Goal: Transaction & Acquisition: Purchase product/service

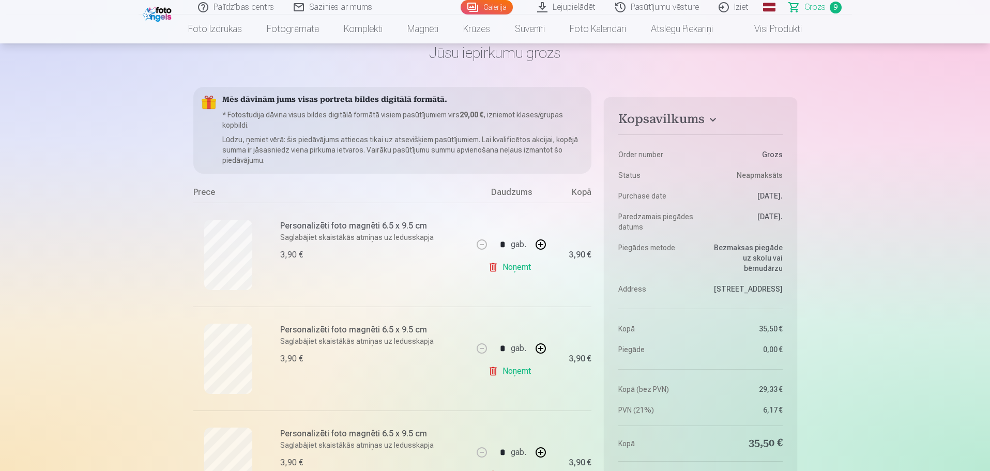
scroll to position [155, 0]
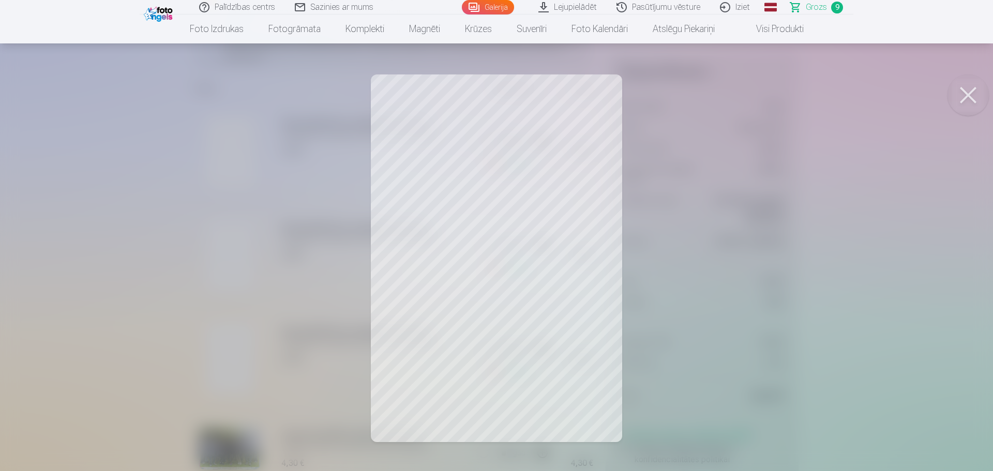
click at [967, 90] on button at bounding box center [967, 94] width 41 height 41
click at [966, 89] on button at bounding box center [967, 94] width 41 height 41
click at [965, 92] on button at bounding box center [967, 94] width 41 height 41
click at [969, 97] on button at bounding box center [967, 94] width 41 height 41
click at [124, 248] on div at bounding box center [496, 235] width 993 height 471
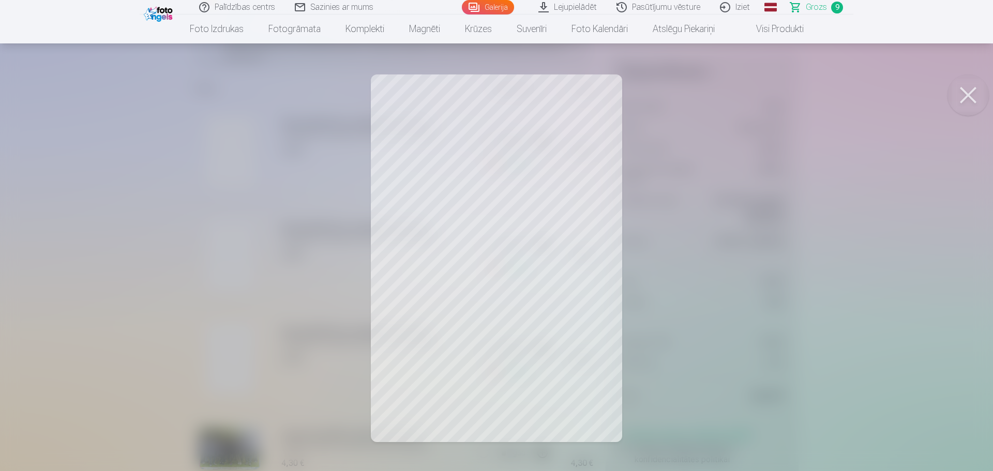
click at [161, 277] on div at bounding box center [496, 235] width 993 height 471
click at [769, 316] on div at bounding box center [496, 235] width 993 height 471
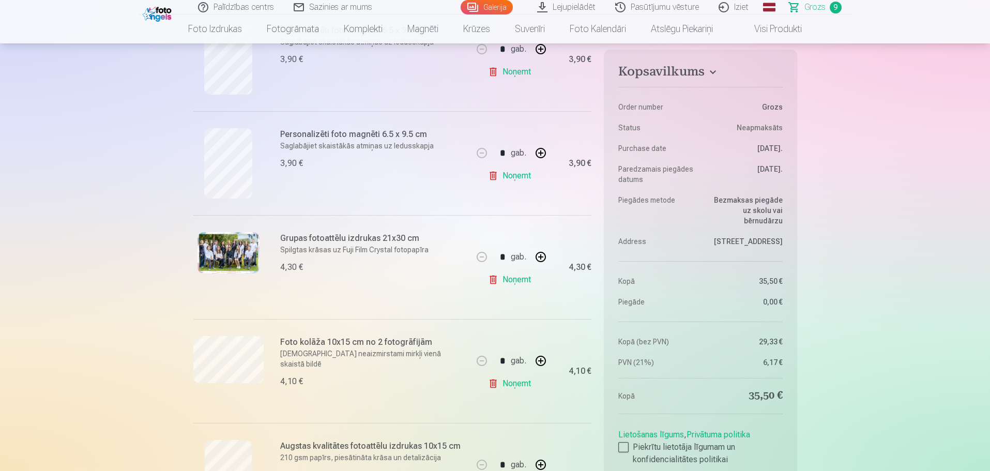
scroll to position [362, 0]
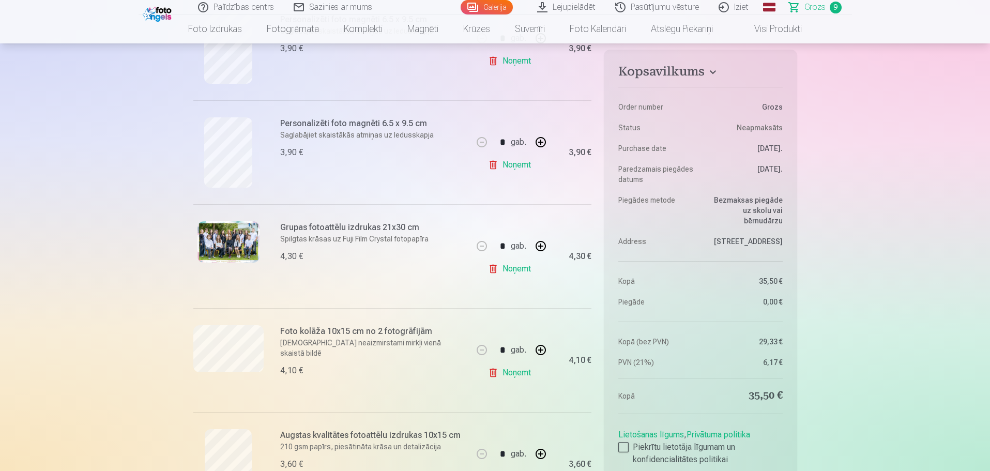
click at [212, 249] on img at bounding box center [228, 241] width 62 height 41
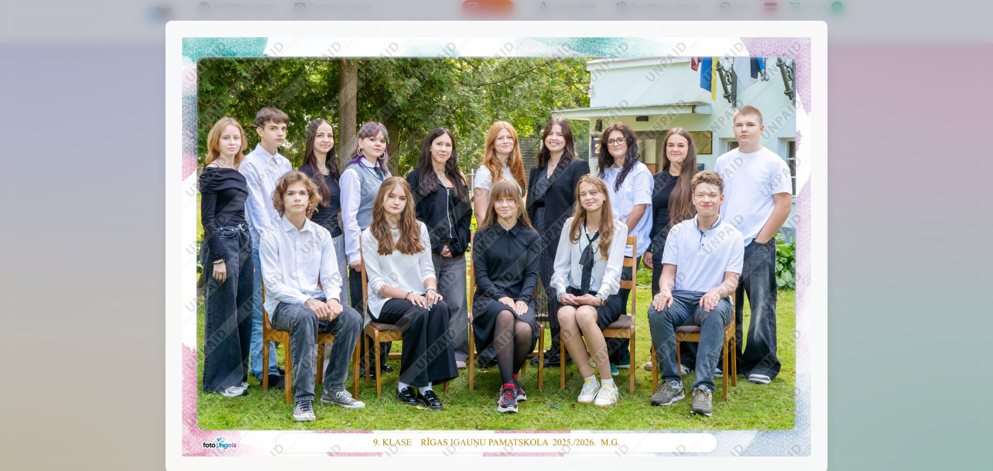
click at [59, 286] on div at bounding box center [496, 235] width 993 height 471
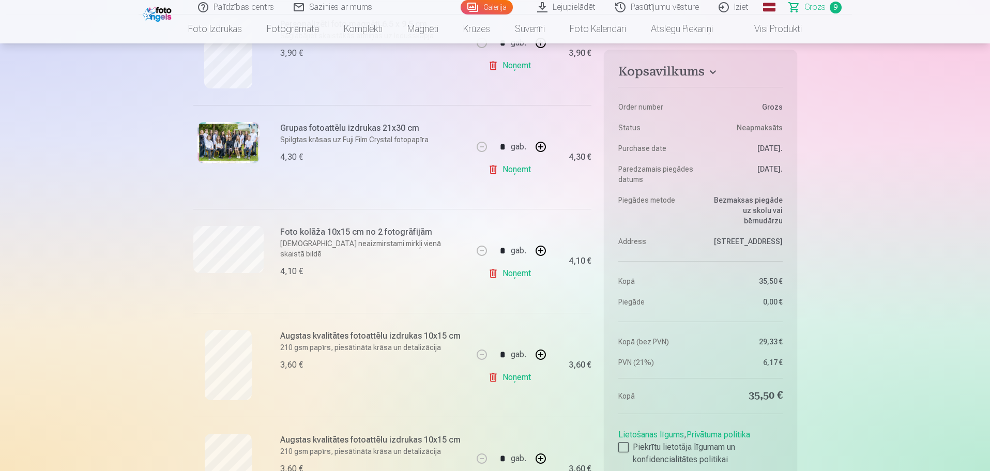
scroll to position [465, 0]
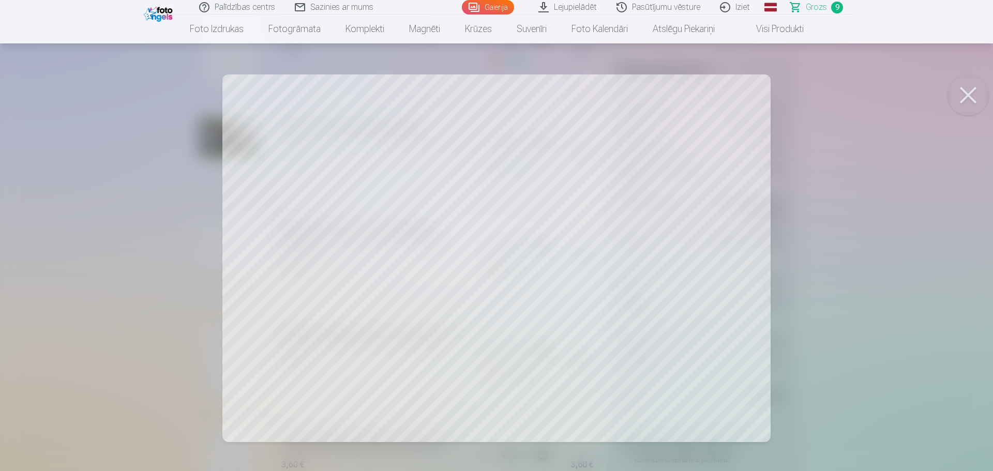
click at [115, 153] on div at bounding box center [496, 235] width 993 height 471
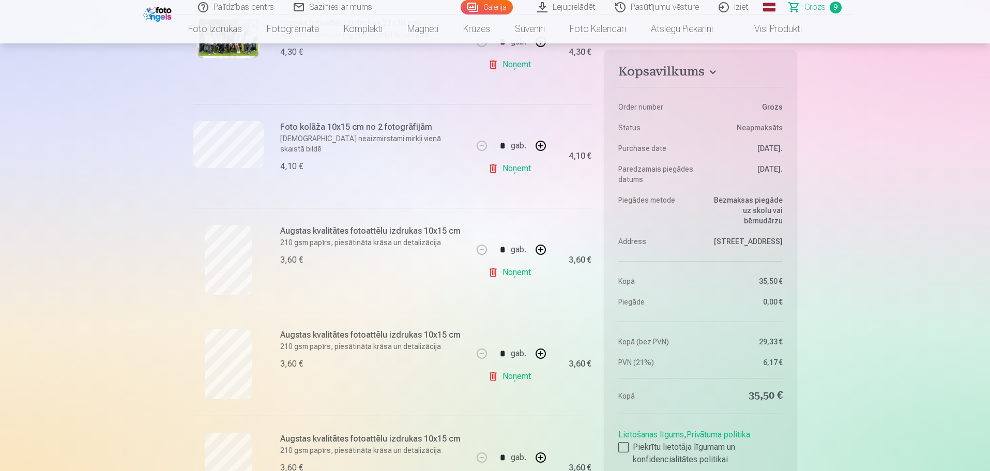
scroll to position [569, 0]
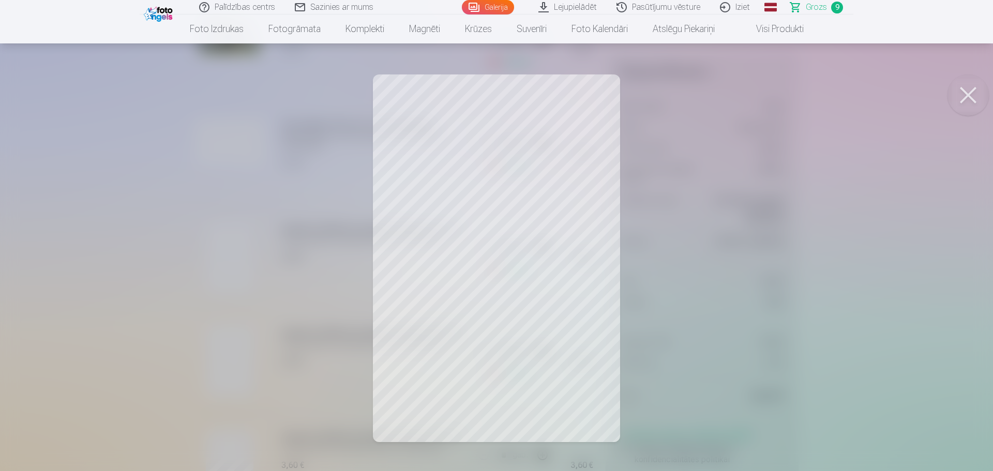
click at [977, 101] on button at bounding box center [967, 94] width 41 height 41
click at [824, 273] on div at bounding box center [496, 235] width 993 height 471
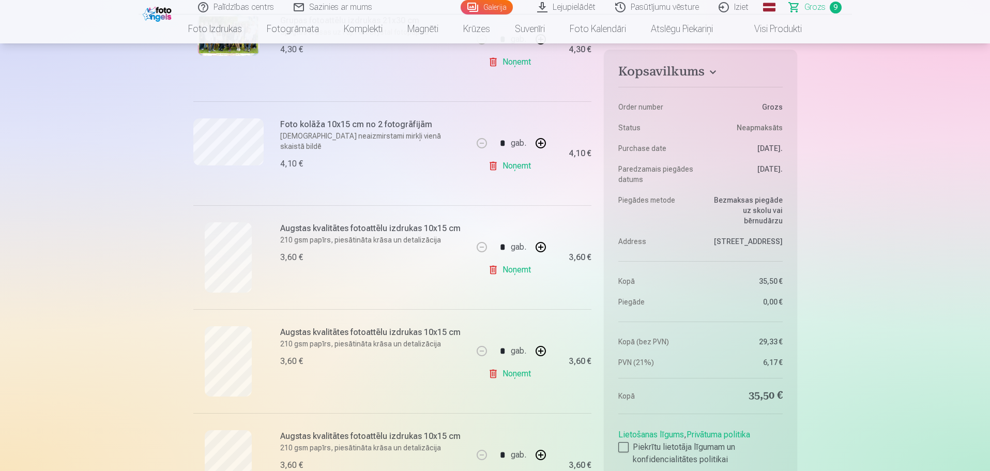
scroll to position [724, 0]
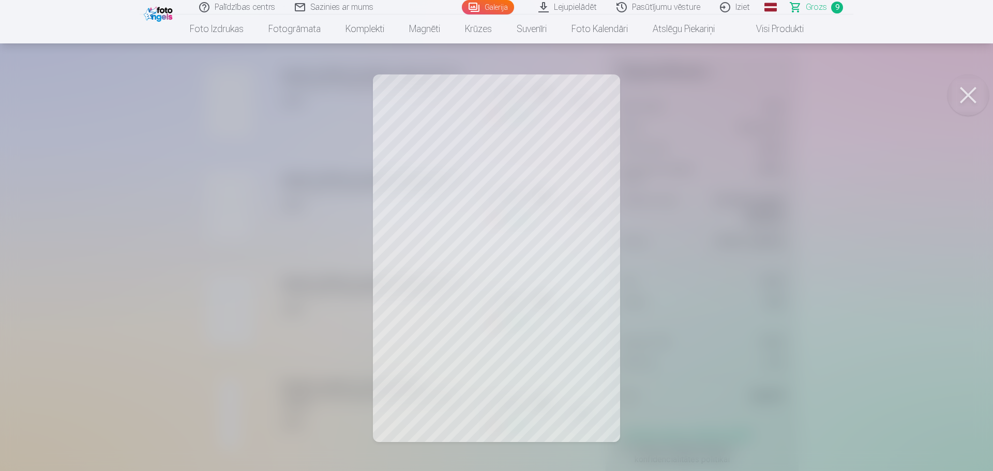
click at [96, 290] on div at bounding box center [496, 235] width 993 height 471
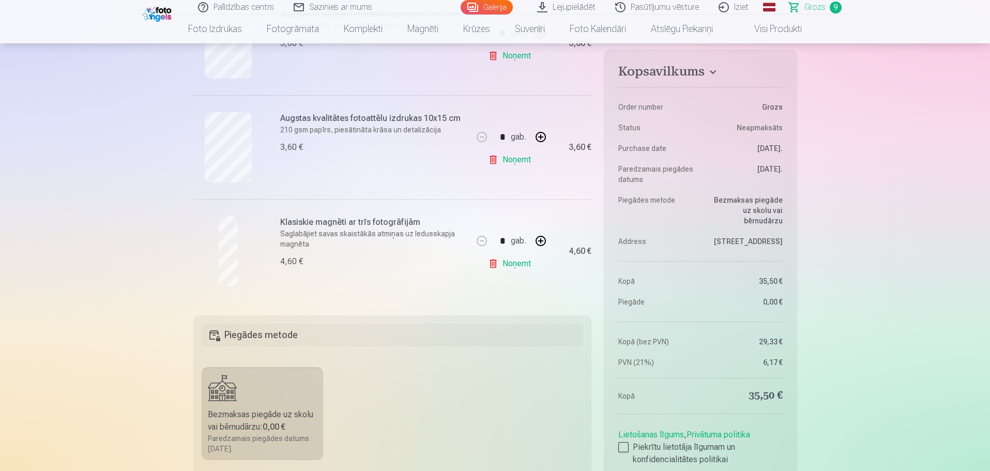
scroll to position [775, 0]
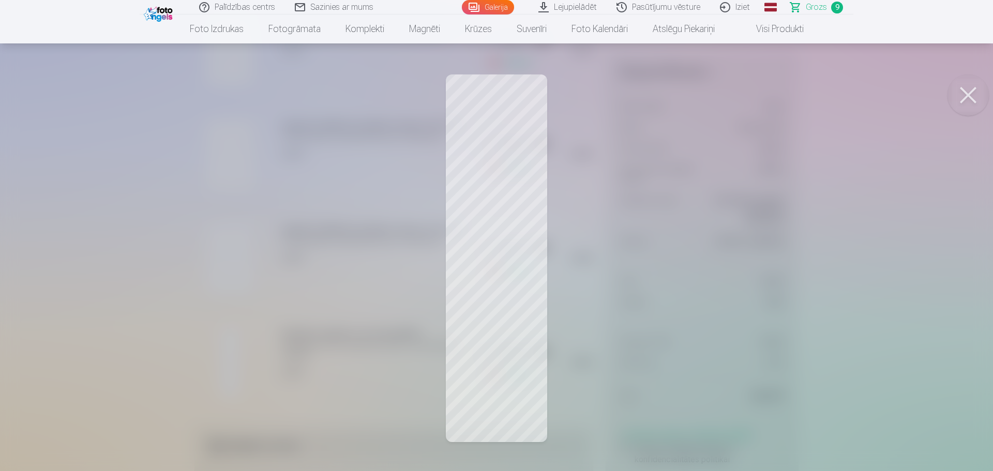
click at [507, 245] on div at bounding box center [496, 235] width 993 height 471
click at [489, 258] on div at bounding box center [496, 235] width 993 height 471
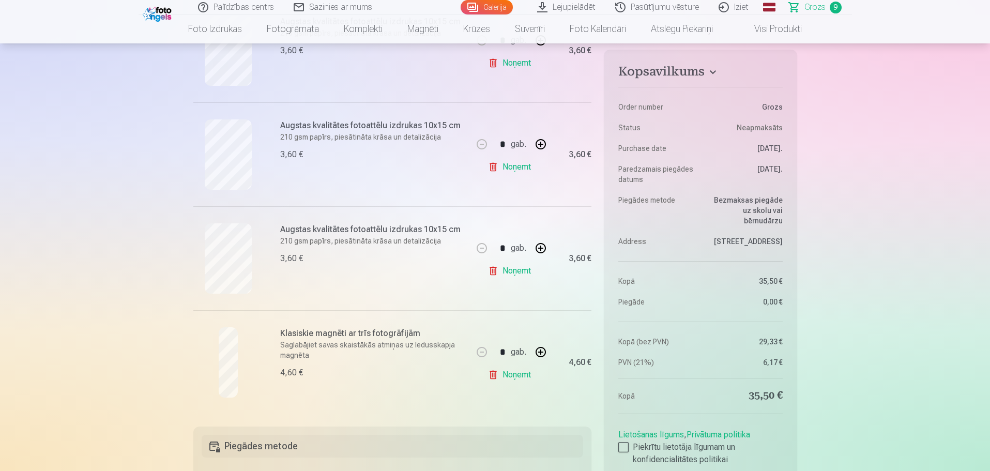
click at [520, 380] on link "Noņemt" at bounding box center [511, 374] width 47 height 21
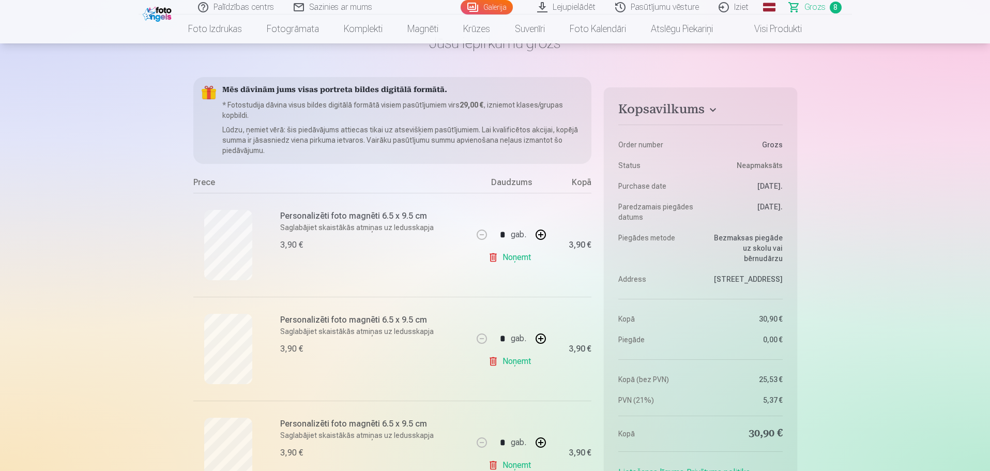
scroll to position [0, 0]
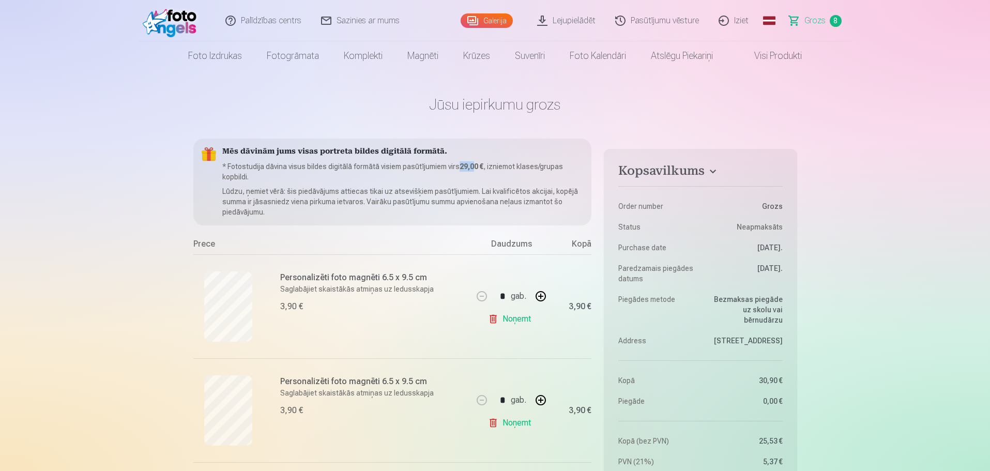
drag, startPoint x: 462, startPoint y: 166, endPoint x: 476, endPoint y: 166, distance: 14.0
click at [476, 166] on p "* Fotostudija dāvina visus bildes digitālā formātā visiem pasūtījumiem virs 29,…" at bounding box center [402, 171] width 361 height 21
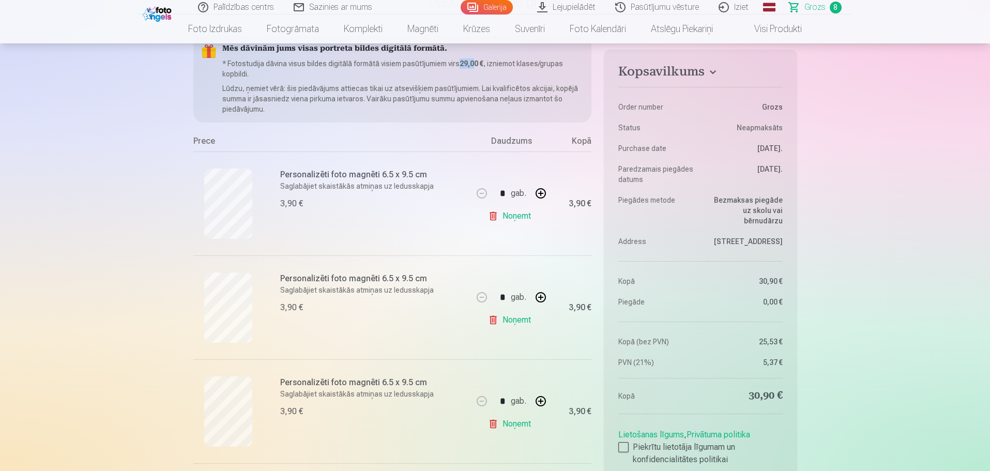
scroll to position [103, 0]
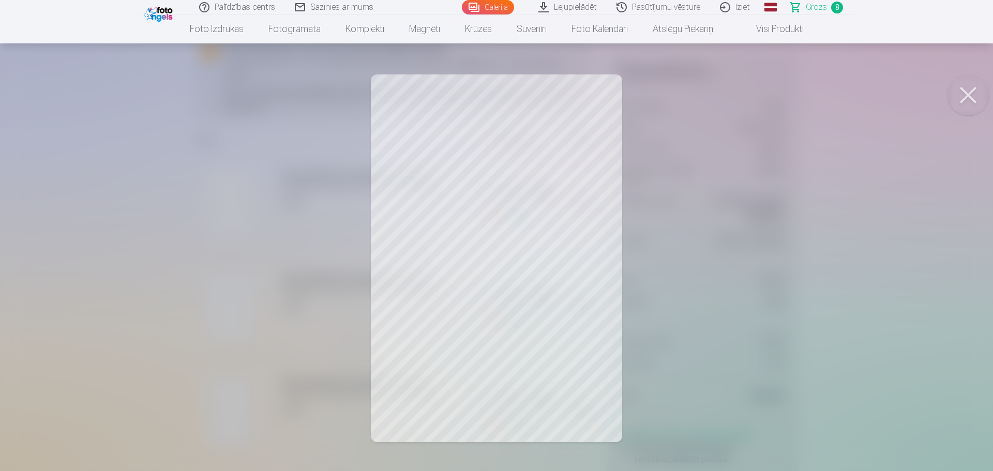
click at [75, 314] on div at bounding box center [496, 235] width 993 height 471
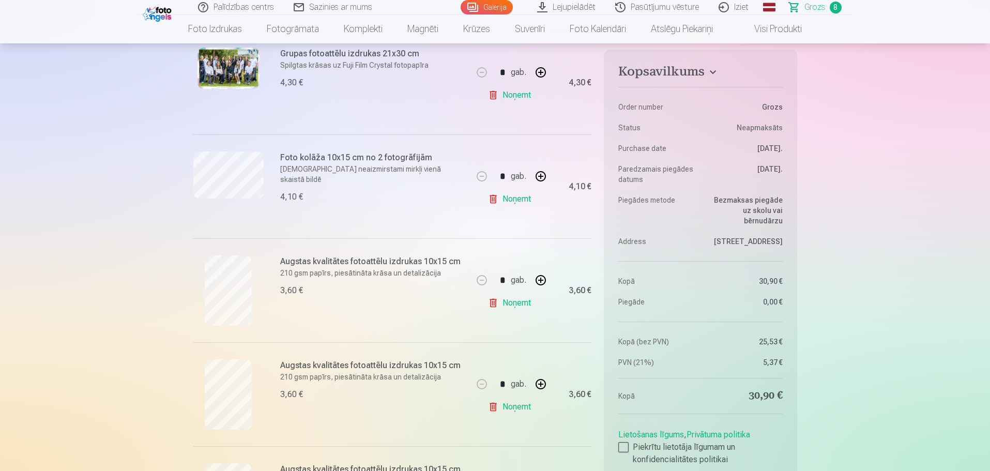
scroll to position [672, 0]
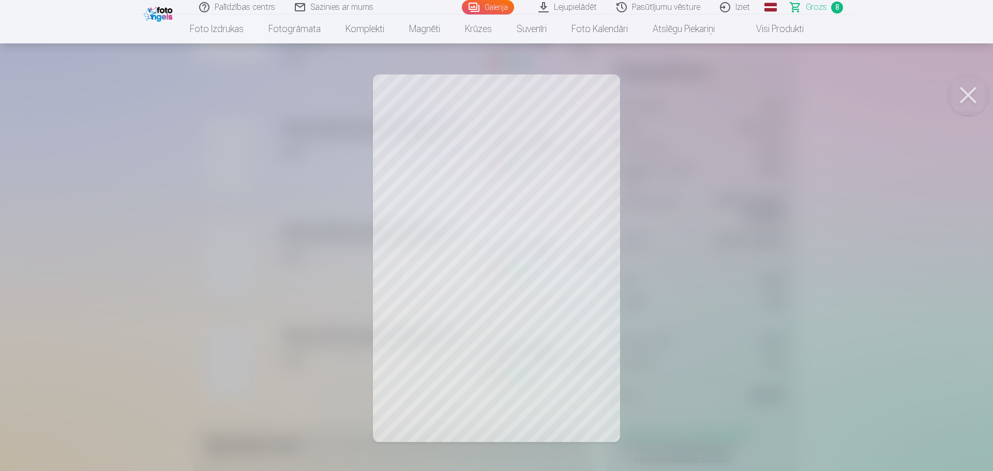
click at [86, 262] on div at bounding box center [496, 235] width 993 height 471
click at [117, 267] on div at bounding box center [496, 235] width 993 height 471
click at [968, 96] on button at bounding box center [967, 94] width 41 height 41
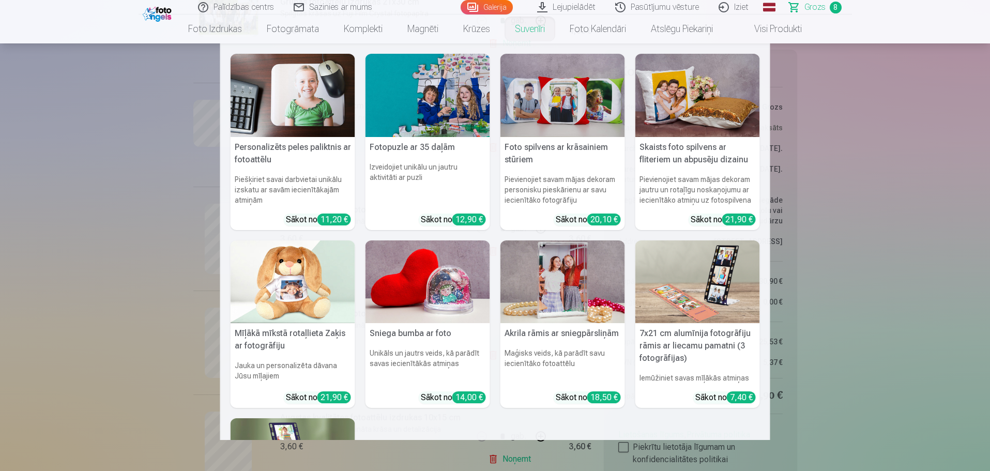
scroll to position [517, 0]
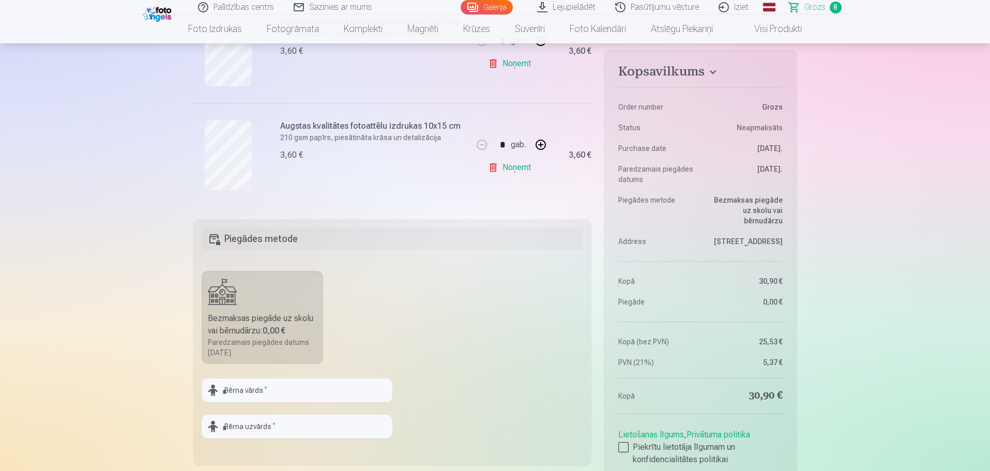
scroll to position [414, 0]
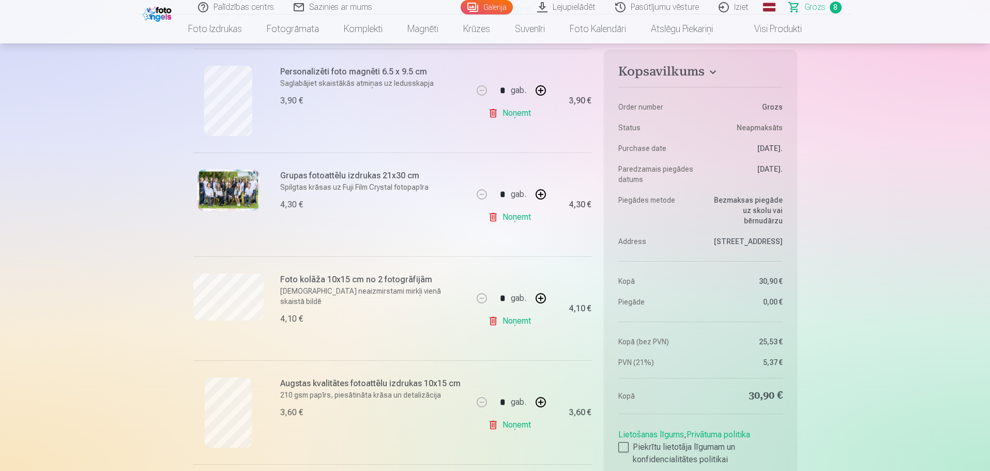
click at [779, 31] on link "Visi produkti" at bounding box center [769, 28] width 89 height 29
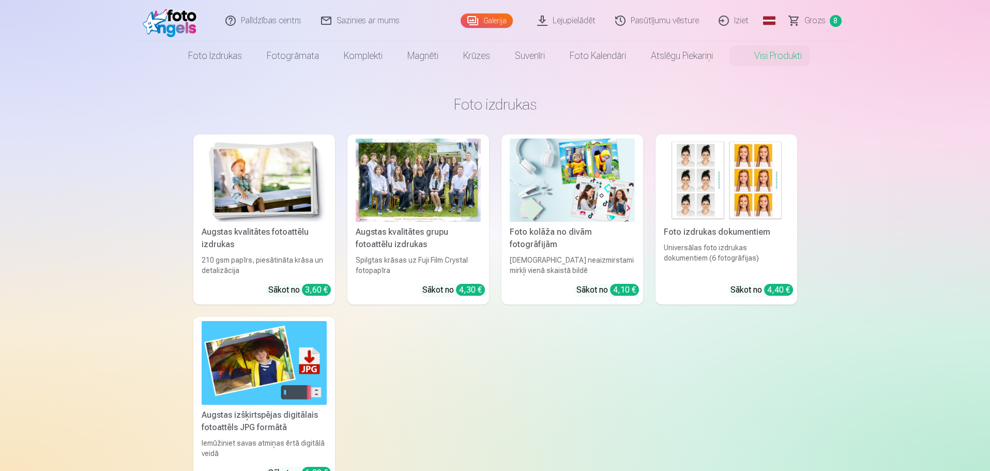
click at [285, 231] on div "Augstas kvalitātes fotoattēlu izdrukas" at bounding box center [263, 238] width 133 height 25
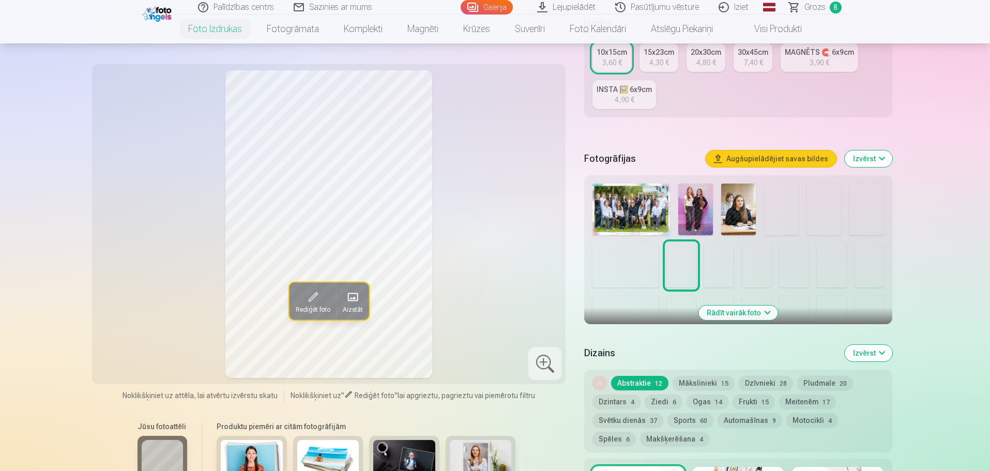
scroll to position [207, 0]
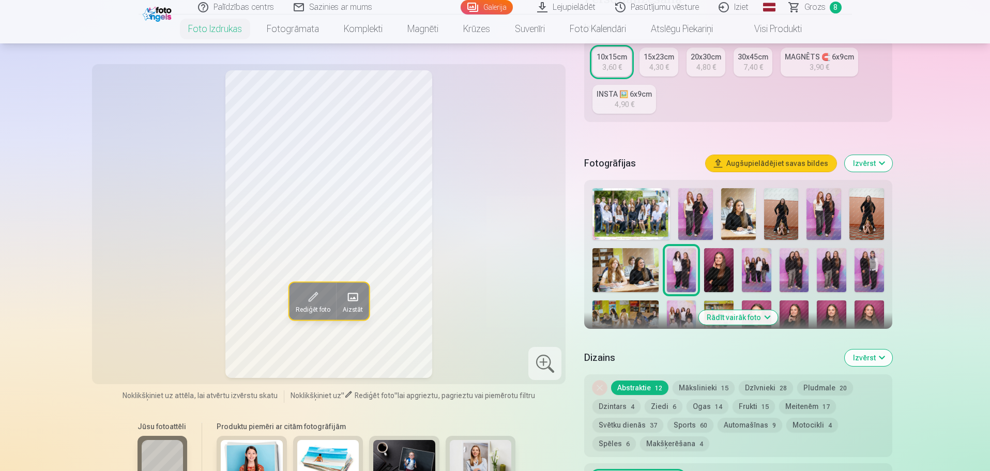
click at [717, 266] on img at bounding box center [718, 270] width 29 height 44
click at [759, 303] on img at bounding box center [756, 322] width 29 height 44
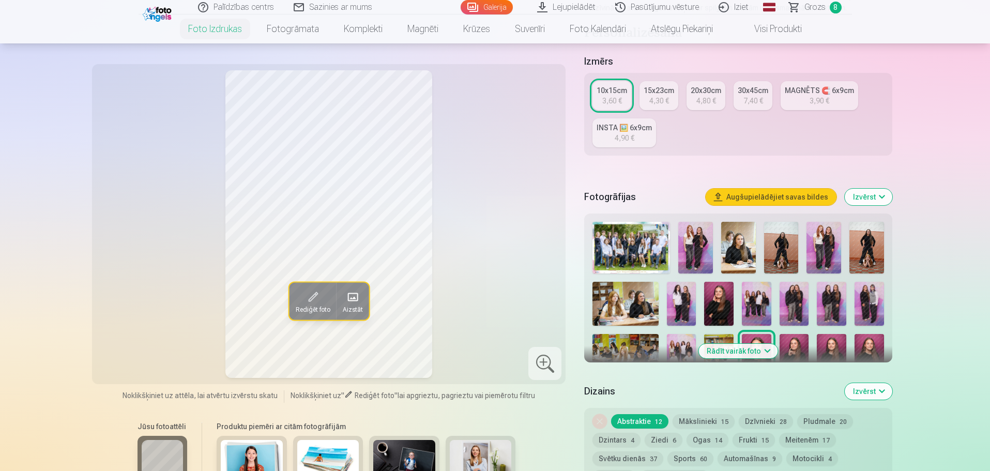
scroll to position [155, 0]
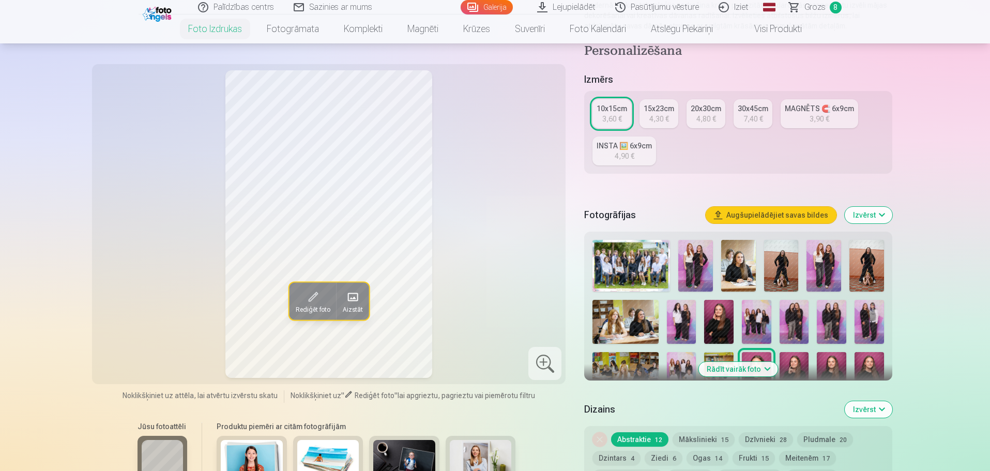
click at [654, 115] on div "4,30 €" at bounding box center [659, 119] width 20 height 10
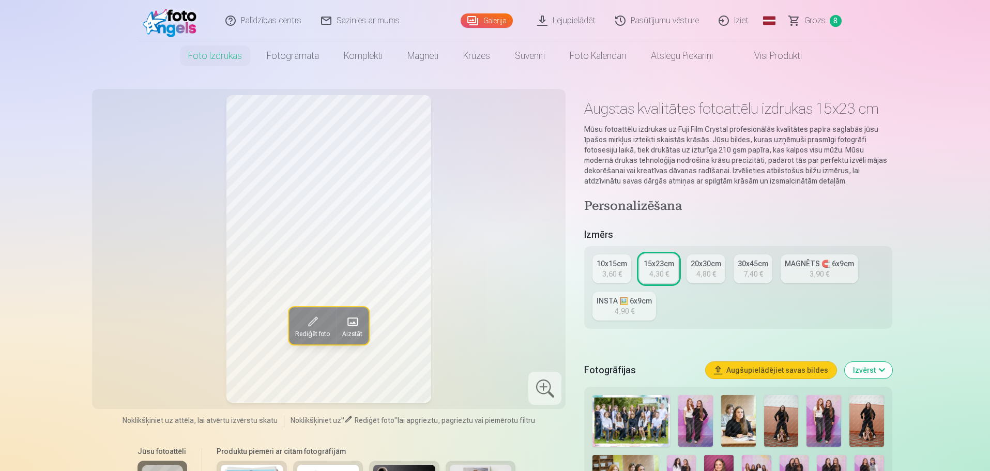
click at [617, 270] on div "3,60 €" at bounding box center [612, 274] width 20 height 10
click at [647, 271] on link "15x23cm 4,30 €" at bounding box center [658, 268] width 39 height 29
click at [615, 275] on div "3,60 €" at bounding box center [612, 274] width 20 height 10
click at [806, 20] on span "Grozs" at bounding box center [814, 20] width 21 height 12
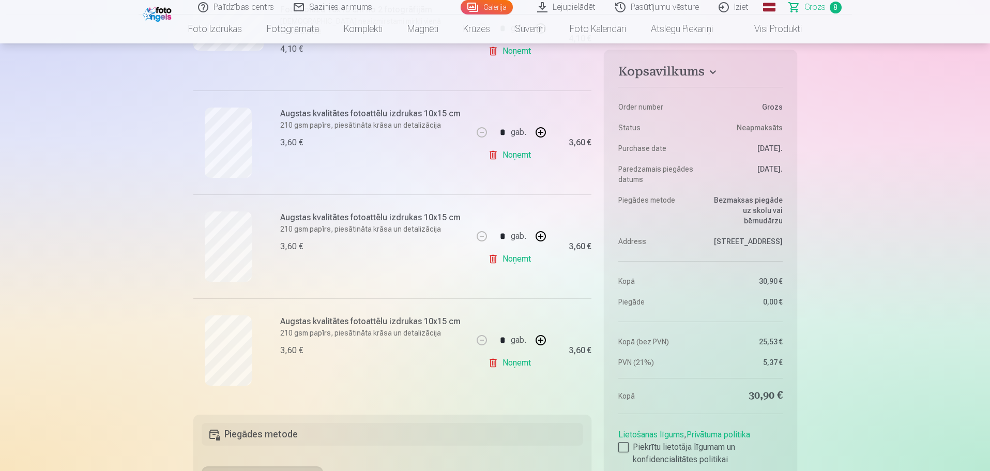
scroll to position [775, 0]
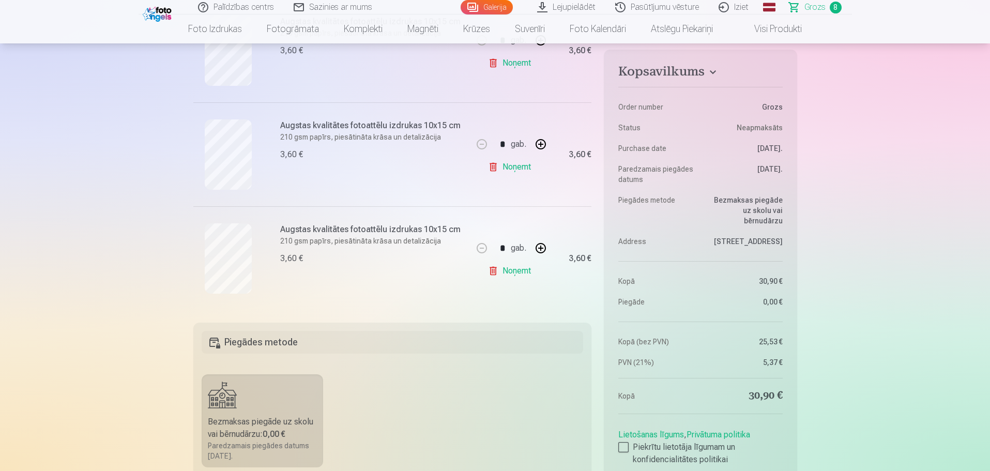
click at [519, 274] on link "Noņemt" at bounding box center [511, 271] width 47 height 21
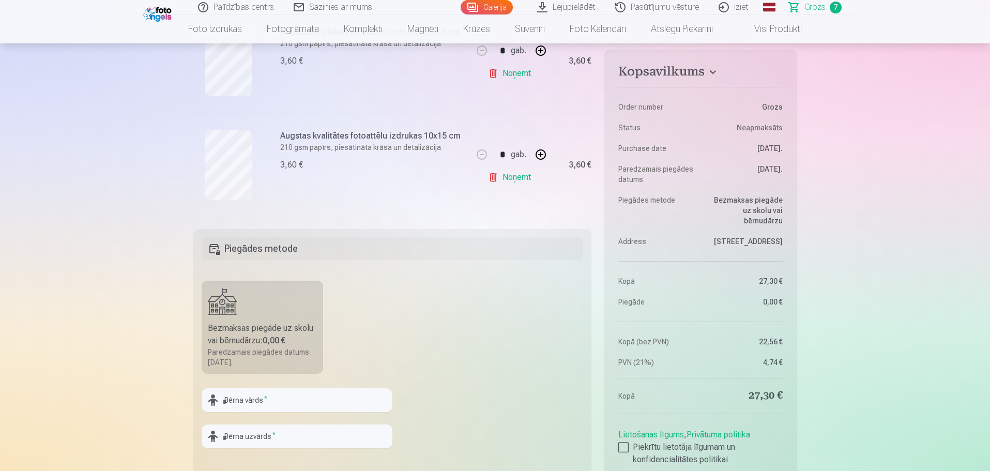
click at [512, 180] on link "Noņemt" at bounding box center [511, 177] width 47 height 21
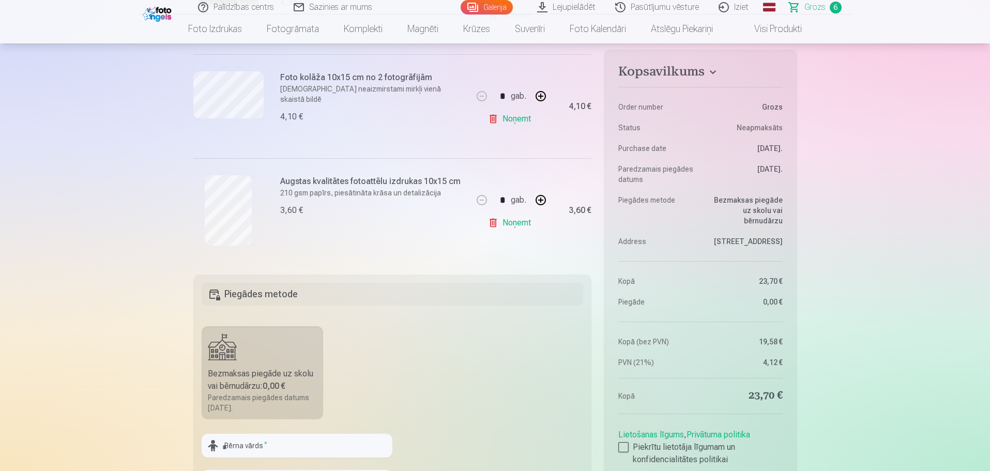
scroll to position [620, 0]
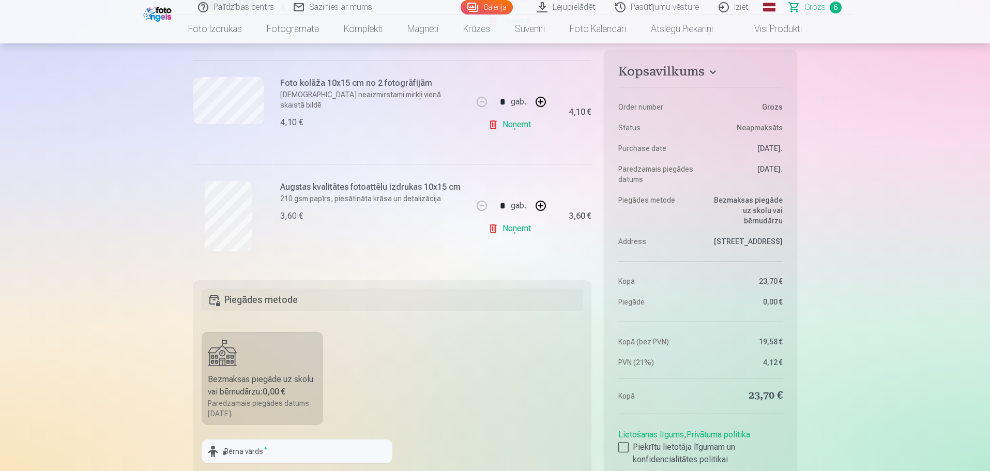
click at [511, 228] on link "Noņemt" at bounding box center [511, 228] width 47 height 21
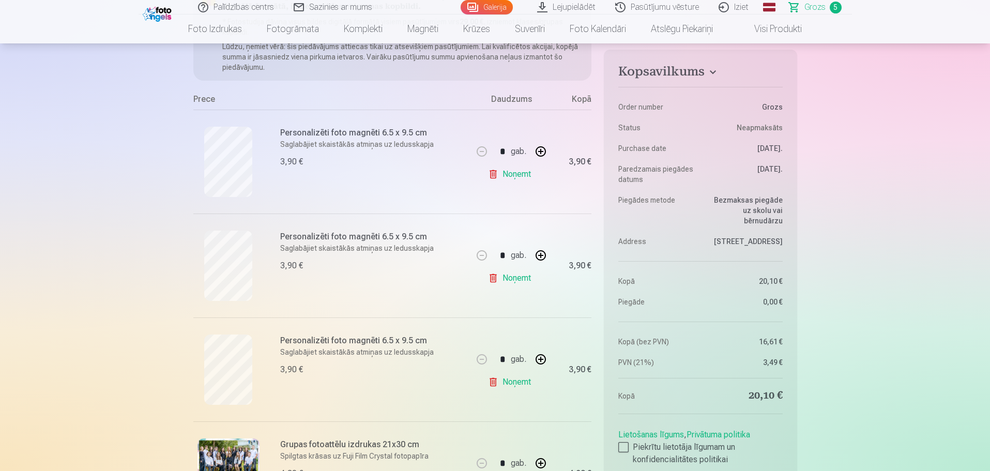
scroll to position [0, 0]
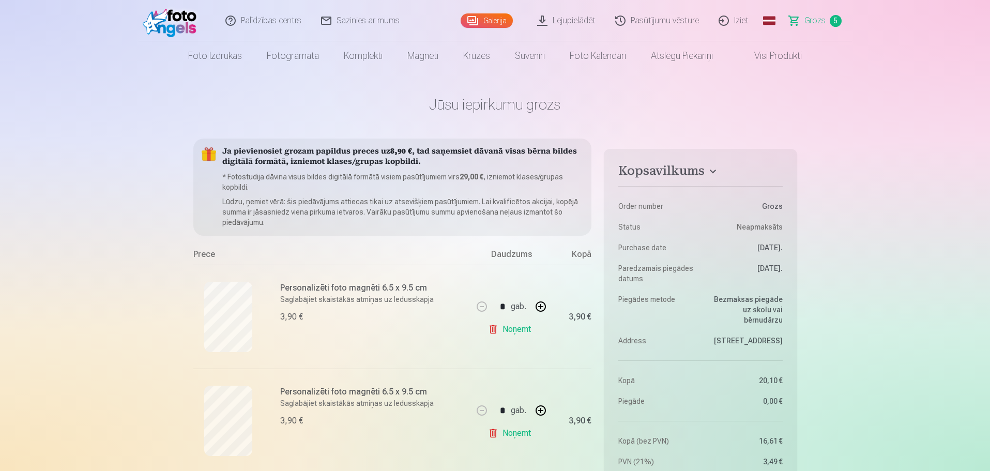
click at [777, 60] on link "Visi produkti" at bounding box center [769, 55] width 89 height 29
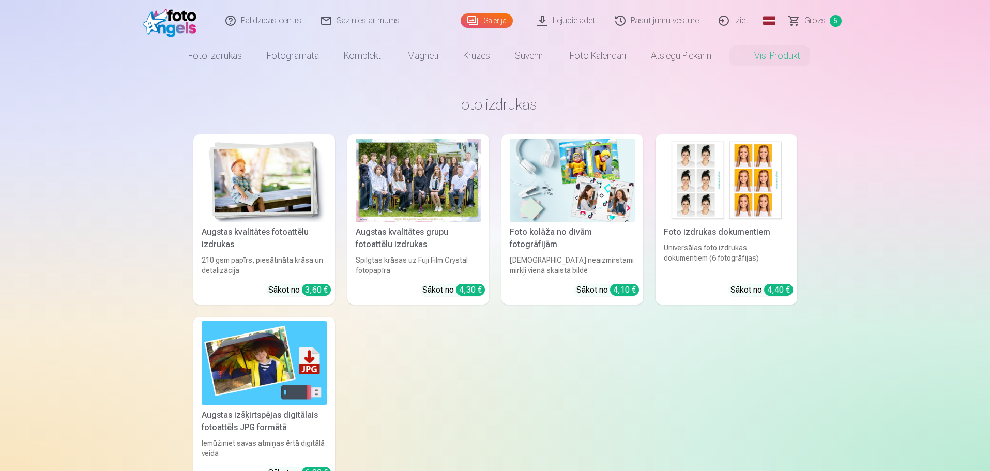
click at [275, 234] on div "Augstas kvalitātes fotoattēlu izdrukas" at bounding box center [263, 238] width 133 height 25
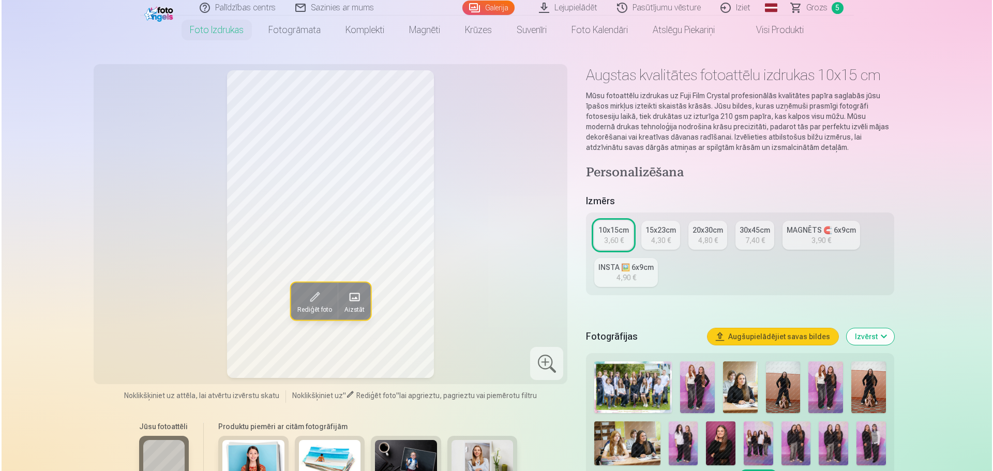
scroll to position [52, 0]
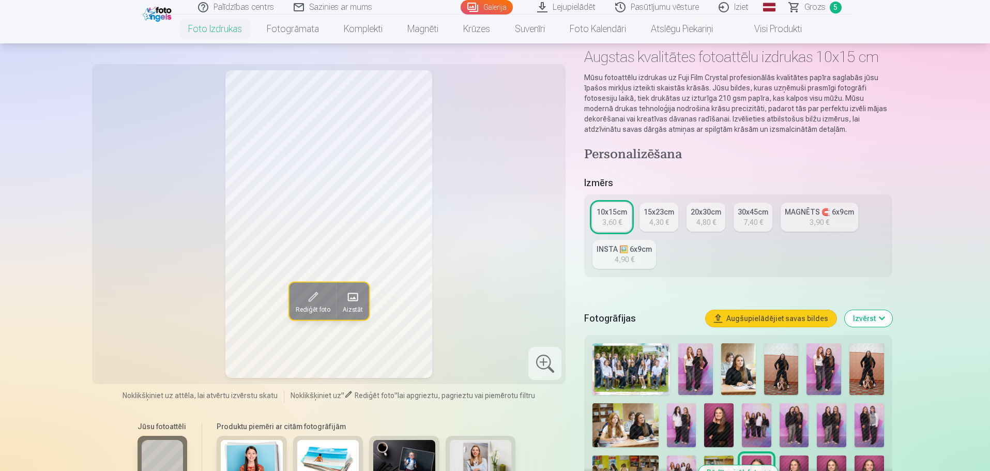
click at [312, 301] on span at bounding box center [312, 296] width 17 height 17
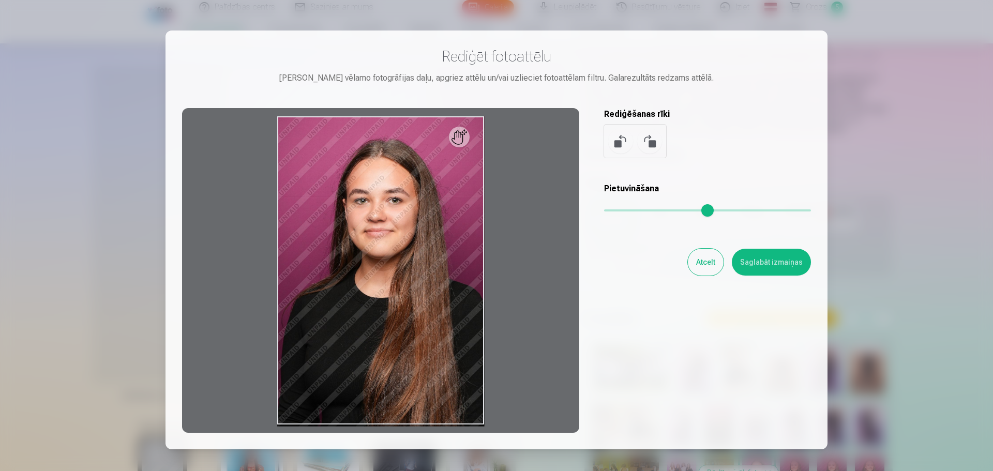
click at [340, 330] on div at bounding box center [380, 270] width 397 height 325
drag, startPoint x: 340, startPoint y: 330, endPoint x: 431, endPoint y: 250, distance: 121.6
click at [304, 335] on div at bounding box center [380, 270] width 397 height 325
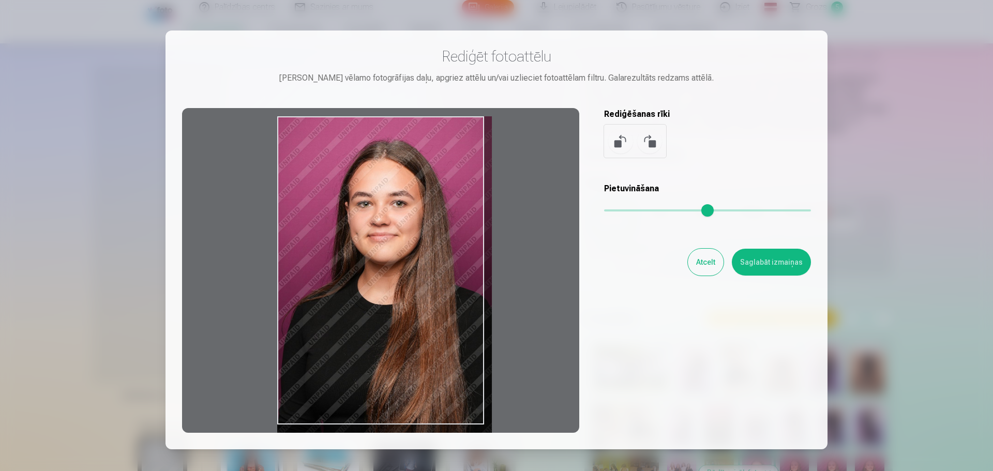
drag, startPoint x: 605, startPoint y: 212, endPoint x: 623, endPoint y: 212, distance: 17.6
click at [623, 211] on input "range" at bounding box center [707, 210] width 207 height 2
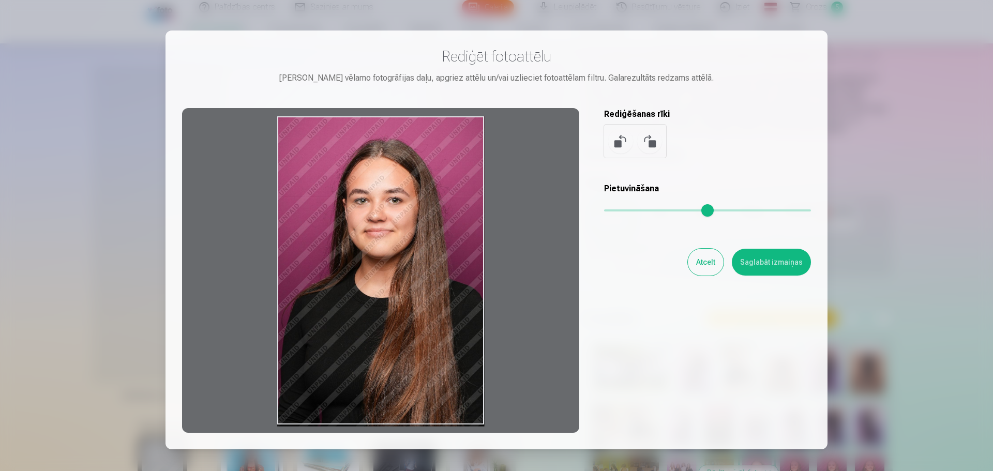
drag, startPoint x: 621, startPoint y: 212, endPoint x: 598, endPoint y: 215, distance: 23.4
type input "*"
click at [604, 211] on input "range" at bounding box center [707, 210] width 207 height 2
click at [771, 261] on button "Saglabāt izmaiņas" at bounding box center [771, 262] width 79 height 27
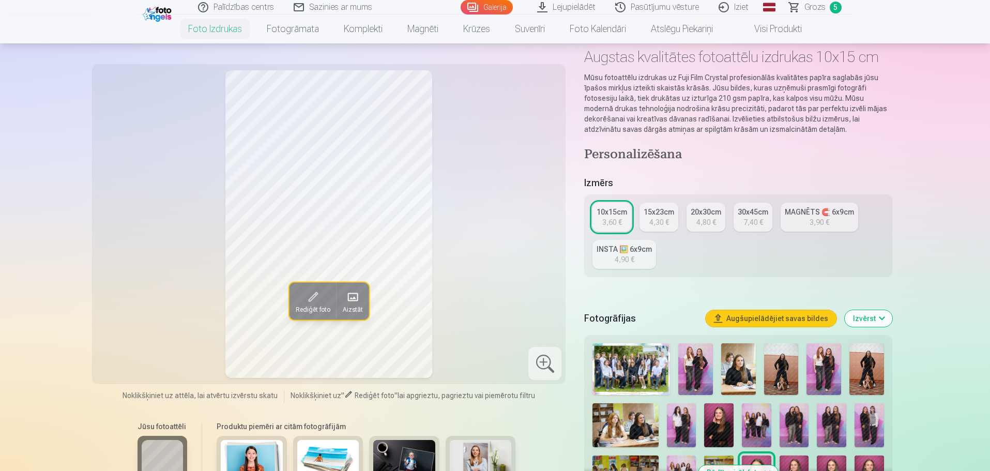
click at [654, 218] on div "4,30 €" at bounding box center [659, 222] width 20 height 10
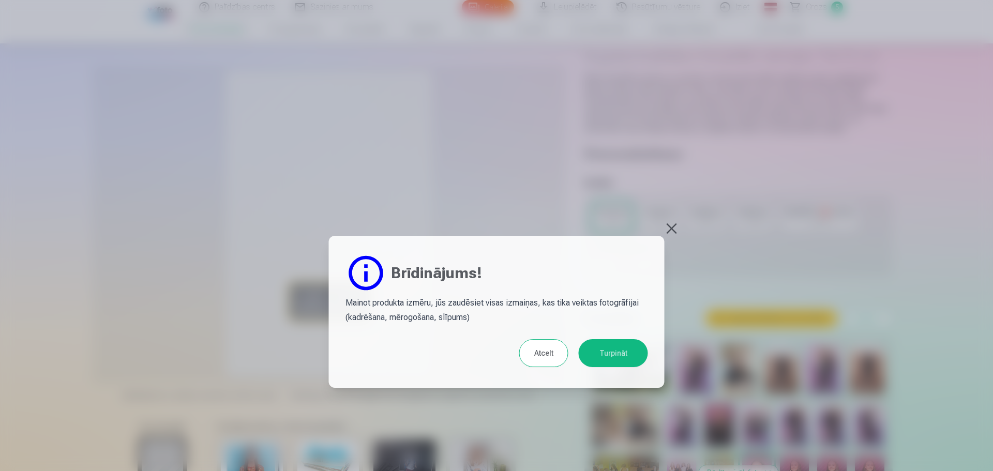
click at [617, 359] on button "Turpināt" at bounding box center [612, 353] width 69 height 28
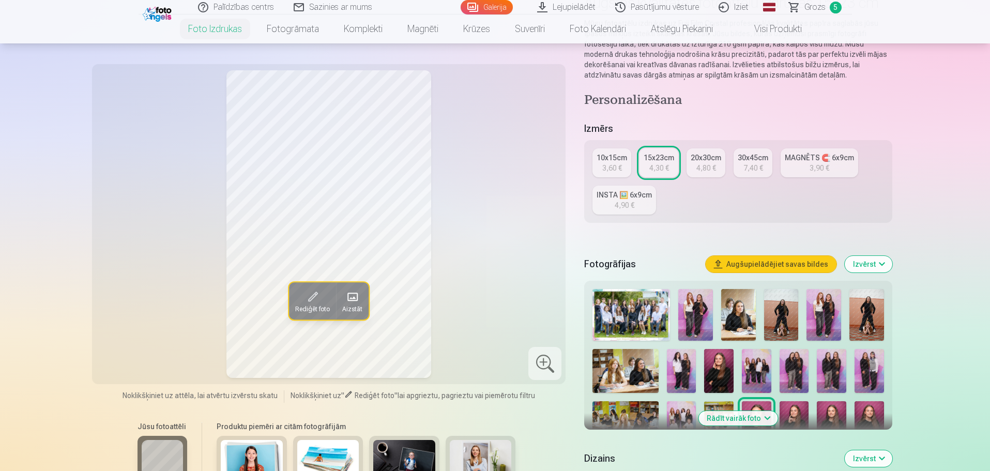
scroll to position [103, 0]
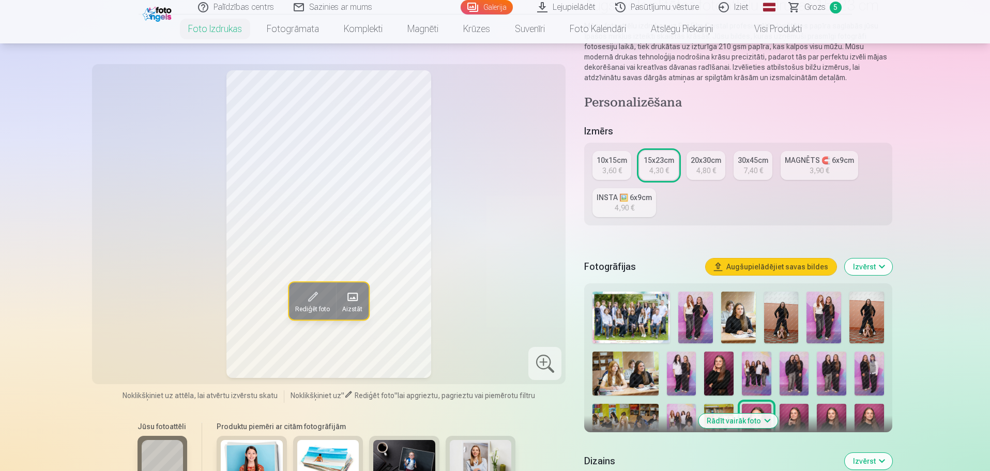
click at [617, 166] on div "3,60 €" at bounding box center [612, 170] width 20 height 10
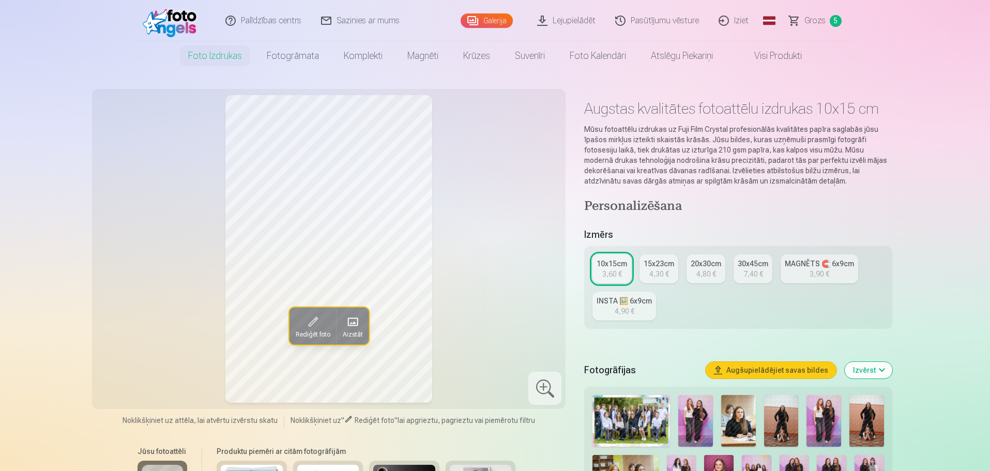
click at [658, 272] on div "4,30 €" at bounding box center [659, 274] width 20 height 10
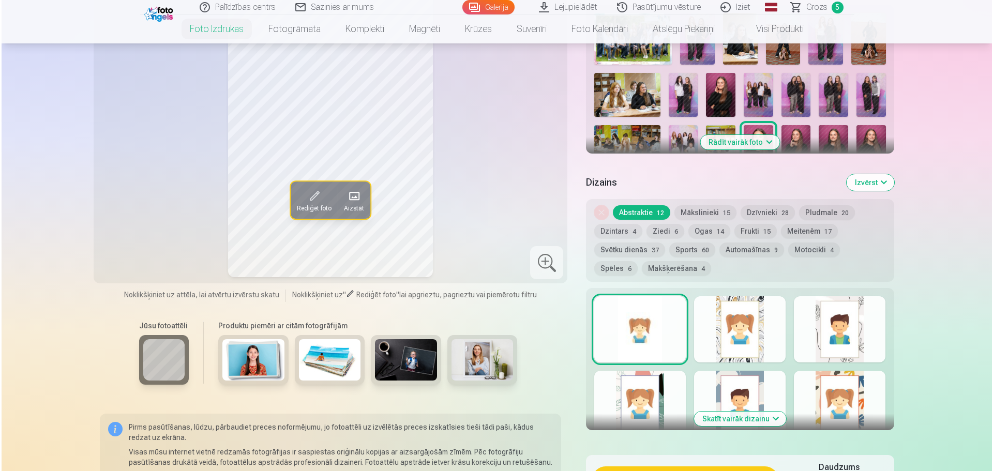
scroll to position [517, 0]
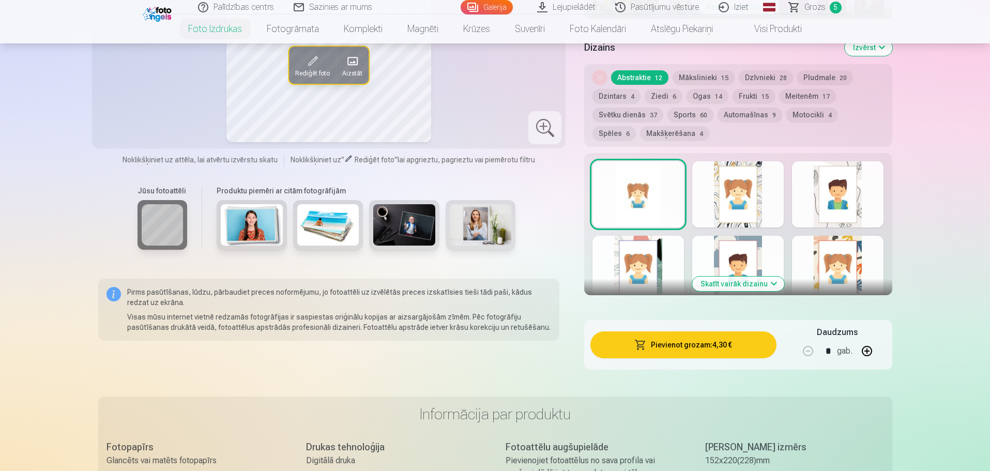
click at [667, 339] on button "Pievienot grozam : 4,30 €" at bounding box center [683, 344] width 186 height 27
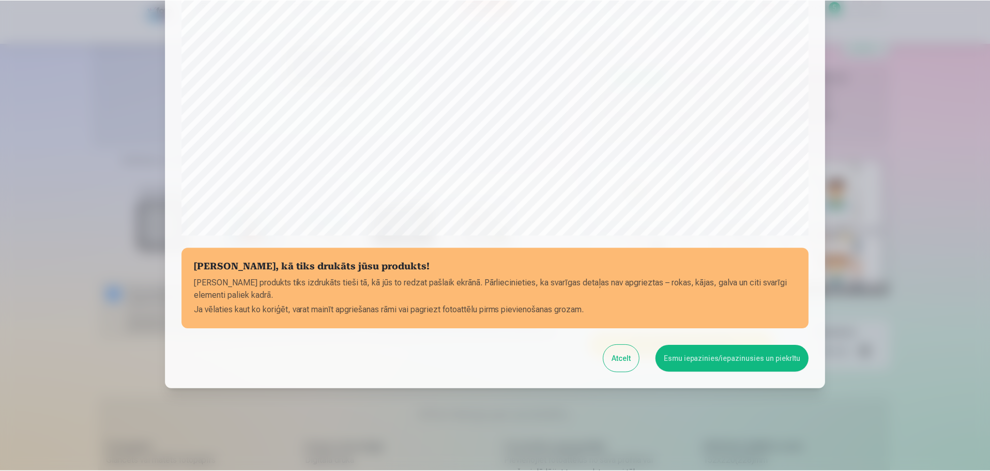
scroll to position [273, 0]
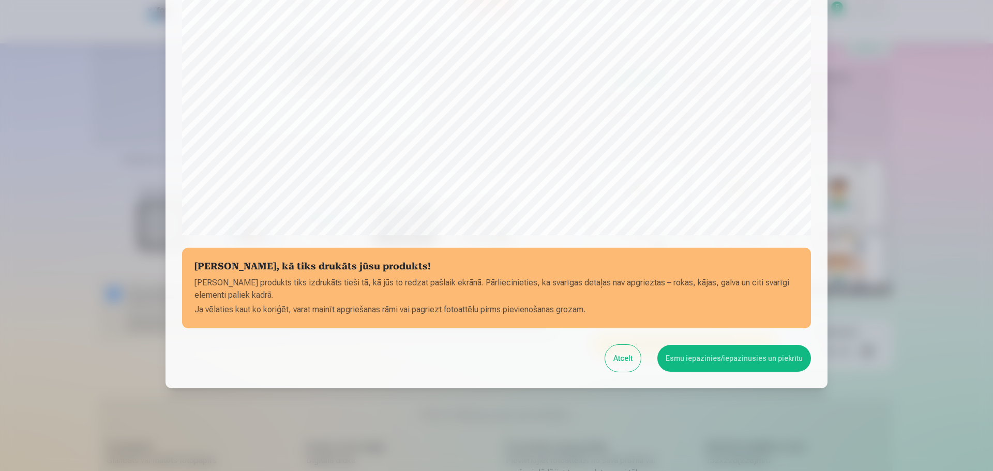
click at [714, 362] on button "Esmu iepazinies/iepazinusies un piekrītu" at bounding box center [734, 358] width 154 height 27
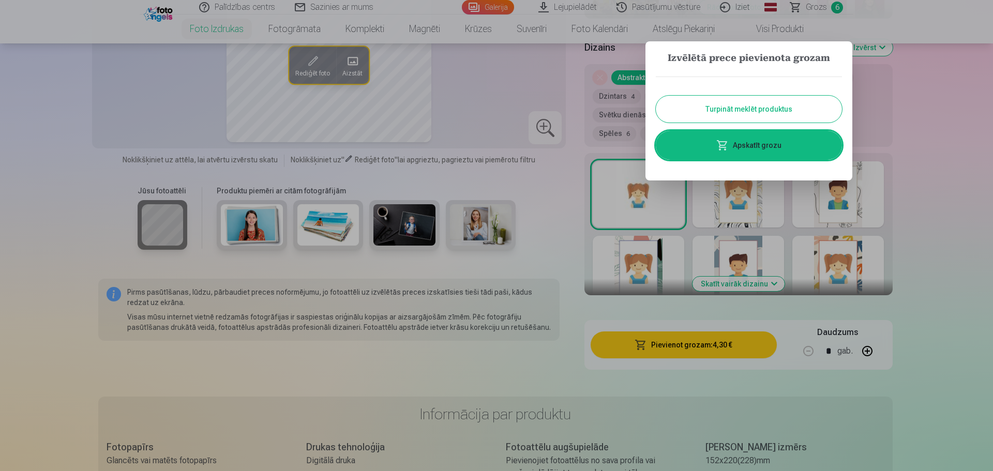
click at [776, 100] on button "Turpināt meklēt produktus" at bounding box center [749, 109] width 186 height 27
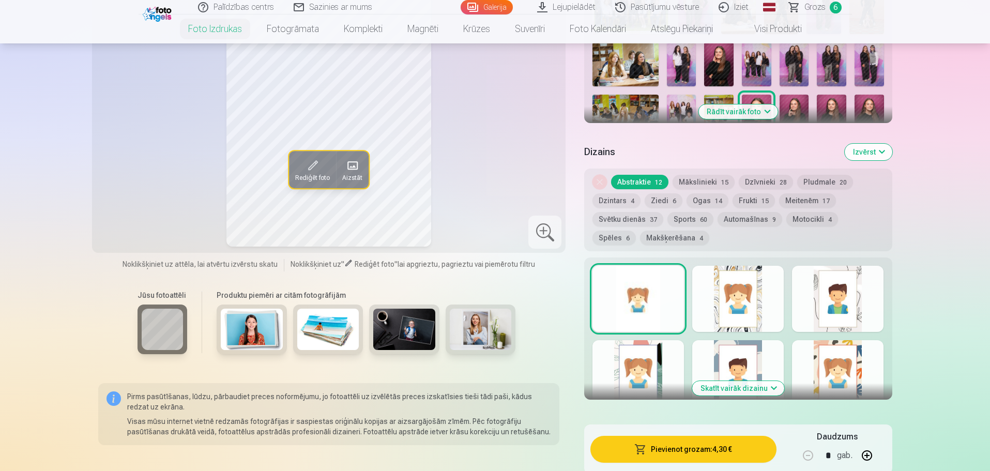
scroll to position [258, 0]
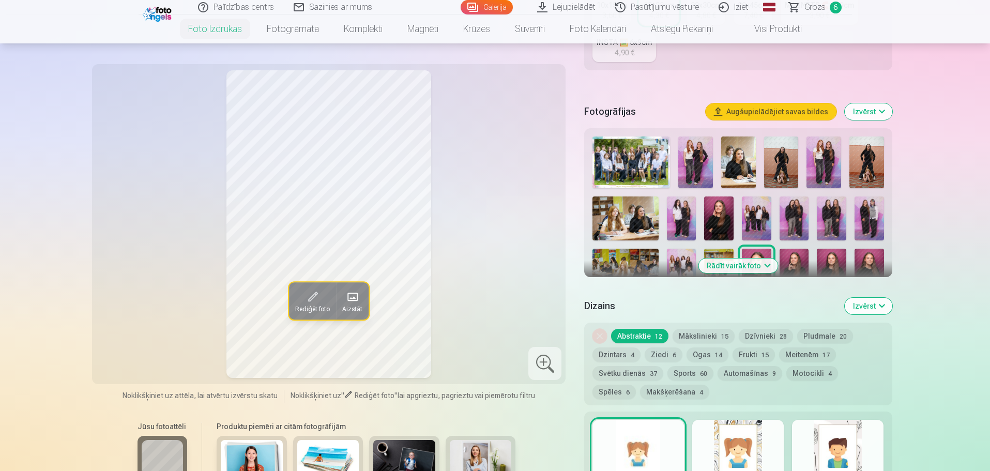
click at [686, 161] on img at bounding box center [695, 162] width 35 height 52
click at [711, 222] on img at bounding box center [718, 218] width 29 height 44
click at [641, 225] on img at bounding box center [625, 218] width 66 height 44
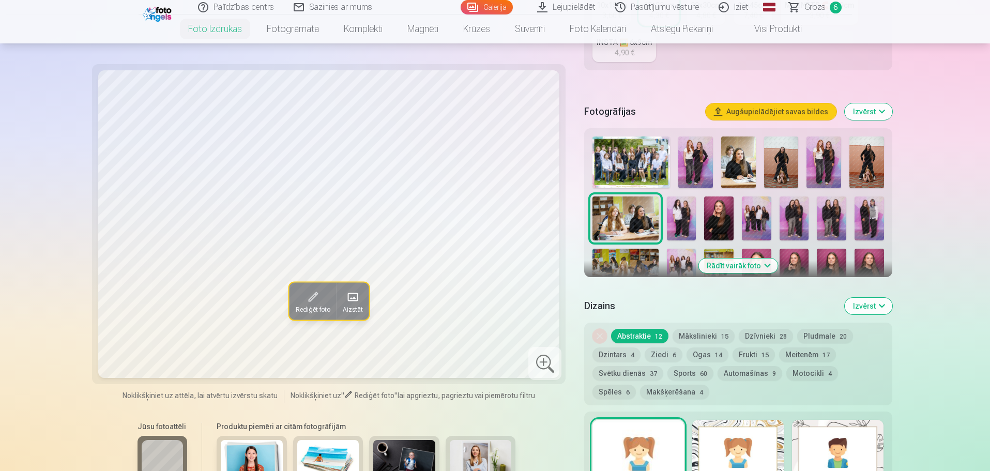
click at [745, 164] on img at bounding box center [738, 162] width 35 height 52
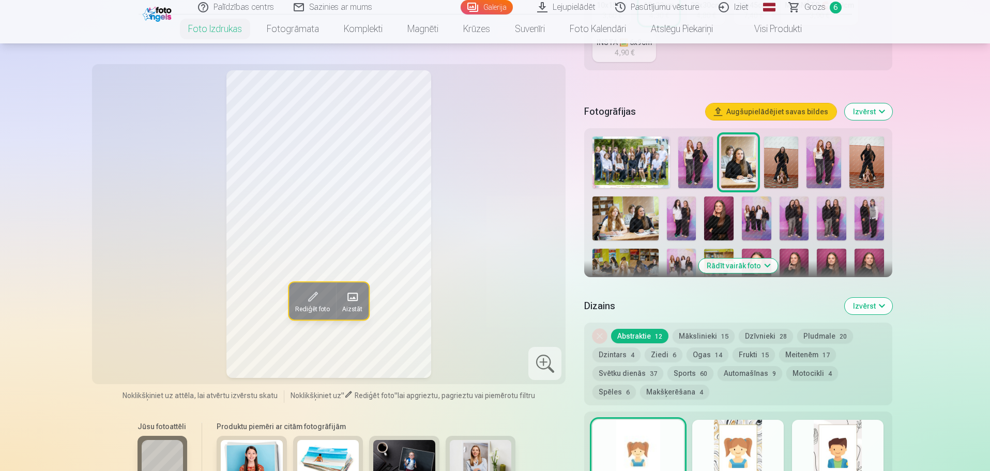
click at [875, 309] on button "Izvērst" at bounding box center [869, 306] width 48 height 17
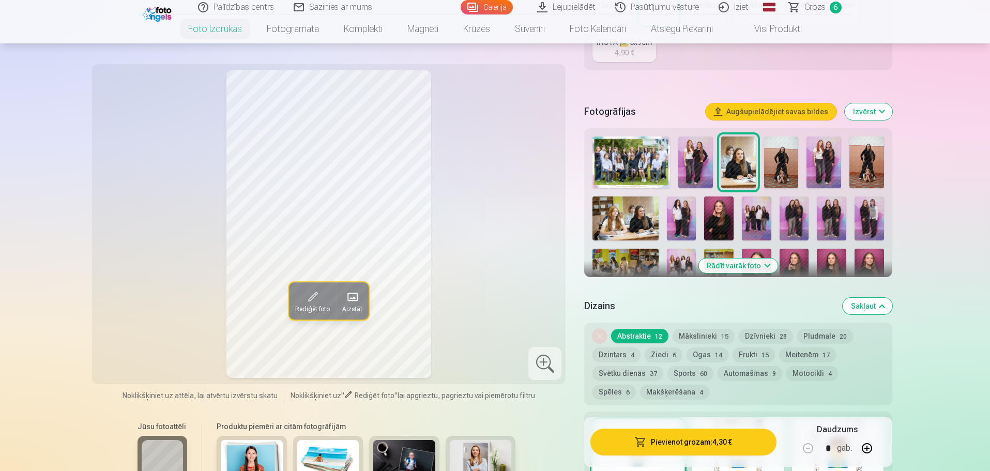
click at [761, 268] on button "Rādīt vairāk foto" at bounding box center [737, 265] width 79 height 14
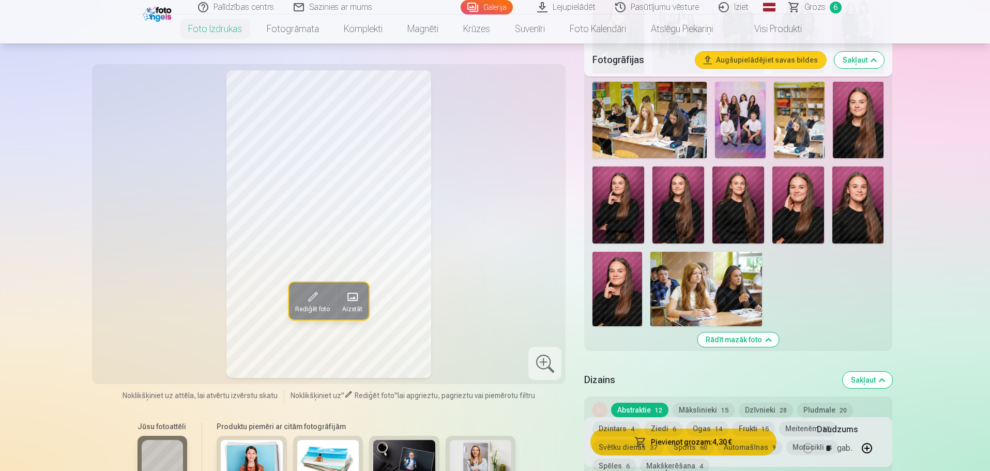
scroll to position [569, 0]
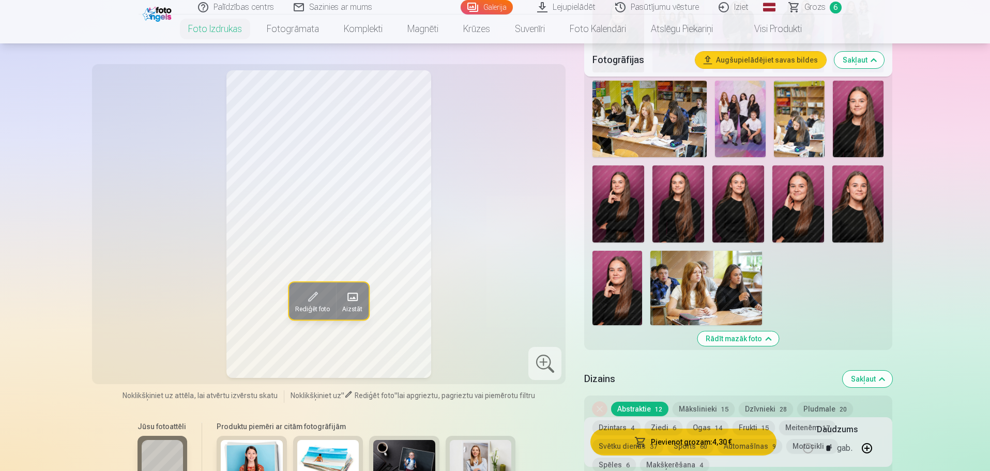
click at [734, 298] on img at bounding box center [706, 288] width 112 height 74
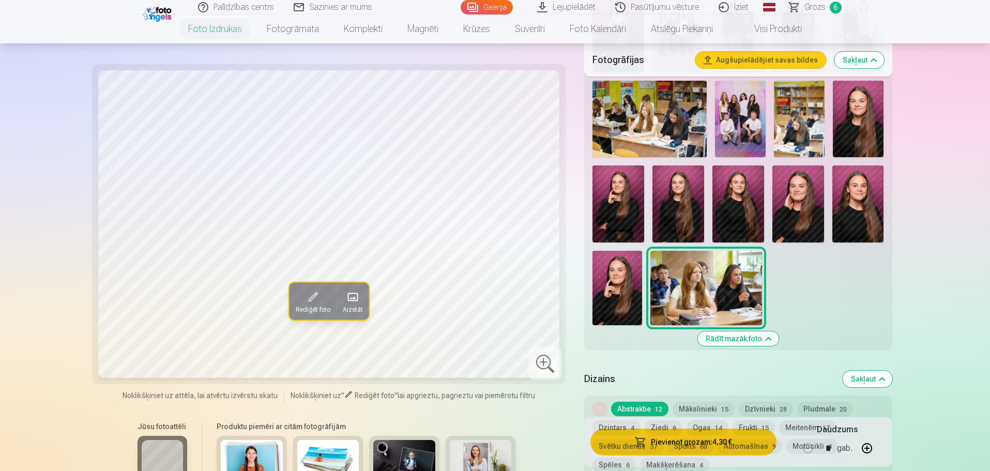
scroll to position [517, 0]
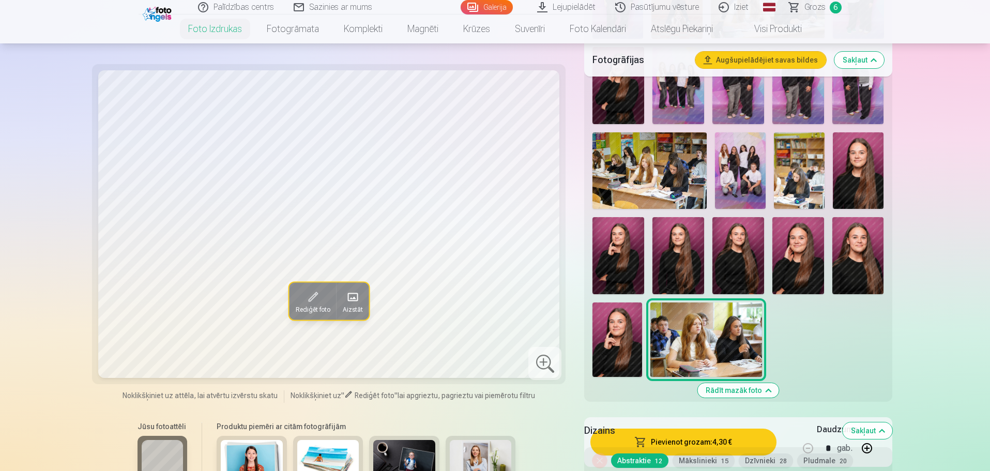
click at [662, 192] on img at bounding box center [649, 170] width 114 height 76
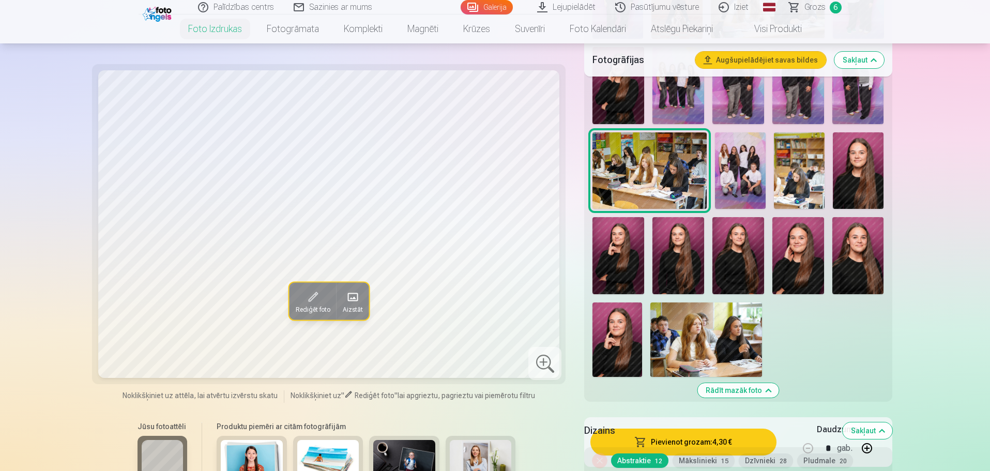
click at [615, 247] on img at bounding box center [618, 256] width 52 height 78
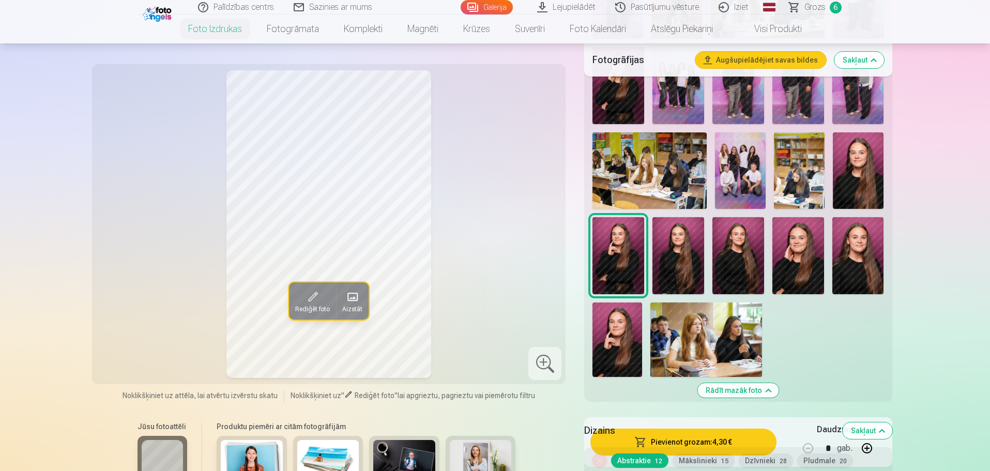
click at [311, 305] on span "Rediģēt foto" at bounding box center [312, 309] width 35 height 8
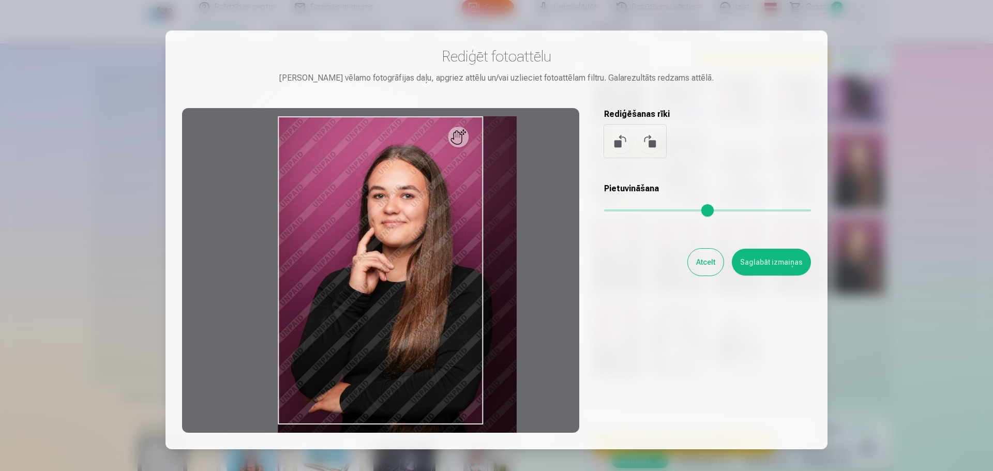
drag, startPoint x: 616, startPoint y: 212, endPoint x: 698, endPoint y: 202, distance: 82.8
click at [698, 209] on input "range" at bounding box center [707, 210] width 207 height 2
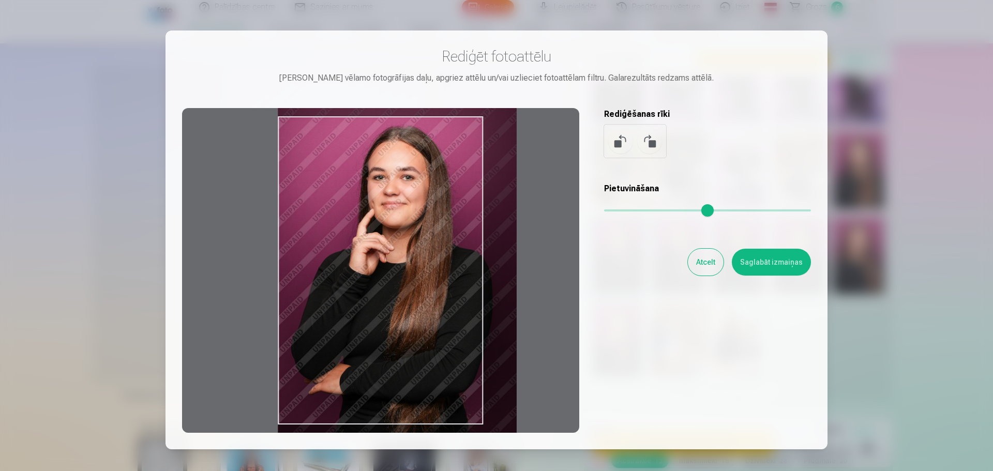
drag, startPoint x: 386, startPoint y: 232, endPoint x: 431, endPoint y: 213, distance: 48.7
click at [431, 213] on div at bounding box center [380, 270] width 397 height 325
drag, startPoint x: 395, startPoint y: 219, endPoint x: 454, endPoint y: 220, distance: 59.0
click at [454, 220] on div at bounding box center [380, 270] width 397 height 325
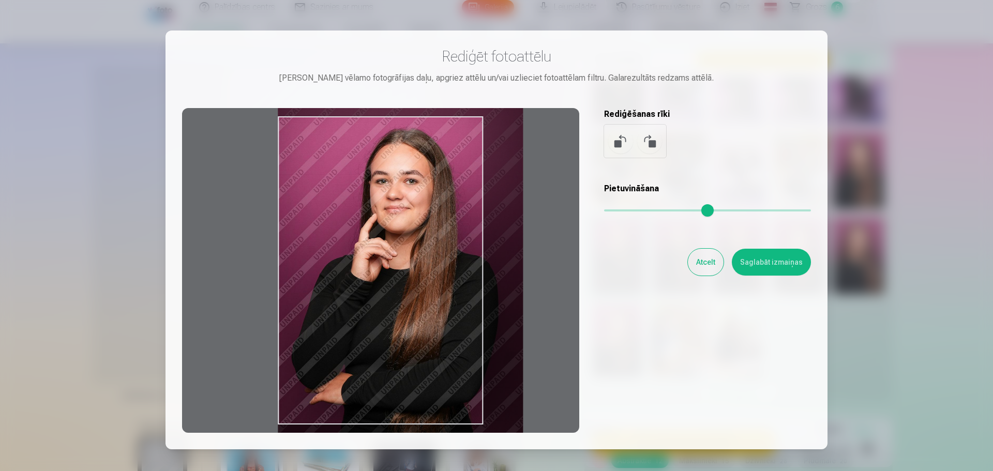
drag, startPoint x: 702, startPoint y: 209, endPoint x: 716, endPoint y: 211, distance: 14.6
click at [716, 211] on input "range" at bounding box center [707, 210] width 207 height 2
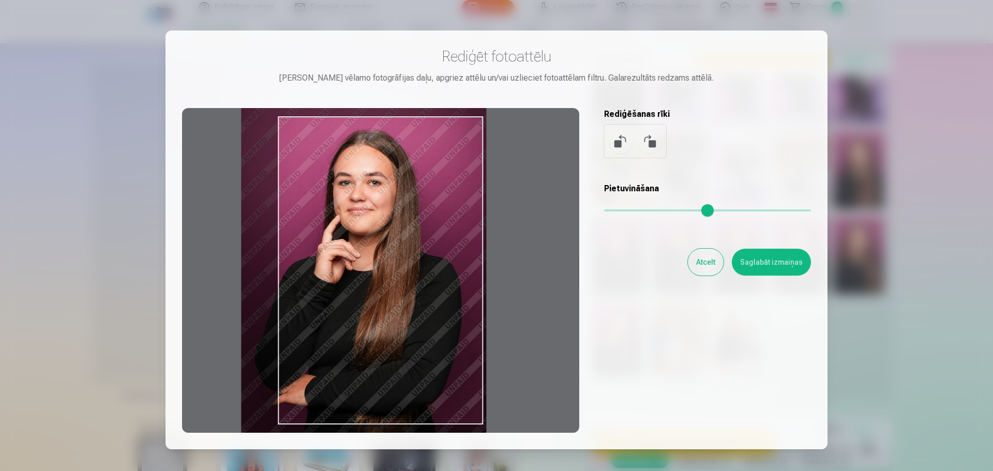
drag, startPoint x: 415, startPoint y: 348, endPoint x: 378, endPoint y: 349, distance: 36.7
click at [378, 349] on div at bounding box center [380, 270] width 397 height 325
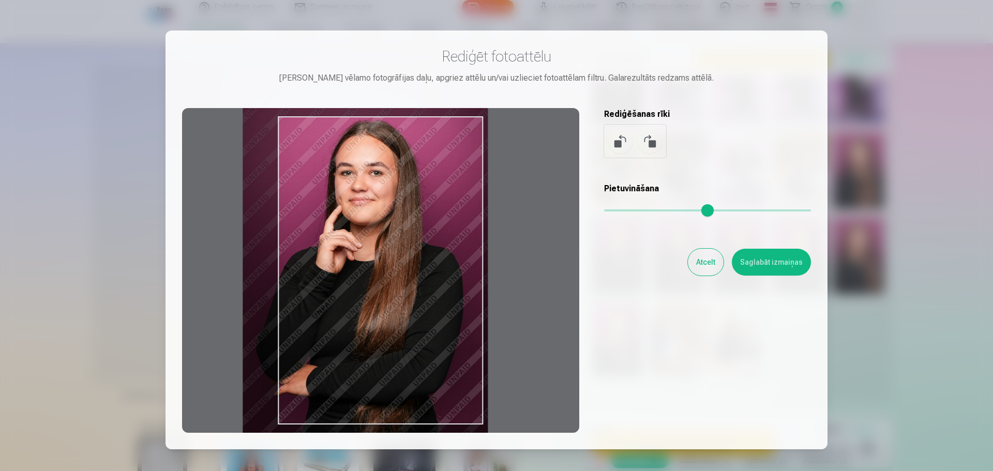
type input "****"
drag, startPoint x: 392, startPoint y: 359, endPoint x: 394, endPoint y: 349, distance: 9.5
click at [394, 349] on div at bounding box center [380, 270] width 397 height 325
click at [710, 264] on button "Atcelt" at bounding box center [706, 262] width 36 height 27
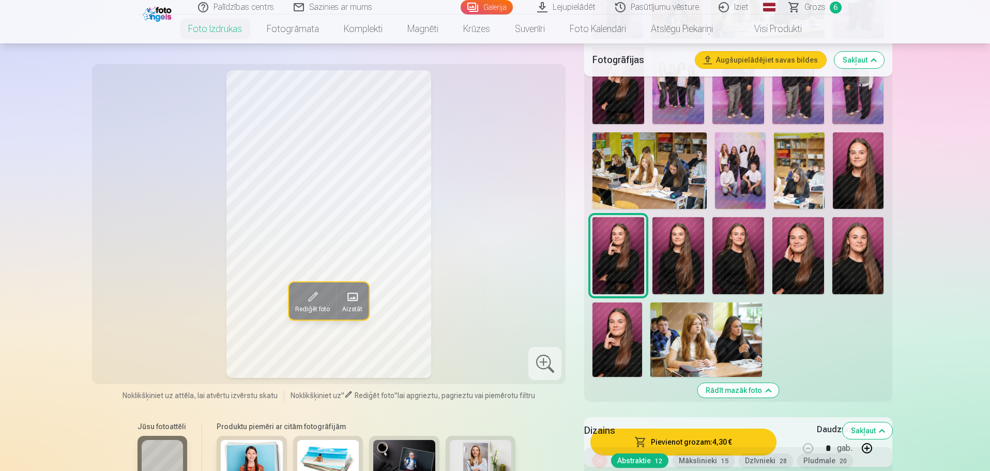
click at [661, 256] on img at bounding box center [678, 256] width 52 height 78
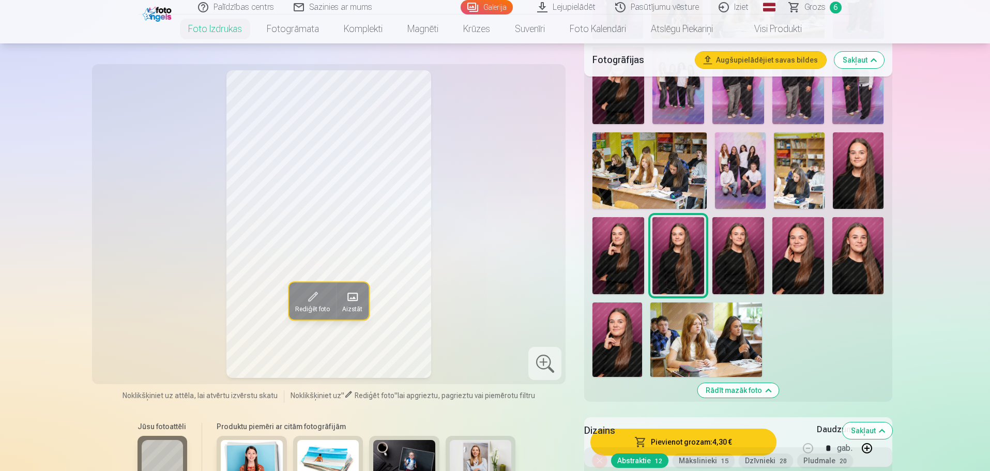
click at [873, 155] on img at bounding box center [858, 170] width 51 height 76
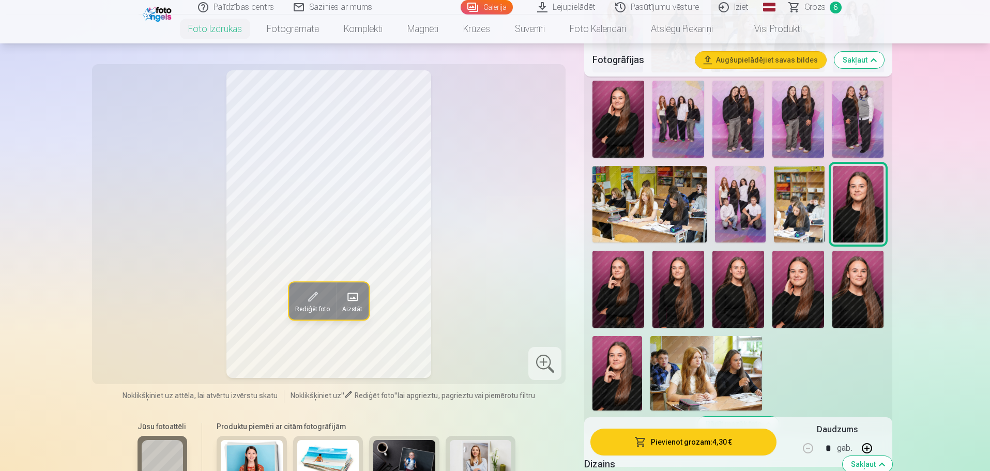
scroll to position [465, 0]
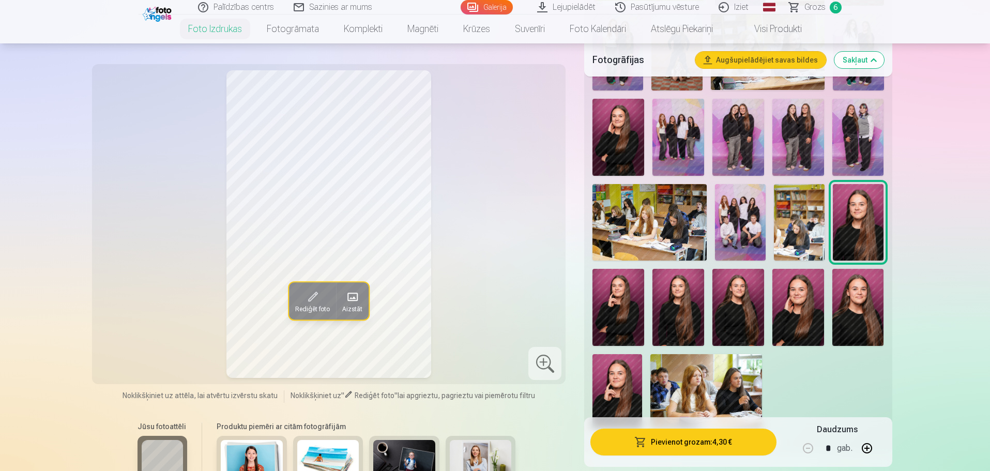
click at [869, 123] on img at bounding box center [858, 138] width 52 height 78
click at [802, 138] on img at bounding box center [798, 138] width 52 height 78
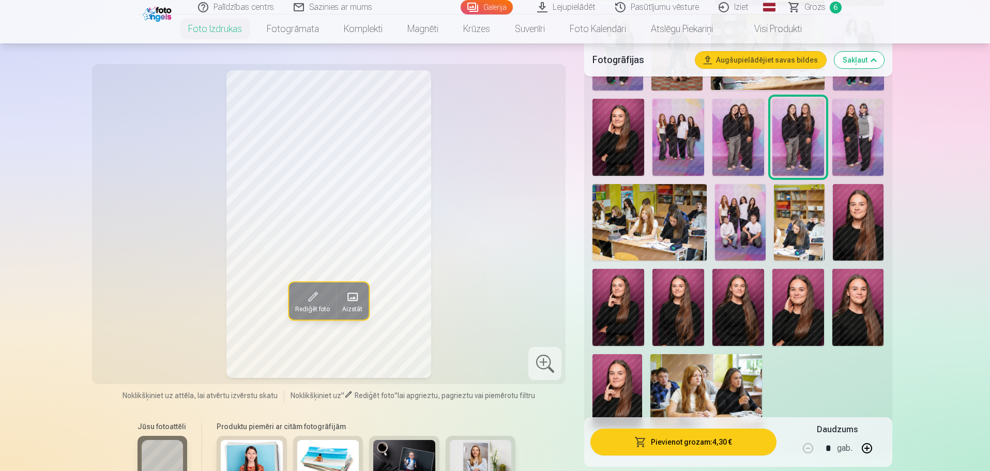
click at [739, 146] on img at bounding box center [738, 138] width 52 height 78
click at [686, 155] on img at bounding box center [678, 138] width 52 height 78
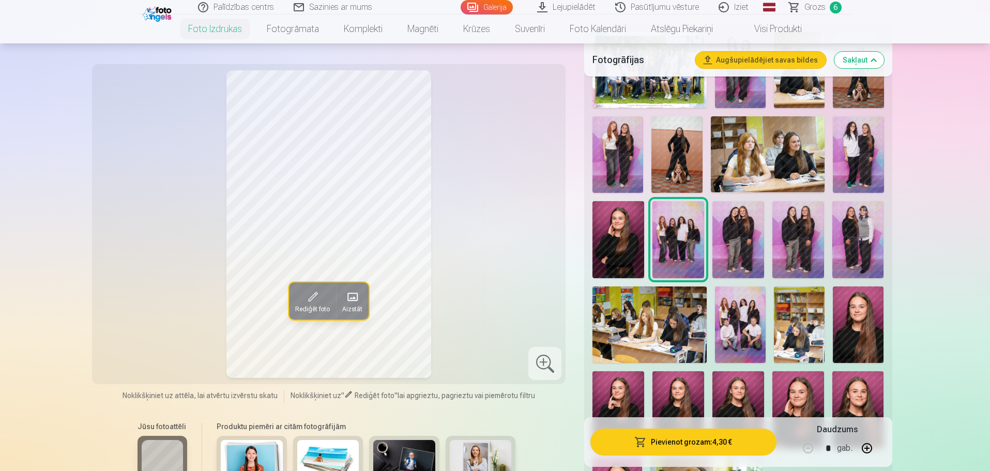
scroll to position [362, 0]
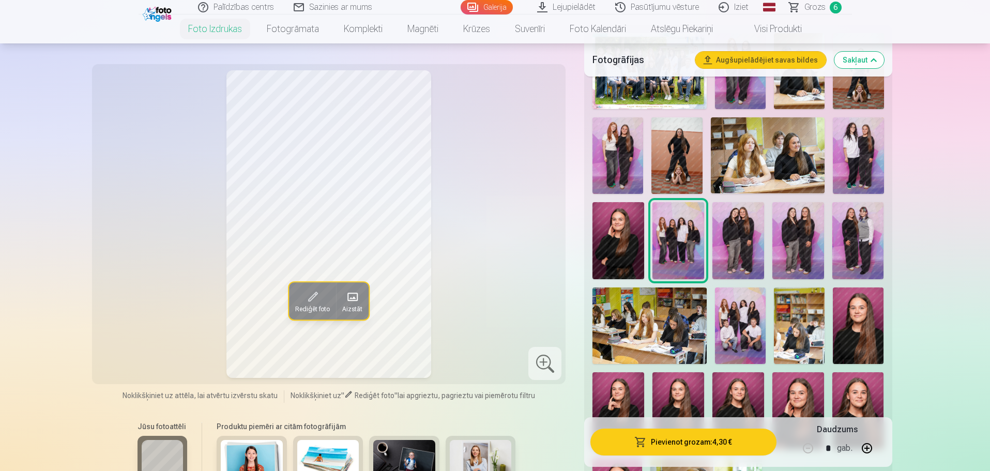
click at [857, 155] on img at bounding box center [858, 155] width 51 height 76
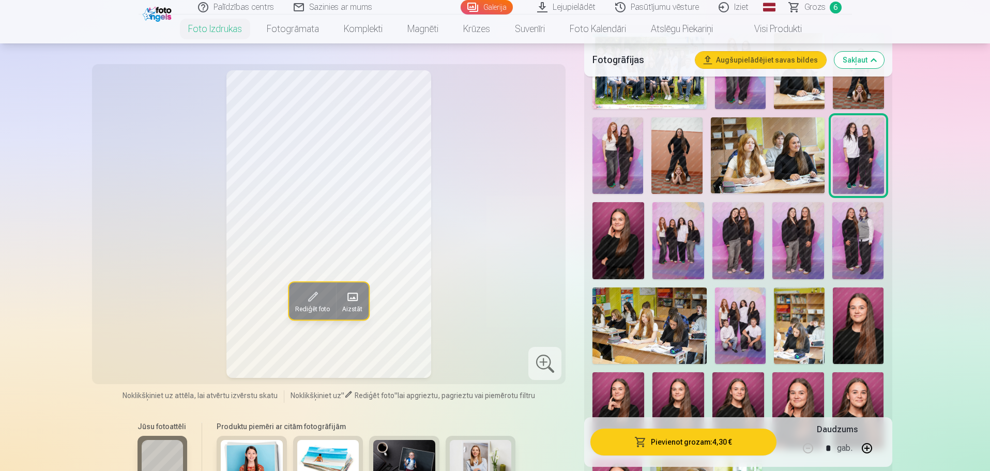
scroll to position [310, 0]
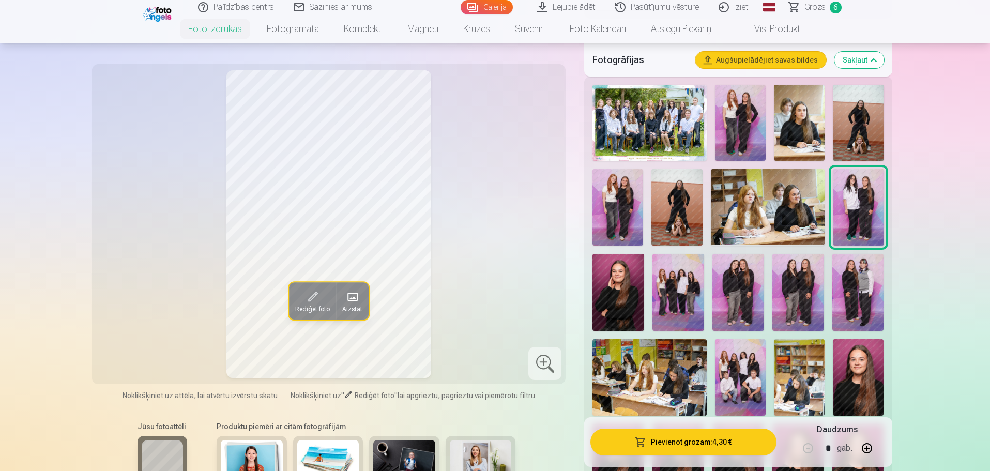
click at [665, 208] on img at bounding box center [676, 207] width 51 height 76
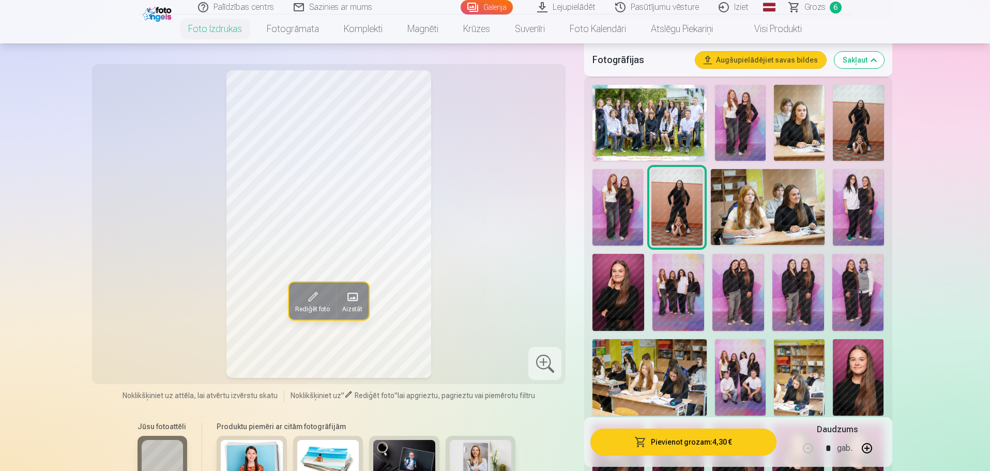
click at [634, 208] on img at bounding box center [617, 207] width 51 height 76
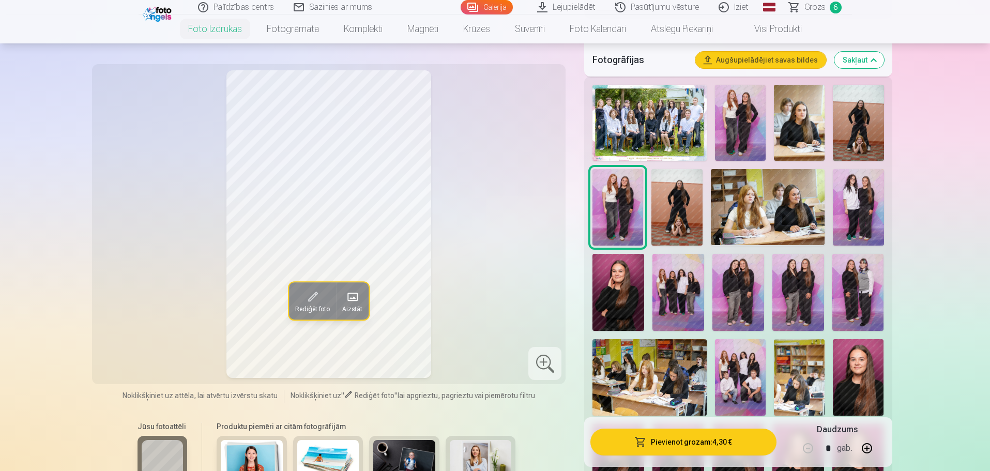
click at [739, 125] on img at bounding box center [740, 123] width 51 height 76
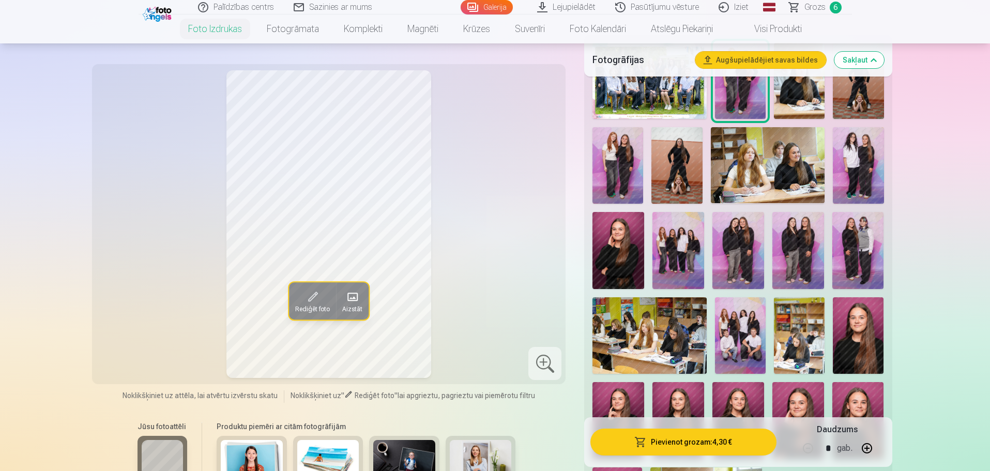
scroll to position [258, 0]
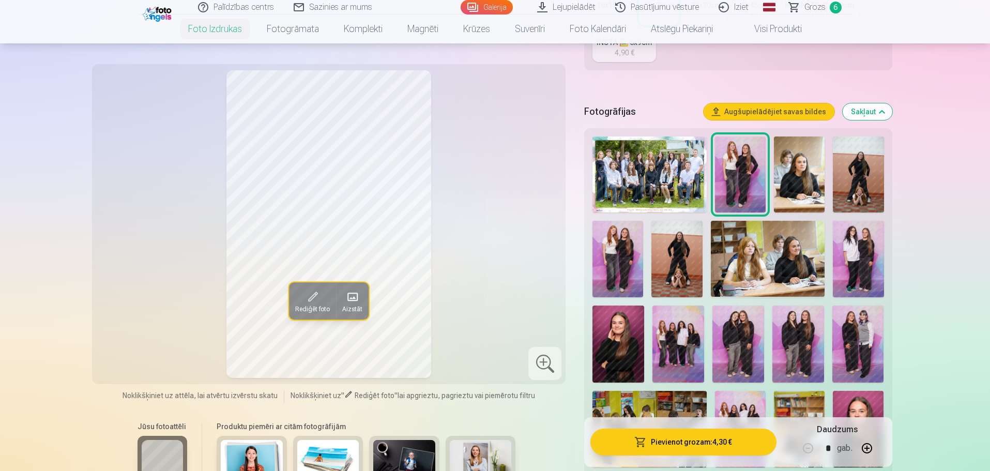
click at [860, 172] on img at bounding box center [858, 174] width 51 height 76
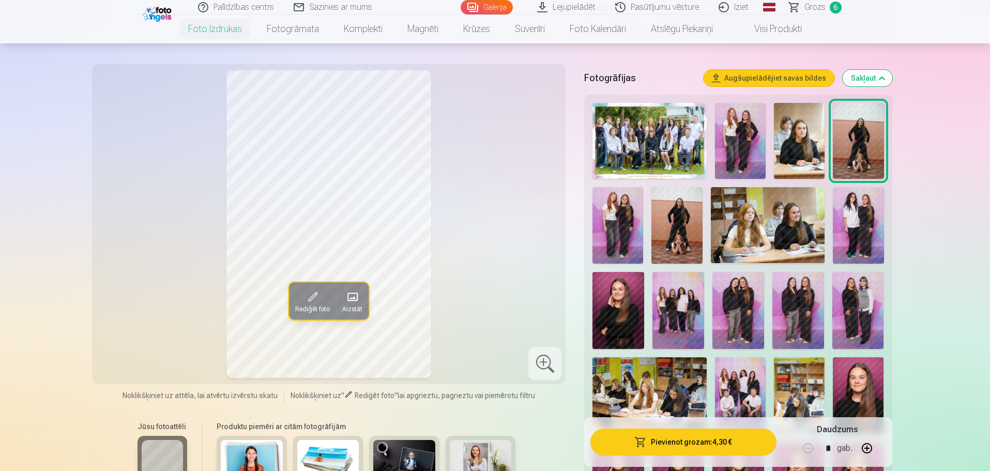
scroll to position [310, 0]
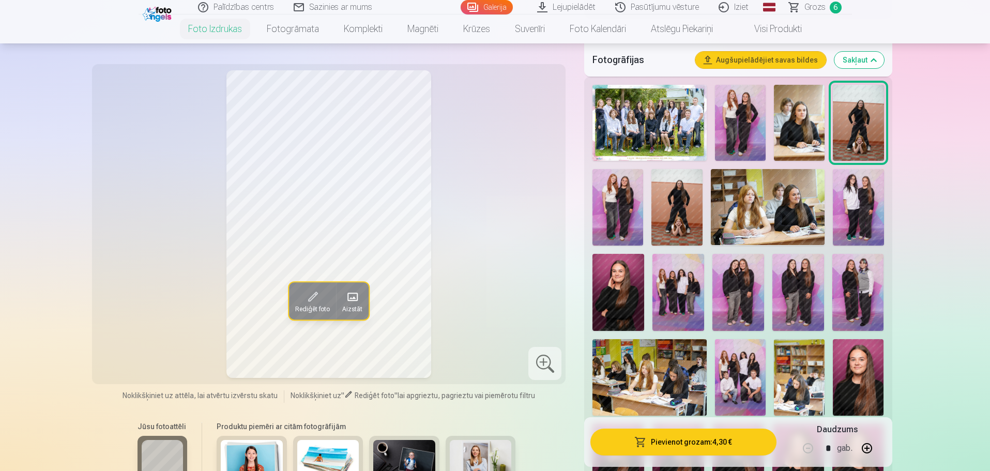
click at [310, 305] on span "Rediģēt foto" at bounding box center [312, 309] width 35 height 8
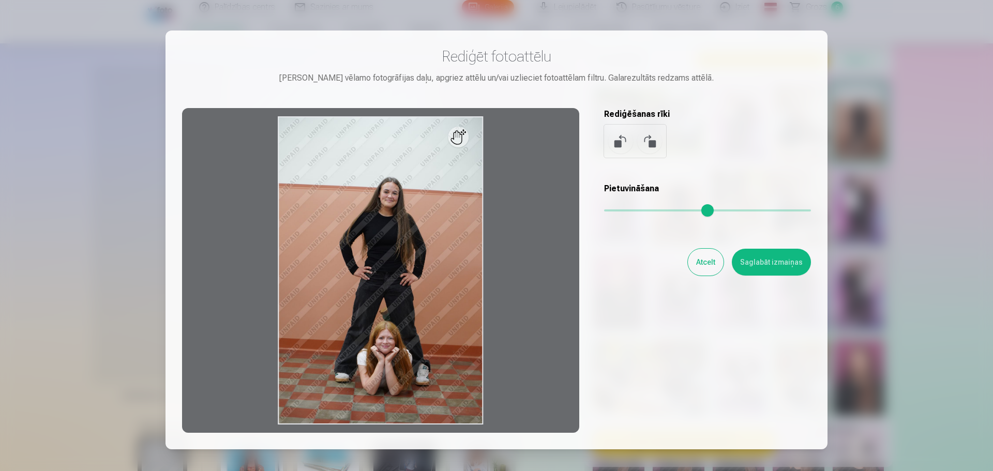
click at [650, 142] on button at bounding box center [649, 141] width 25 height 25
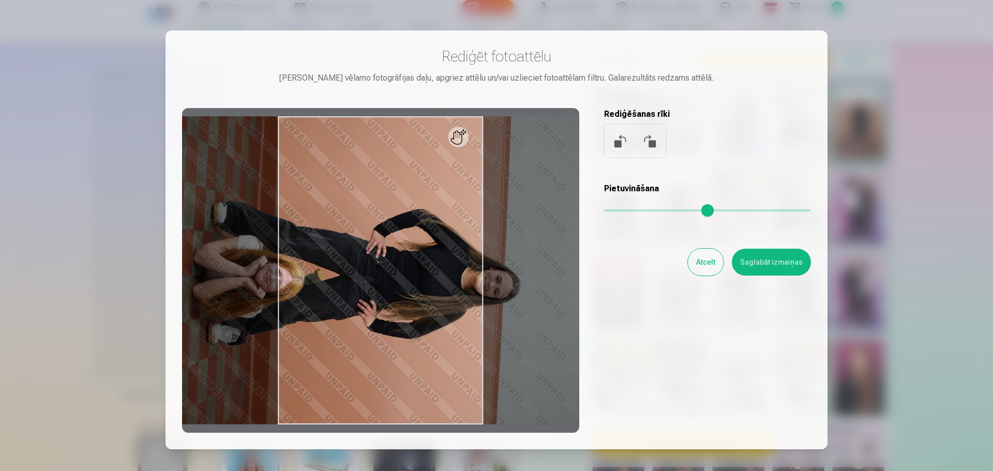
click at [613, 145] on button at bounding box center [620, 141] width 25 height 25
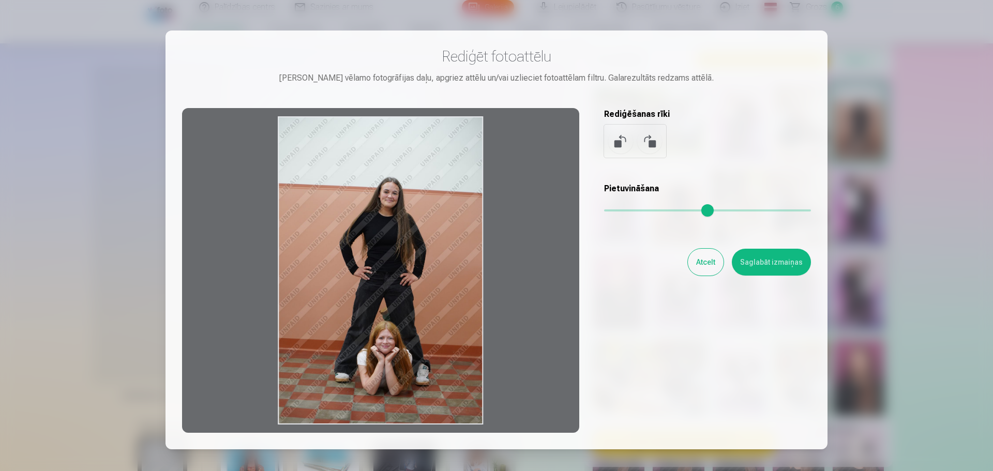
drag, startPoint x: 461, startPoint y: 145, endPoint x: 457, endPoint y: 140, distance: 6.6
click at [457, 140] on div at bounding box center [380, 270] width 397 height 325
click at [464, 141] on div at bounding box center [380, 270] width 397 height 325
drag, startPoint x: 462, startPoint y: 149, endPoint x: 460, endPoint y: 130, distance: 19.2
click at [460, 130] on div at bounding box center [380, 270] width 397 height 325
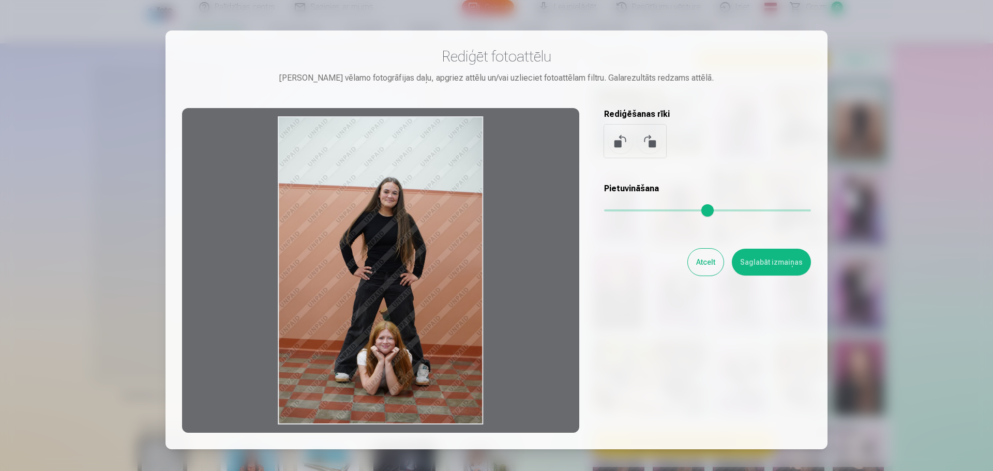
click at [449, 156] on div at bounding box center [380, 270] width 397 height 325
drag, startPoint x: 463, startPoint y: 166, endPoint x: 443, endPoint y: 154, distance: 23.9
click at [443, 154] on div at bounding box center [380, 270] width 397 height 325
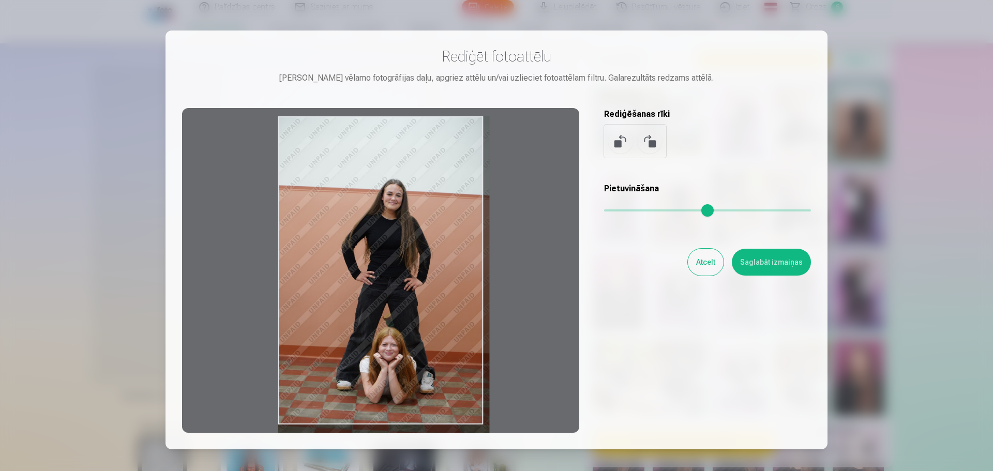
drag, startPoint x: 605, startPoint y: 208, endPoint x: 614, endPoint y: 208, distance: 8.8
click at [614, 209] on input "range" at bounding box center [707, 210] width 207 height 2
drag, startPoint x: 412, startPoint y: 392, endPoint x: 431, endPoint y: 392, distance: 19.1
click at [431, 392] on div at bounding box center [380, 270] width 397 height 325
drag, startPoint x: 311, startPoint y: 147, endPoint x: 329, endPoint y: 154, distance: 19.1
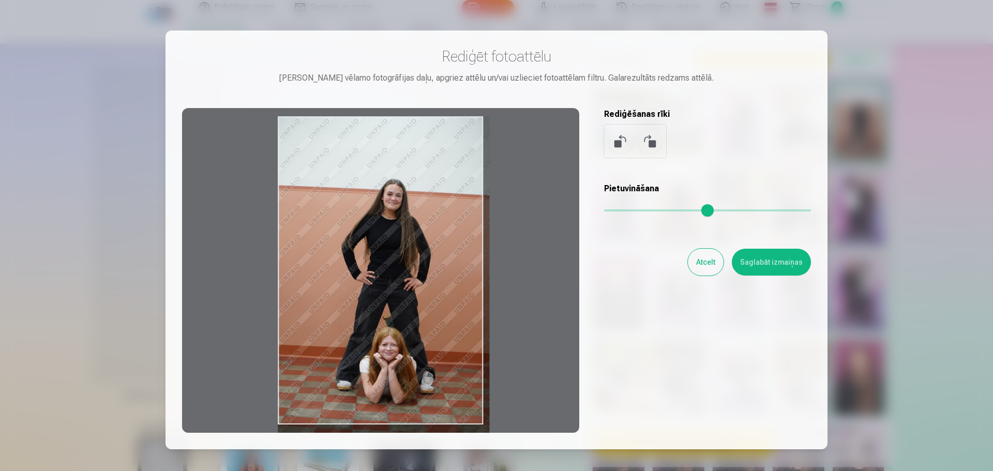
click at [329, 154] on div at bounding box center [380, 270] width 397 height 325
click at [558, 123] on div at bounding box center [380, 270] width 397 height 325
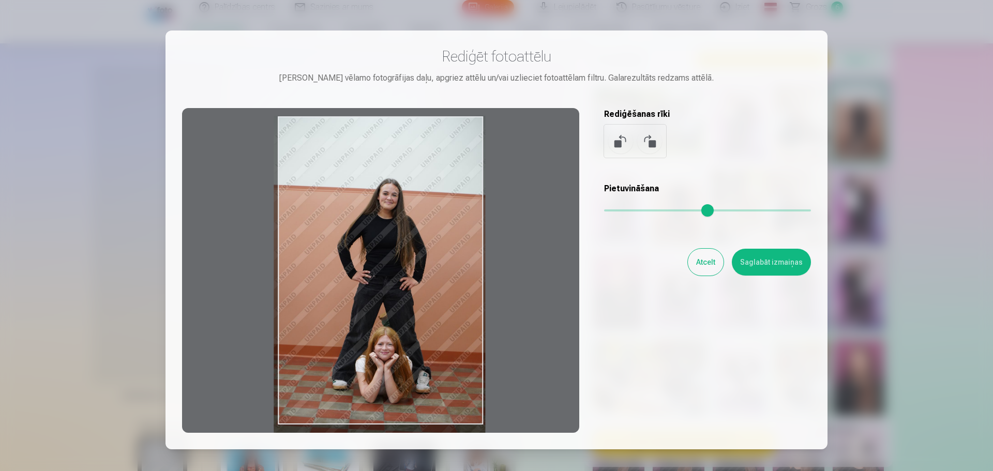
drag, startPoint x: 562, startPoint y: 122, endPoint x: 560, endPoint y: 130, distance: 8.2
click at [561, 123] on div at bounding box center [380, 270] width 397 height 325
type input "****"
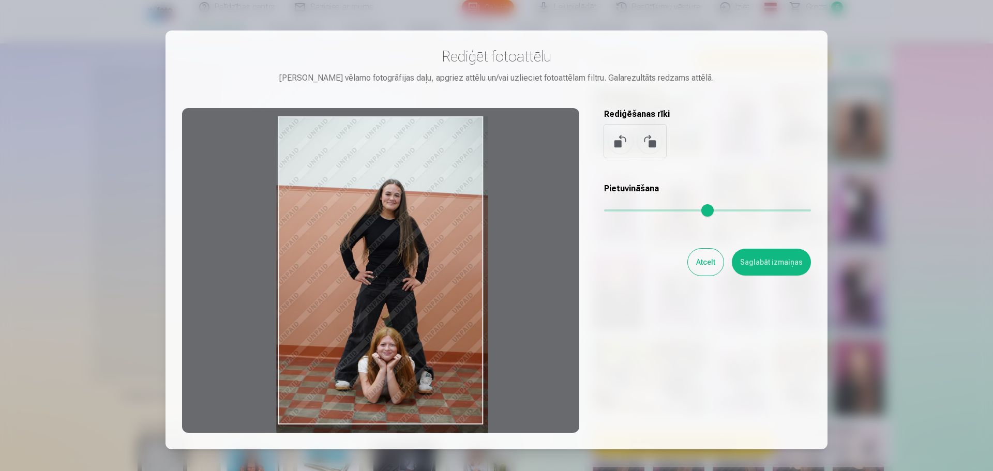
click at [887, 114] on div at bounding box center [496, 235] width 993 height 471
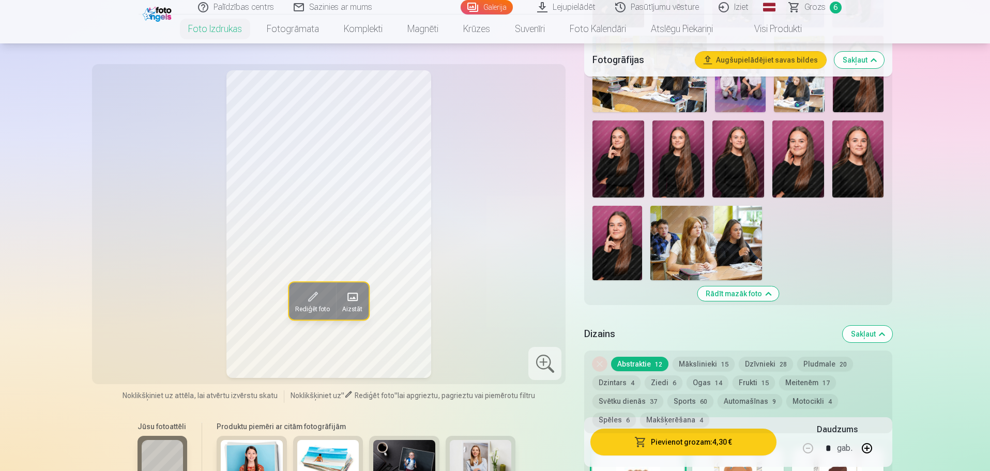
scroll to position [620, 0]
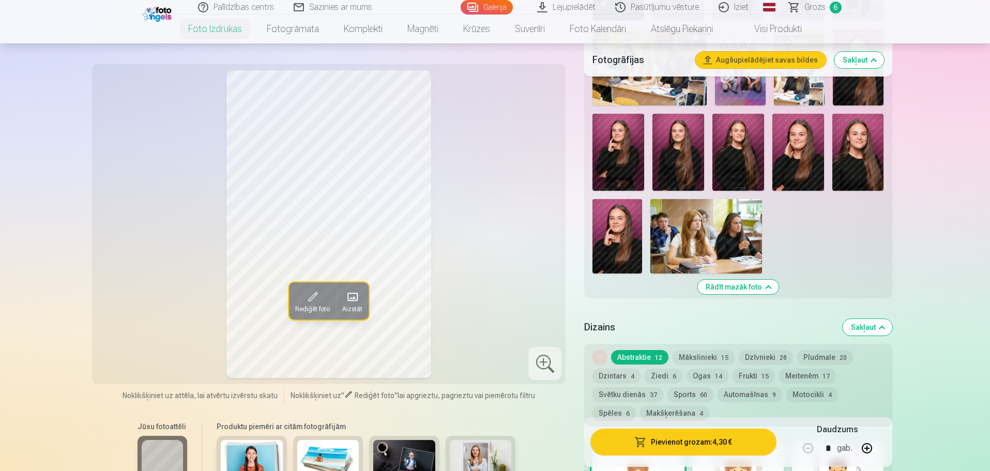
click at [607, 240] on img at bounding box center [617, 236] width 50 height 74
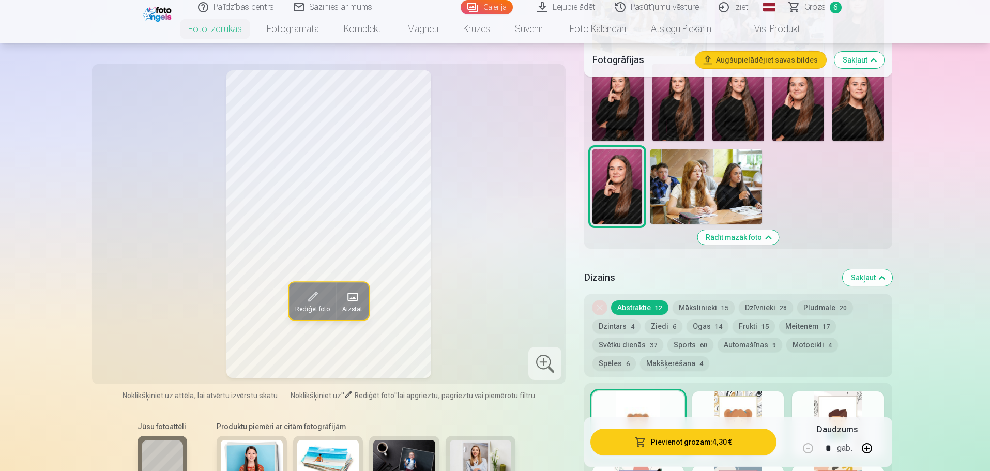
scroll to position [517, 0]
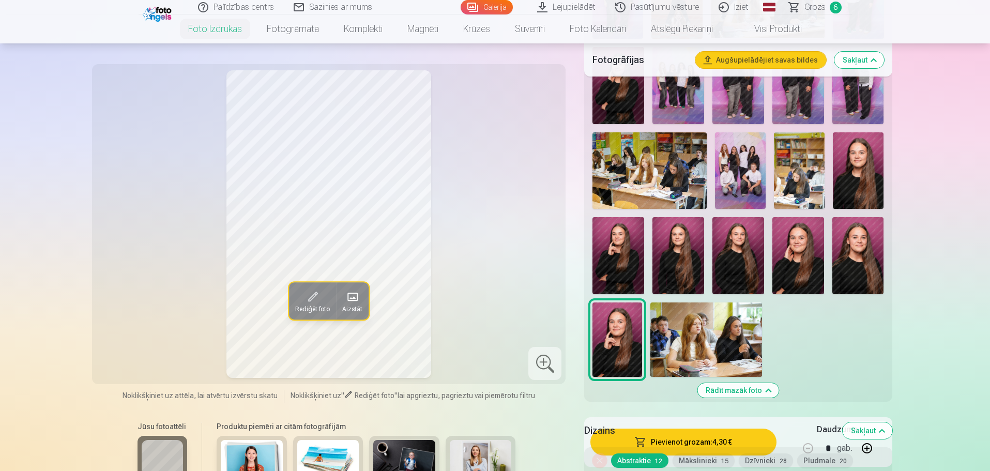
click at [686, 258] on img at bounding box center [678, 256] width 52 height 78
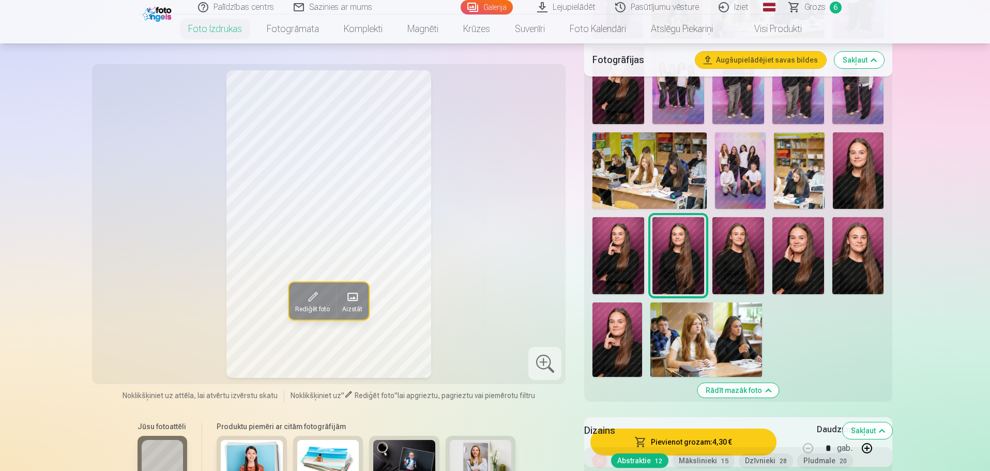
click at [867, 167] on img at bounding box center [858, 170] width 51 height 76
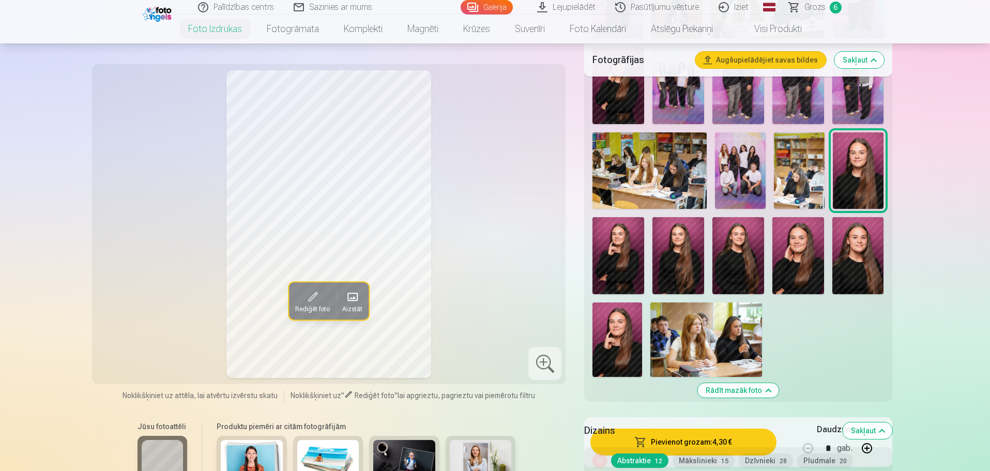
click at [627, 270] on img at bounding box center [618, 256] width 52 height 78
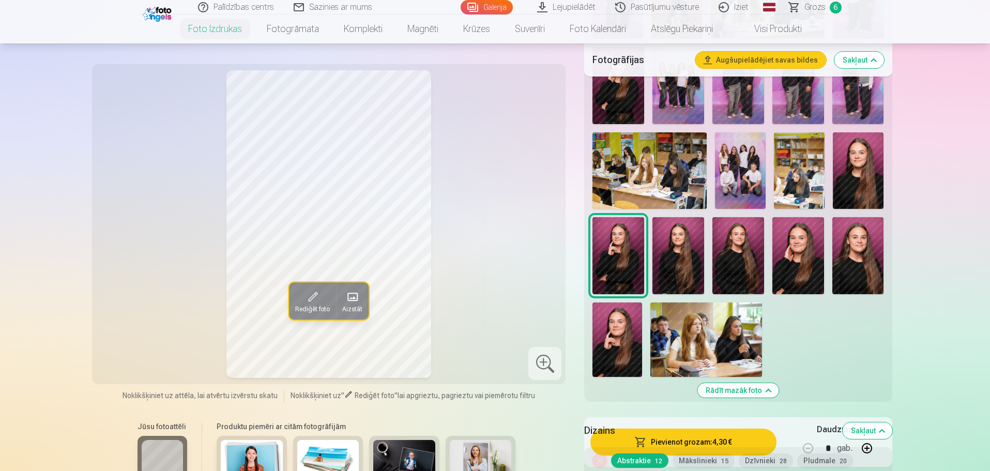
click at [654, 266] on img at bounding box center [678, 256] width 52 height 78
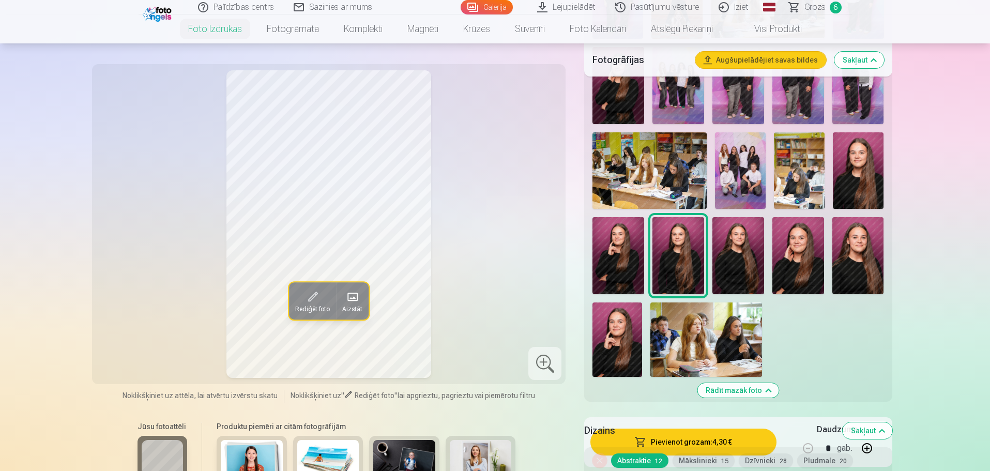
click at [796, 272] on img at bounding box center [798, 256] width 52 height 78
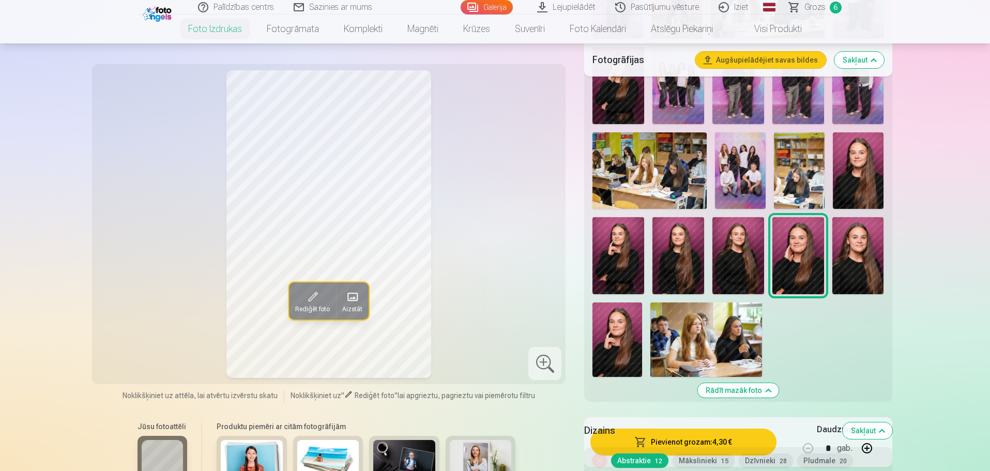
click at [615, 272] on img at bounding box center [618, 256] width 52 height 78
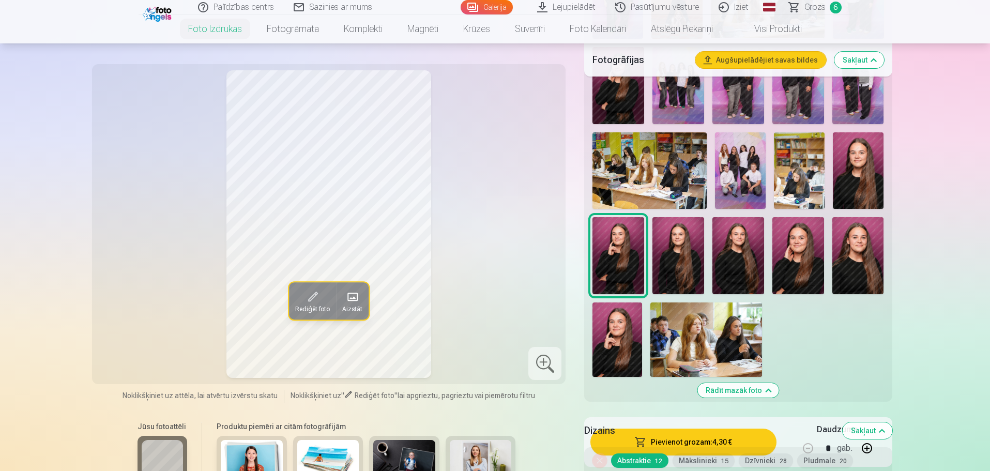
click at [809, 272] on img at bounding box center [798, 256] width 52 height 78
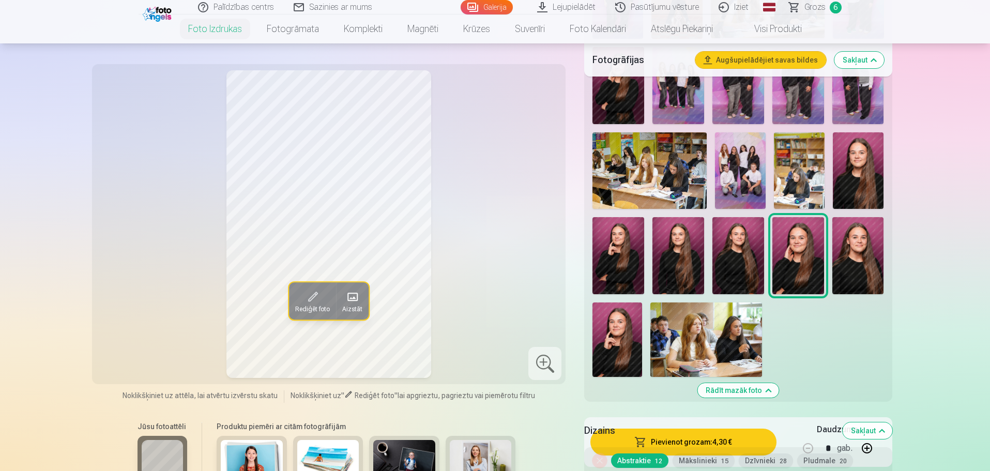
click at [621, 275] on img at bounding box center [618, 256] width 52 height 78
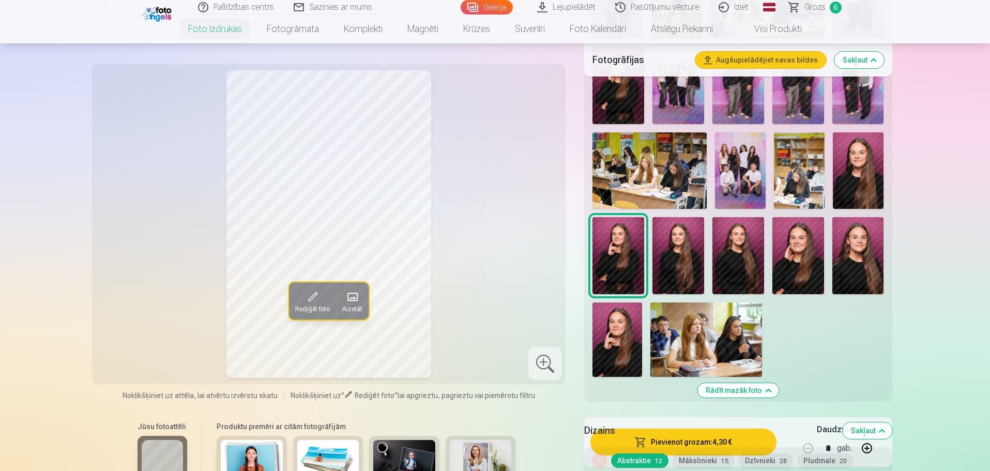
click at [714, 432] on h5 "Dizains" at bounding box center [709, 430] width 250 height 14
click at [720, 439] on div "Dizains Sakļaut" at bounding box center [738, 430] width 308 height 33
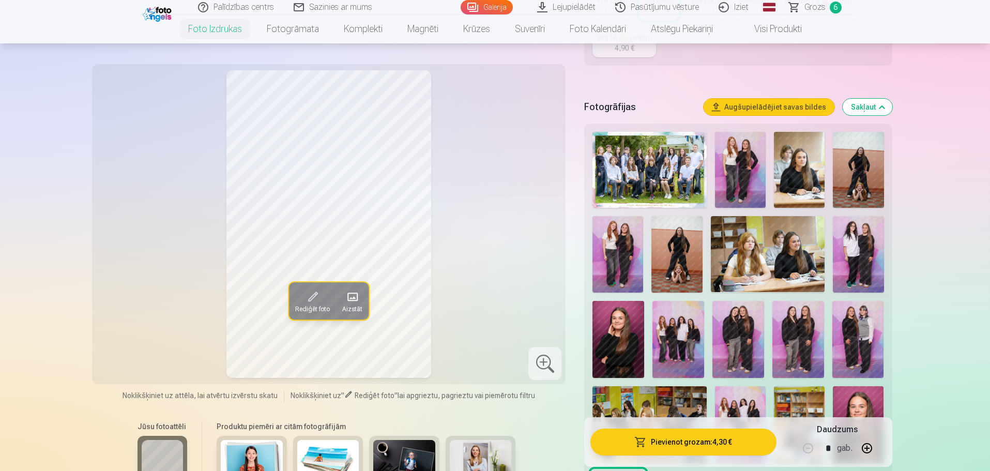
scroll to position [103, 0]
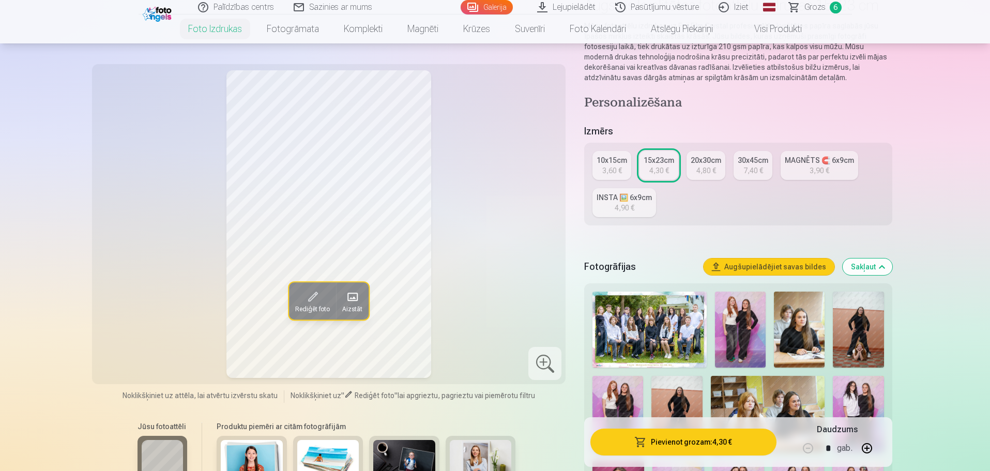
click at [614, 167] on div "3,60 €" at bounding box center [612, 170] width 20 height 10
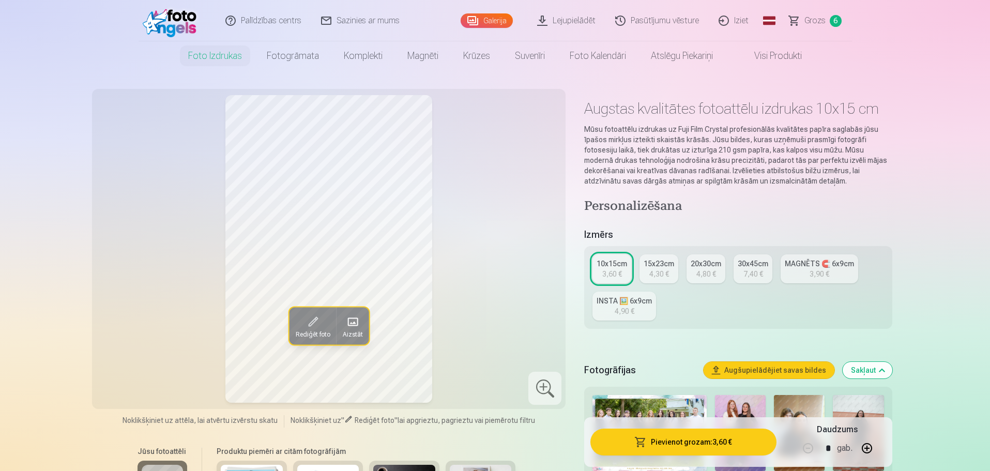
click at [659, 273] on div "4,30 €" at bounding box center [659, 274] width 20 height 10
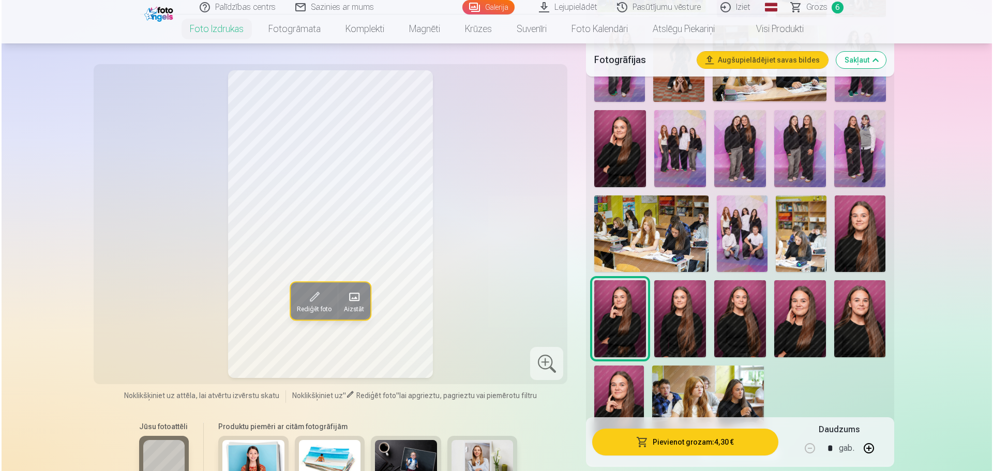
scroll to position [517, 0]
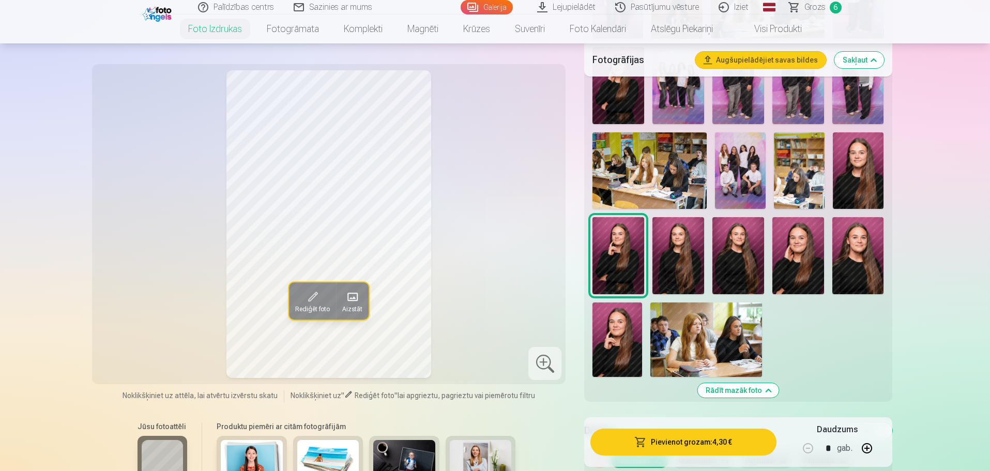
click at [705, 443] on button "Pievienot grozam : 4,30 €" at bounding box center [683, 442] width 186 height 27
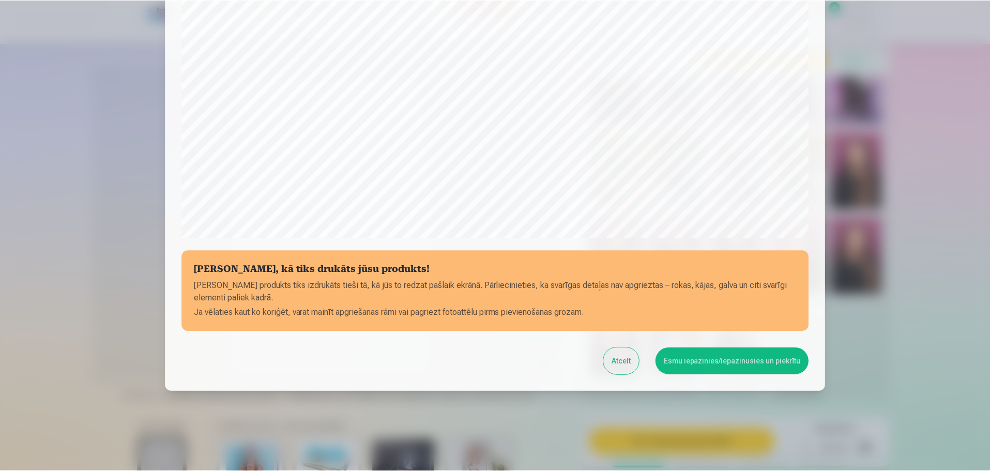
scroll to position [273, 0]
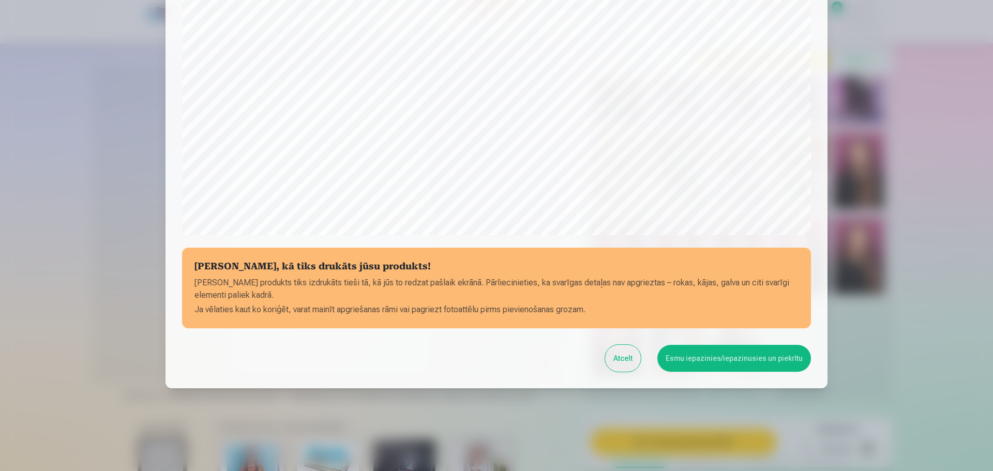
click at [722, 363] on button "Esmu iepazinies/iepazinusies un piekrītu" at bounding box center [734, 358] width 154 height 27
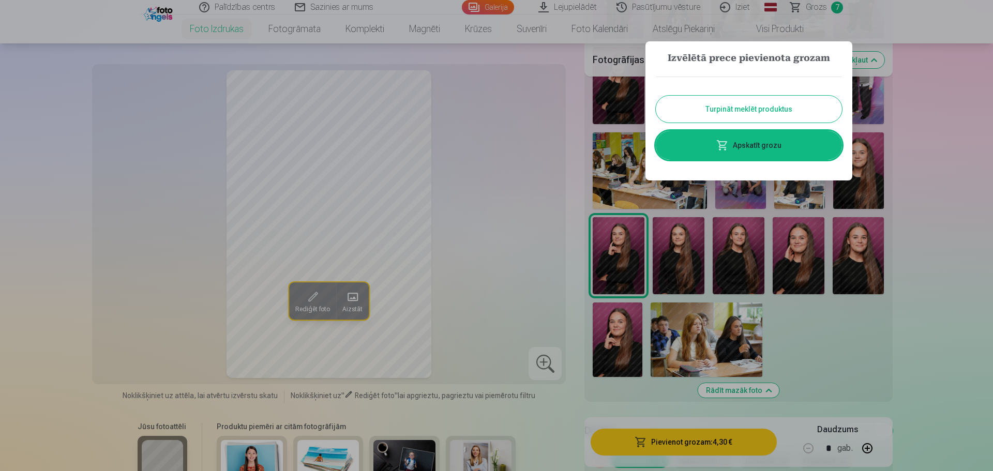
click at [827, 351] on div at bounding box center [496, 235] width 993 height 471
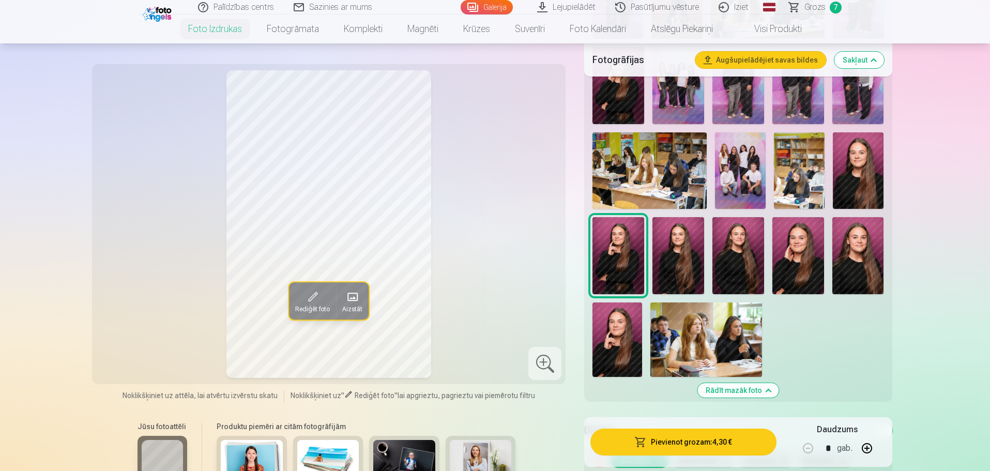
click at [814, 6] on span "Grozs" at bounding box center [814, 7] width 21 height 12
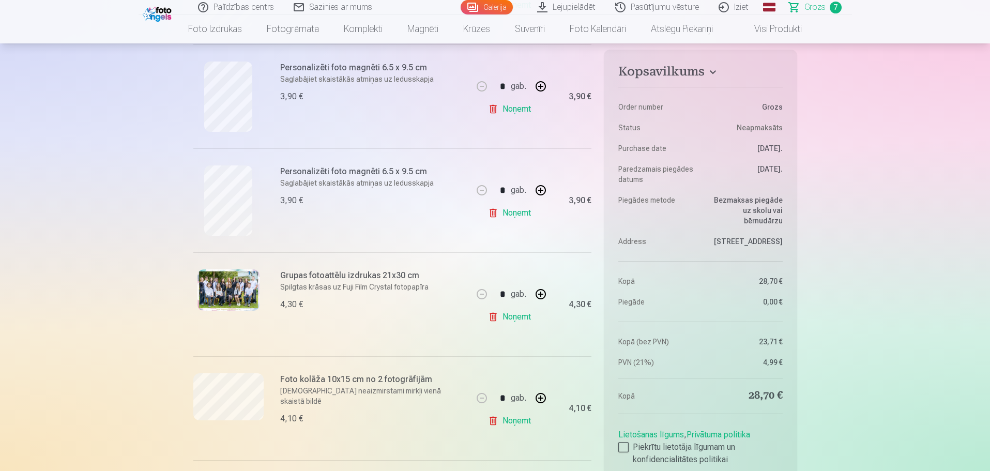
scroll to position [310, 0]
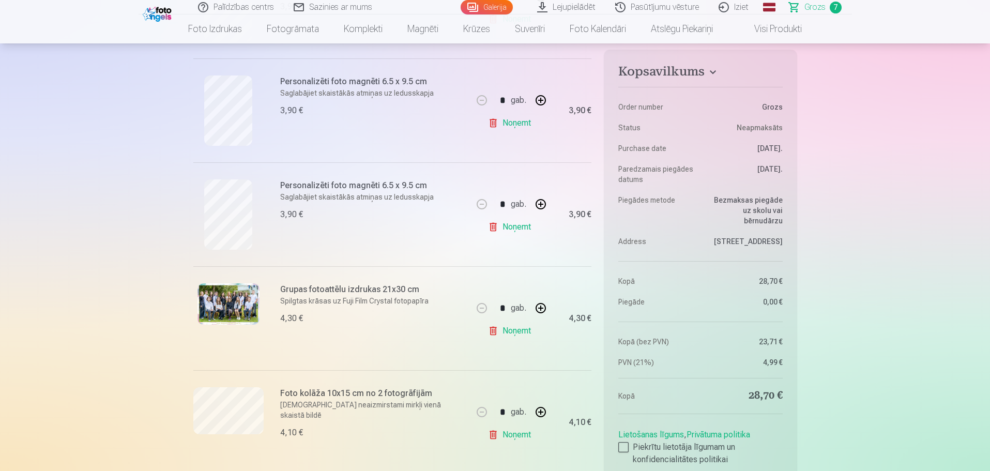
click at [753, 33] on link "Visi produkti" at bounding box center [769, 28] width 89 height 29
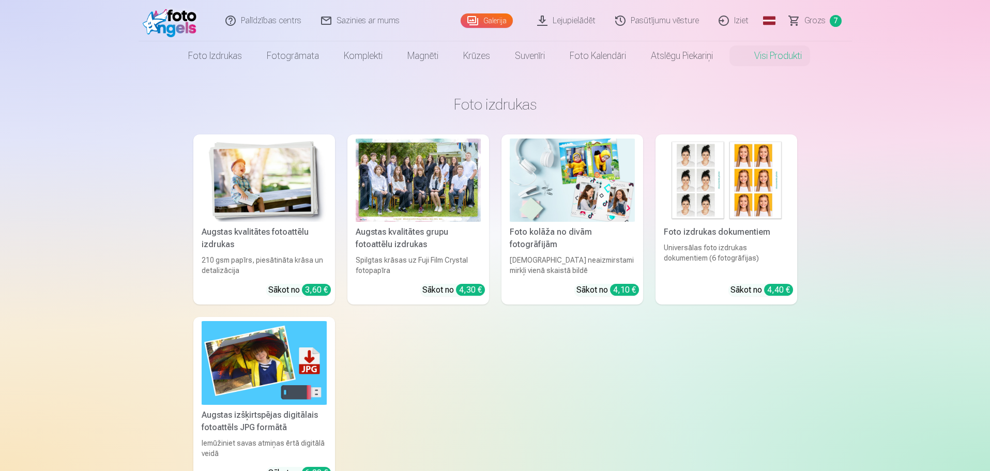
click at [287, 225] on link "Augstas kvalitātes fotoattēlu izdrukas 210 gsm papīrs, piesātināta krāsa un det…" at bounding box center [264, 219] width 142 height 170
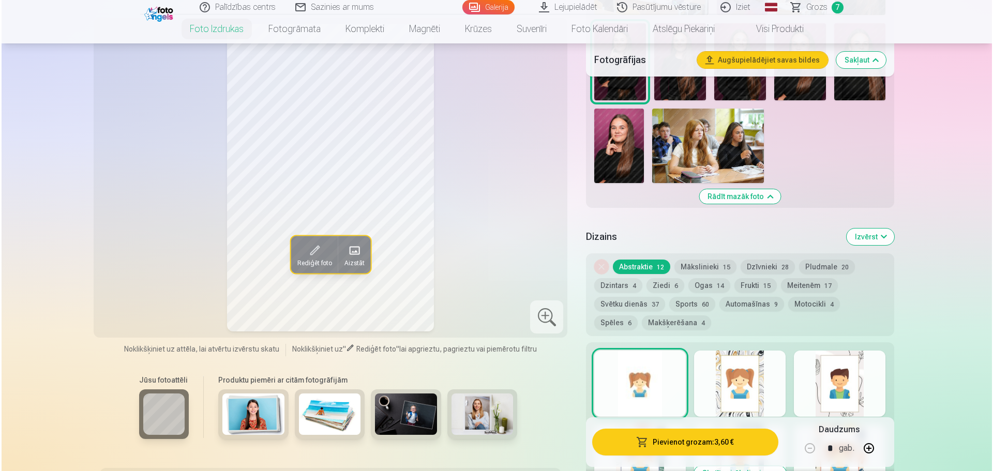
scroll to position [517, 0]
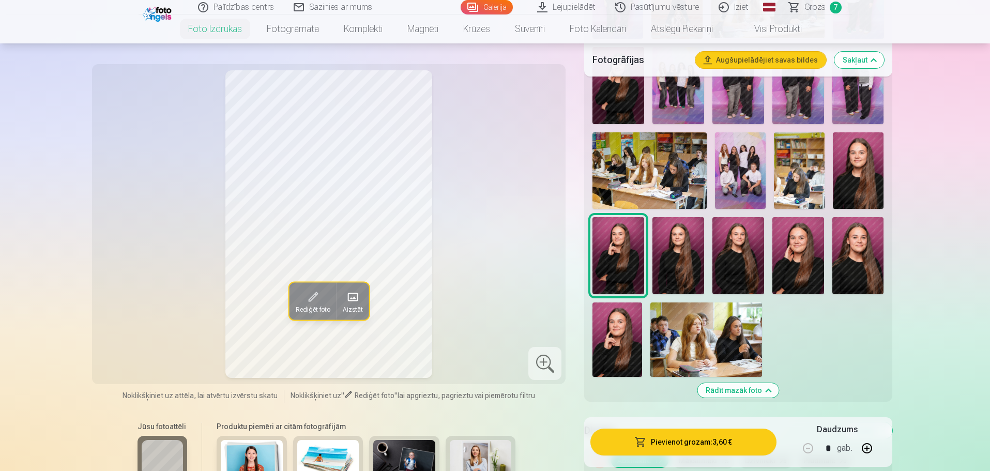
click at [736, 256] on img at bounding box center [738, 256] width 52 height 78
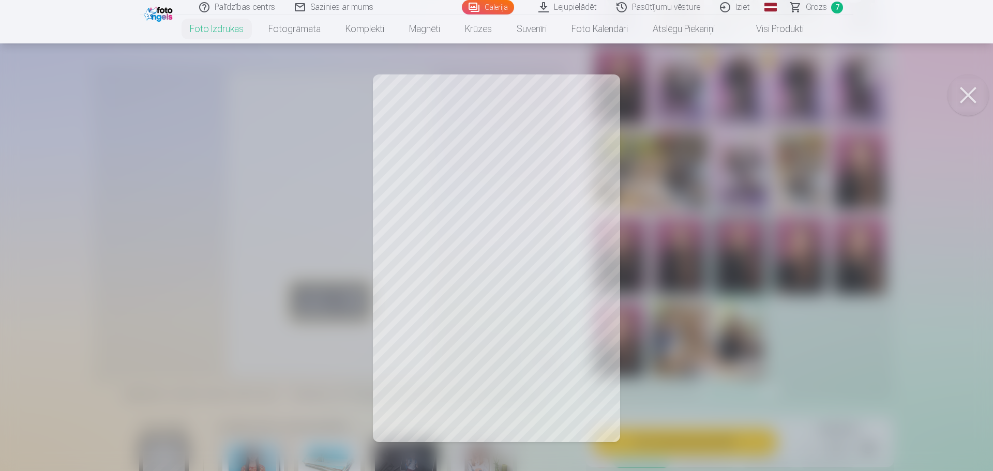
click at [542, 251] on div at bounding box center [496, 235] width 993 height 471
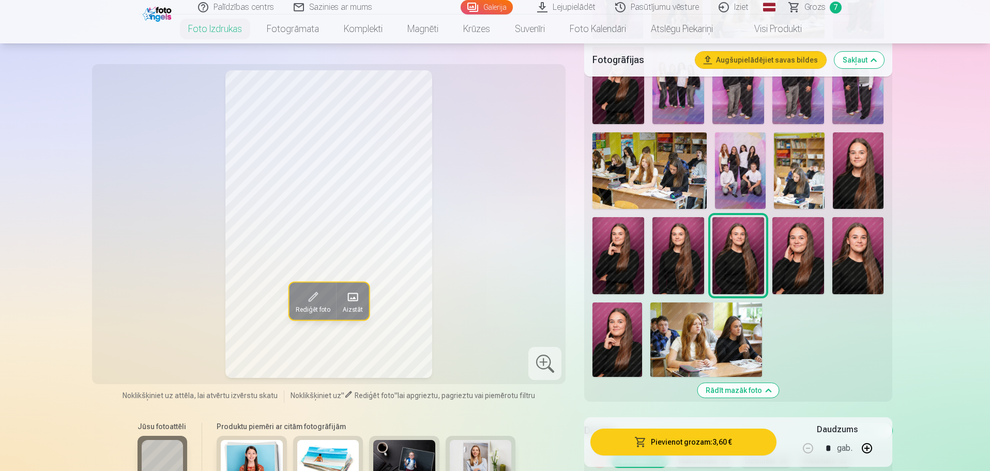
click at [328, 297] on button "Rediģēt foto" at bounding box center [312, 300] width 47 height 37
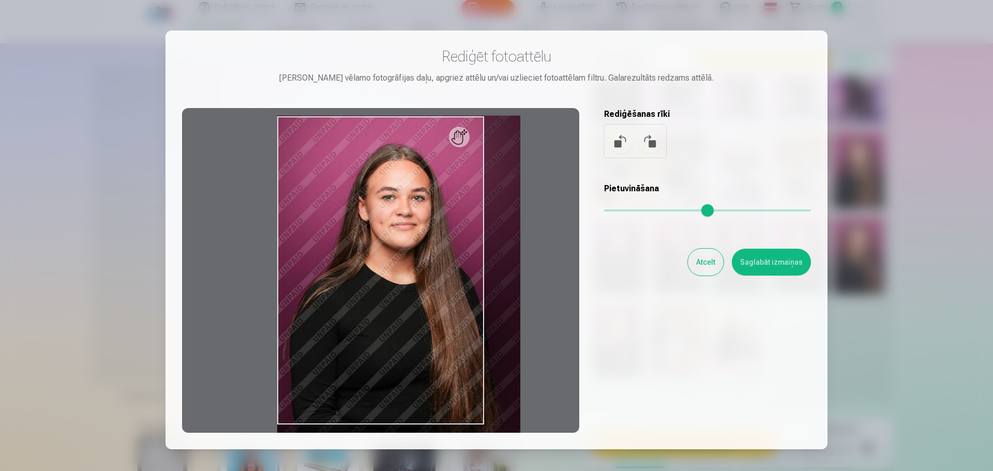
drag, startPoint x: 613, startPoint y: 210, endPoint x: 643, endPoint y: 211, distance: 29.5
click at [643, 211] on input "range" at bounding box center [707, 210] width 207 height 2
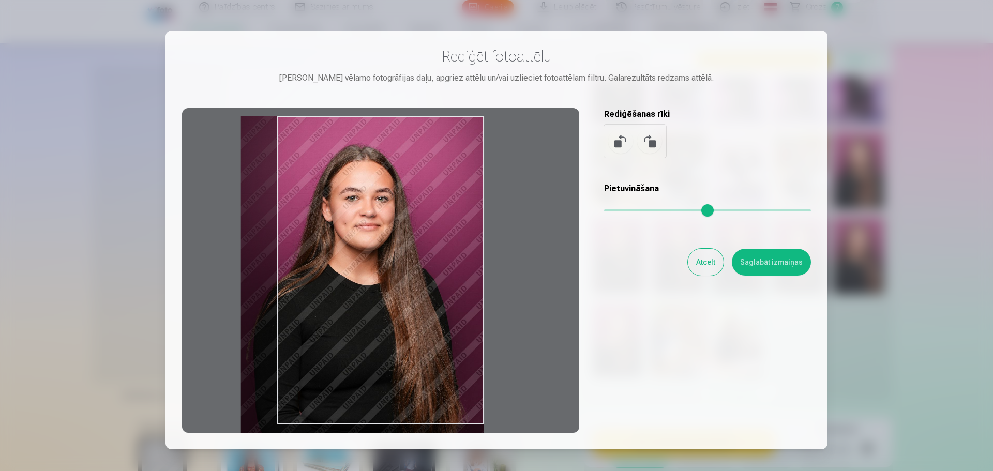
drag, startPoint x: 389, startPoint y: 263, endPoint x: 344, endPoint y: 278, distance: 47.9
click at [344, 278] on div at bounding box center [380, 270] width 397 height 325
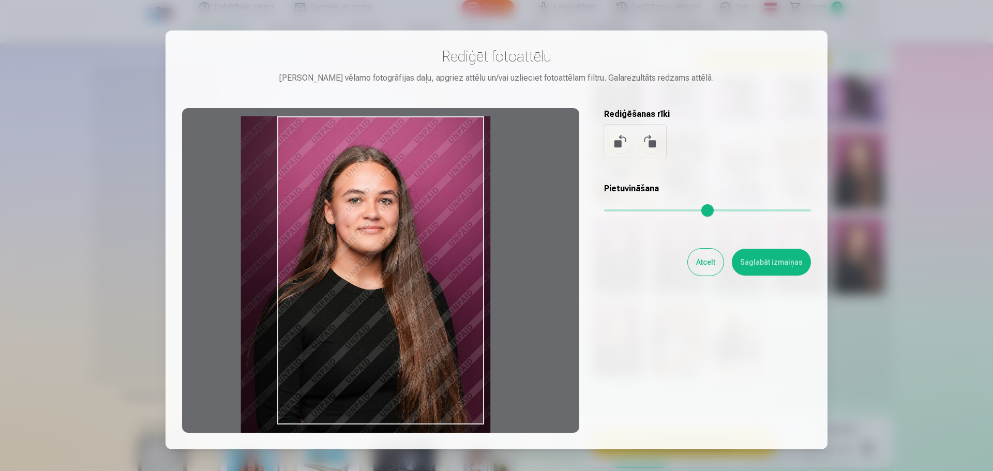
click at [648, 211] on input "range" at bounding box center [707, 210] width 207 height 2
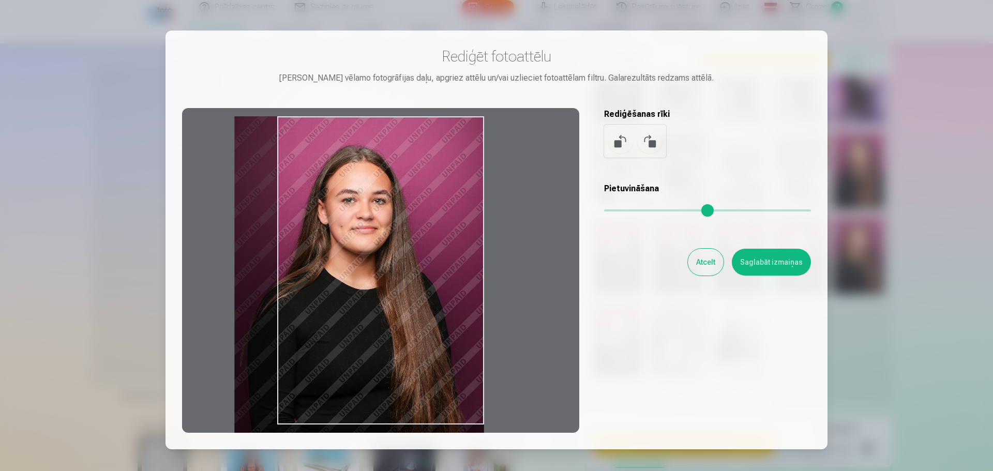
drag, startPoint x: 400, startPoint y: 272, endPoint x: 392, endPoint y: 280, distance: 11.3
click at [387, 278] on div at bounding box center [380, 270] width 397 height 325
type input "***"
drag, startPoint x: 331, startPoint y: 274, endPoint x: 324, endPoint y: 273, distance: 7.8
click at [324, 273] on div at bounding box center [380, 270] width 397 height 325
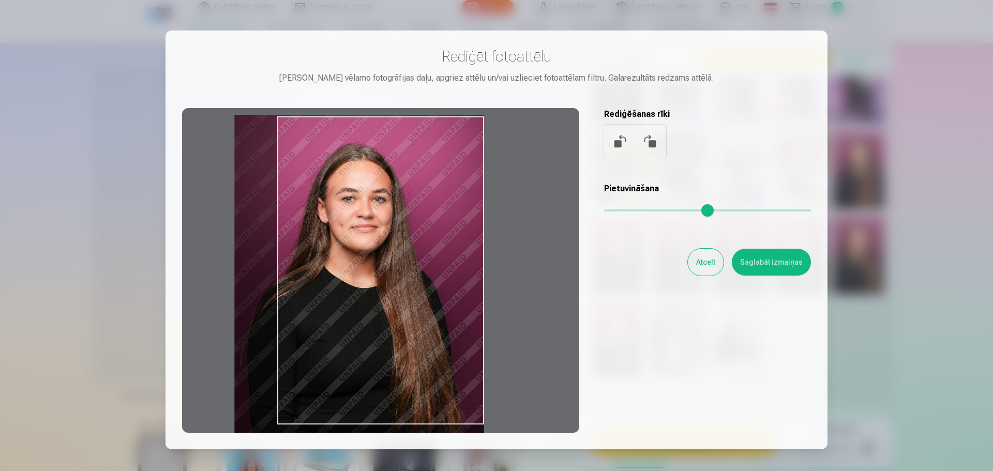
click at [767, 264] on button "Saglabāt izmaiņas" at bounding box center [771, 262] width 79 height 27
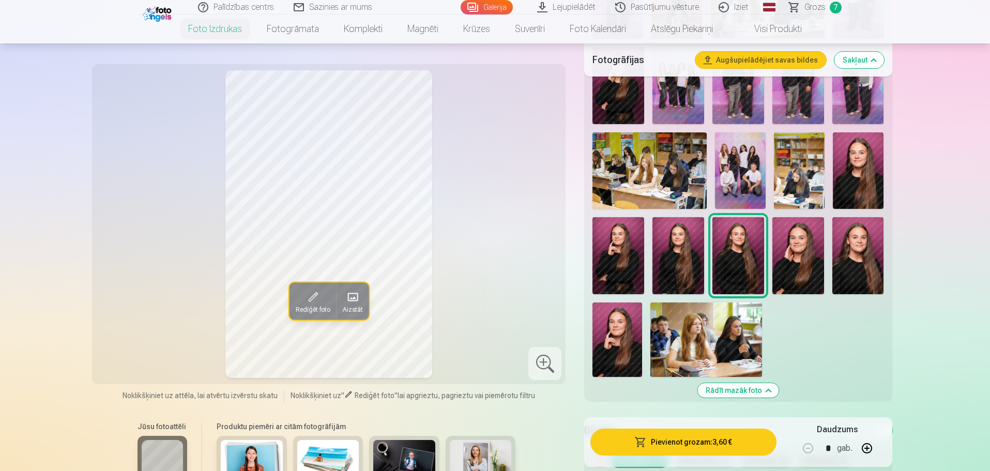
click at [677, 258] on img at bounding box center [678, 256] width 52 height 78
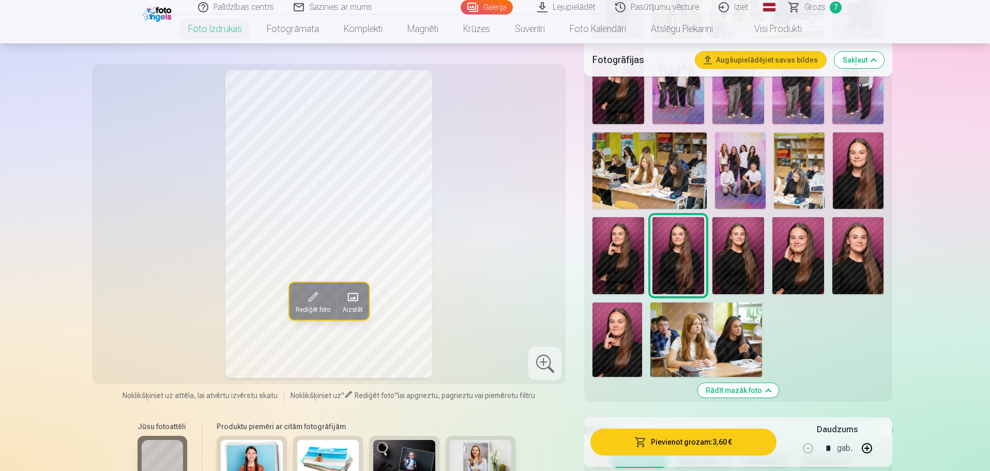
click at [709, 448] on button "Pievienot grozam : 3,60 €" at bounding box center [683, 442] width 186 height 27
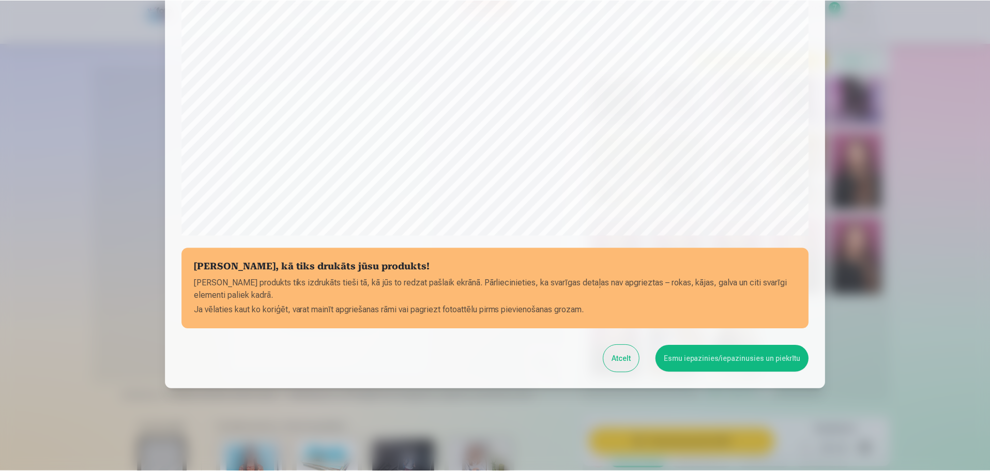
scroll to position [273, 0]
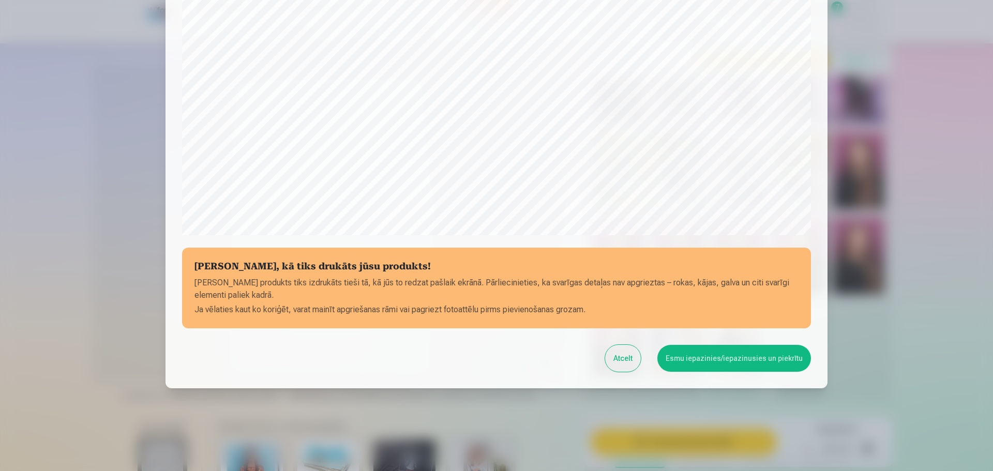
click at [958, 241] on div at bounding box center [496, 235] width 993 height 471
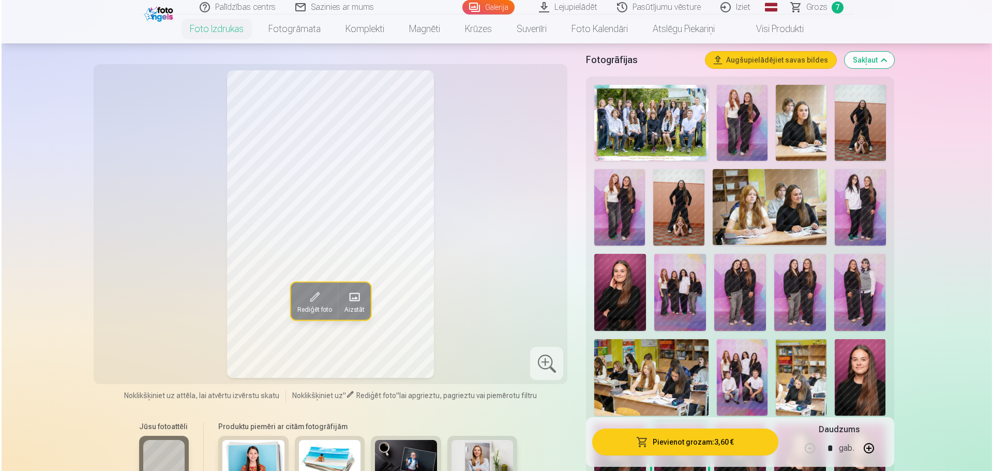
scroll to position [52, 0]
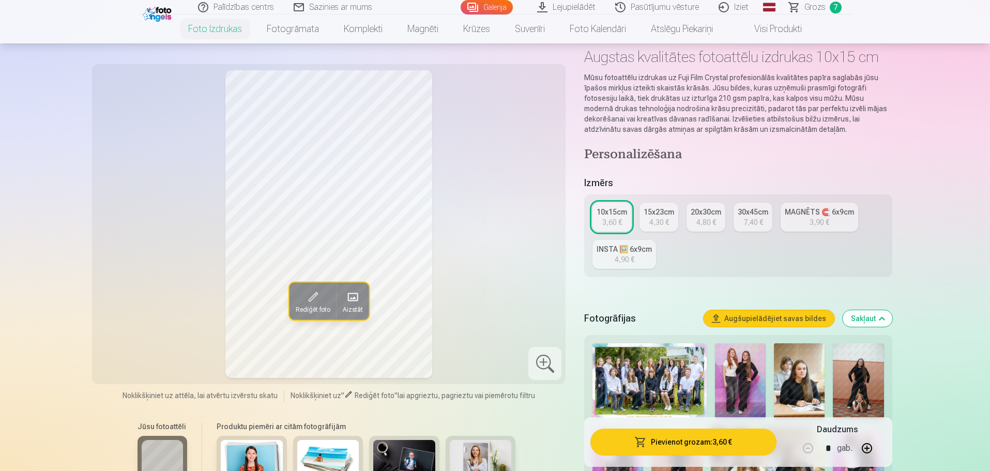
click at [662, 212] on div "15x23cm" at bounding box center [659, 212] width 31 height 10
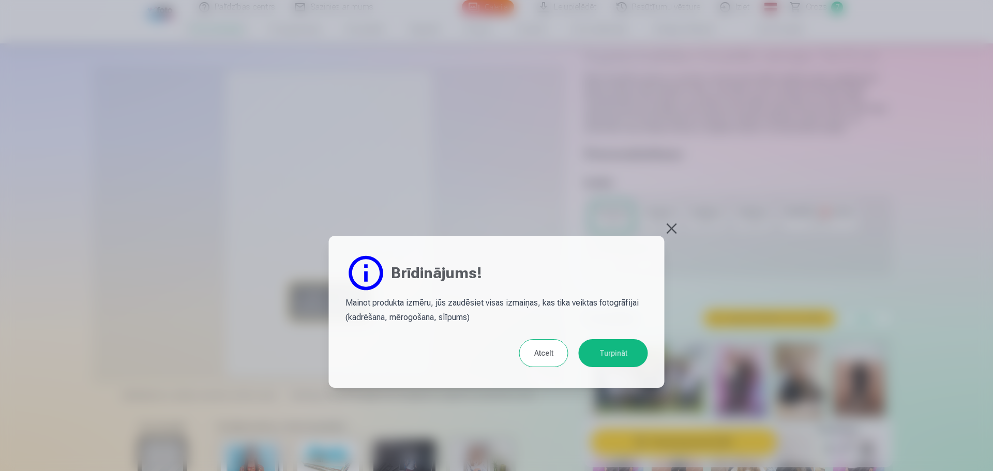
click at [604, 352] on button "Turpināt" at bounding box center [612, 353] width 69 height 28
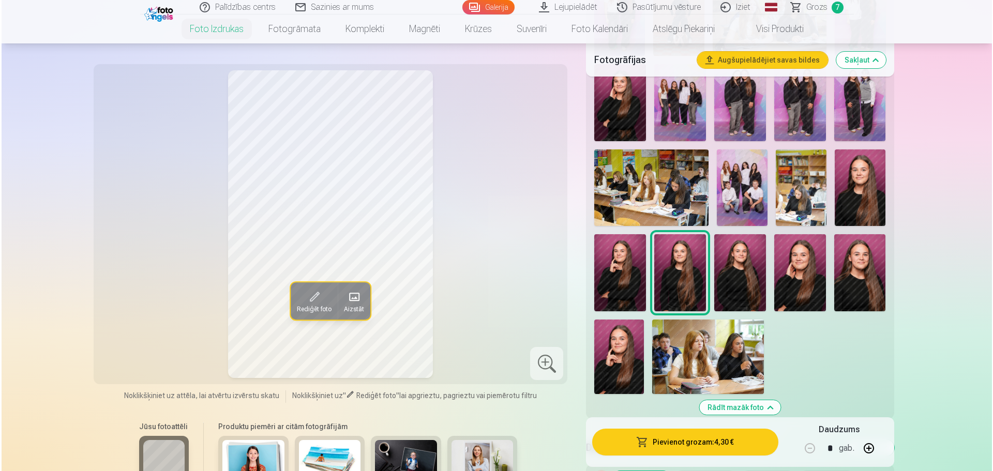
scroll to position [569, 0]
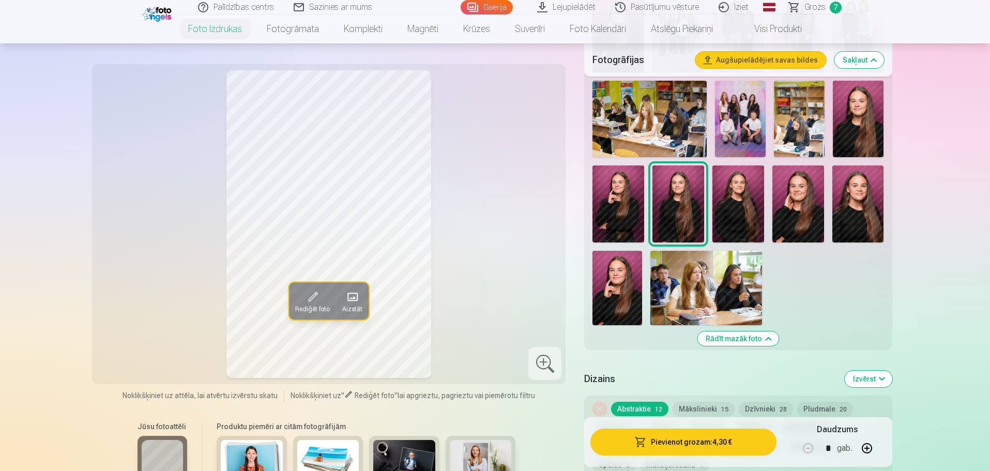
click at [714, 451] on button "Pievienot grozam : 4,30 €" at bounding box center [683, 442] width 186 height 27
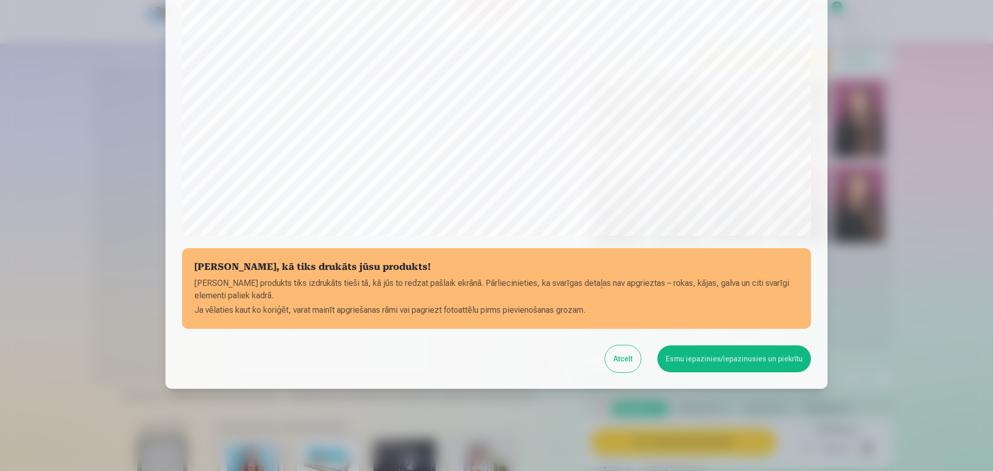
scroll to position [273, 0]
click at [702, 364] on button "Esmu iepazinies/iepazinusies un piekrītu" at bounding box center [734, 358] width 154 height 27
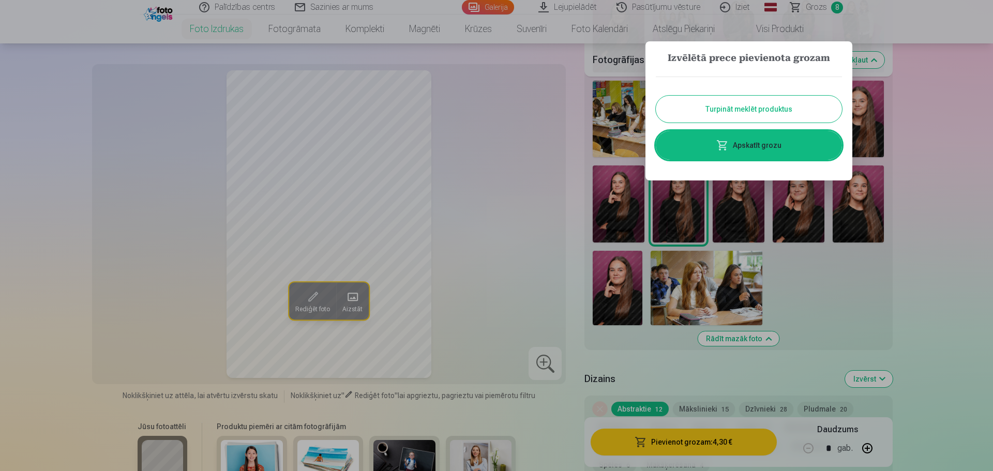
click at [804, 144] on link "Apskatīt grozu" at bounding box center [749, 145] width 186 height 29
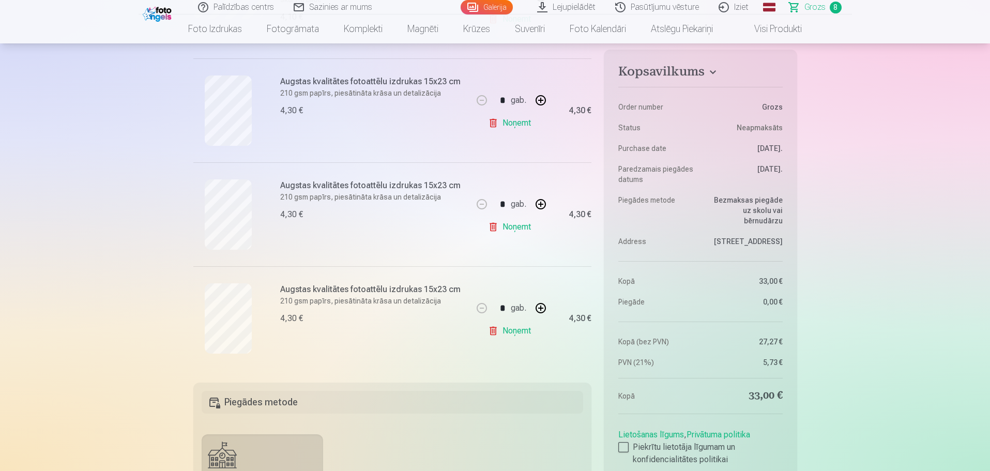
scroll to position [775, 0]
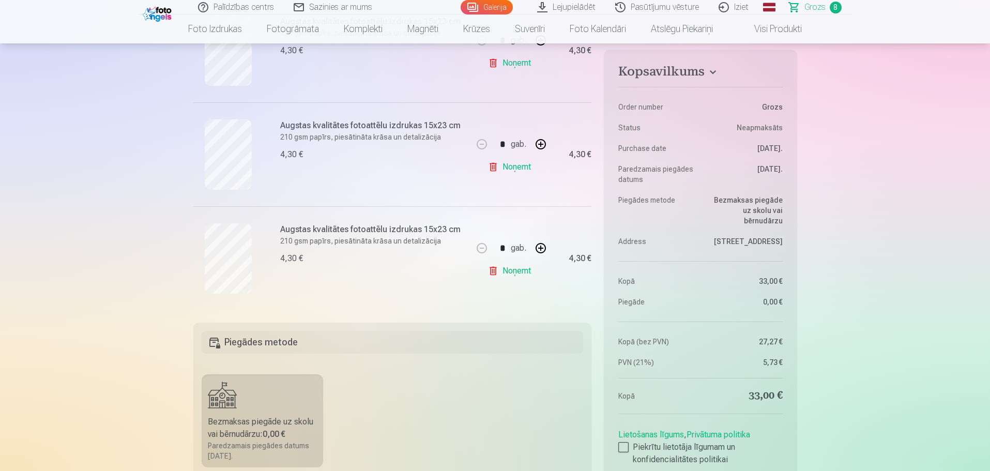
click at [516, 272] on link "Noņemt" at bounding box center [511, 271] width 47 height 21
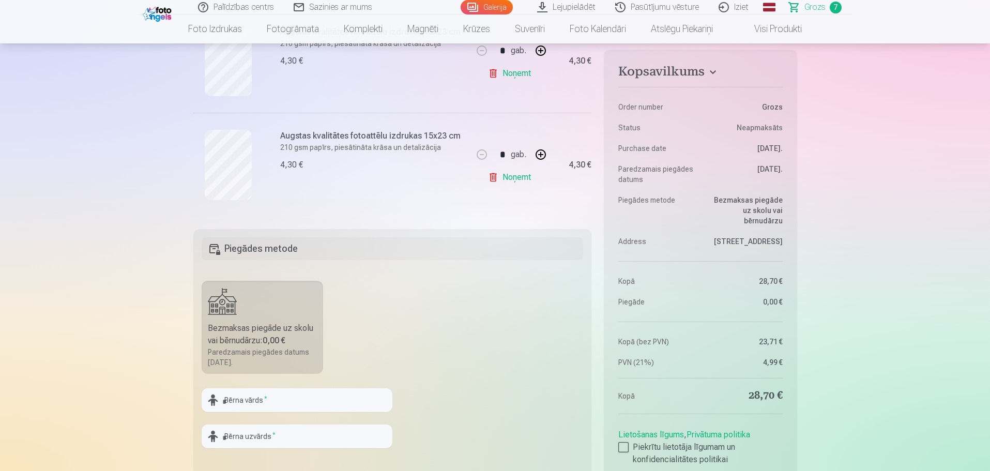
click at [514, 176] on link "Noņemt" at bounding box center [511, 177] width 47 height 21
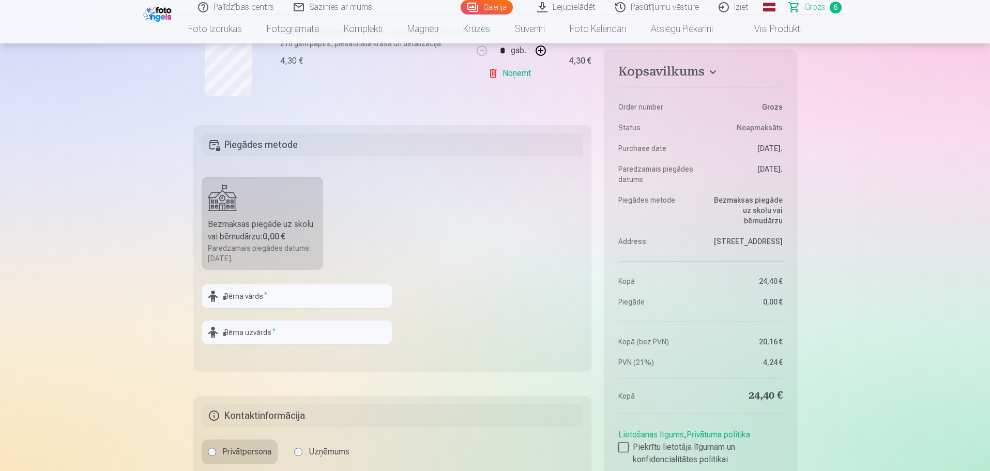
click at [519, 73] on link "Noņemt" at bounding box center [511, 73] width 47 height 21
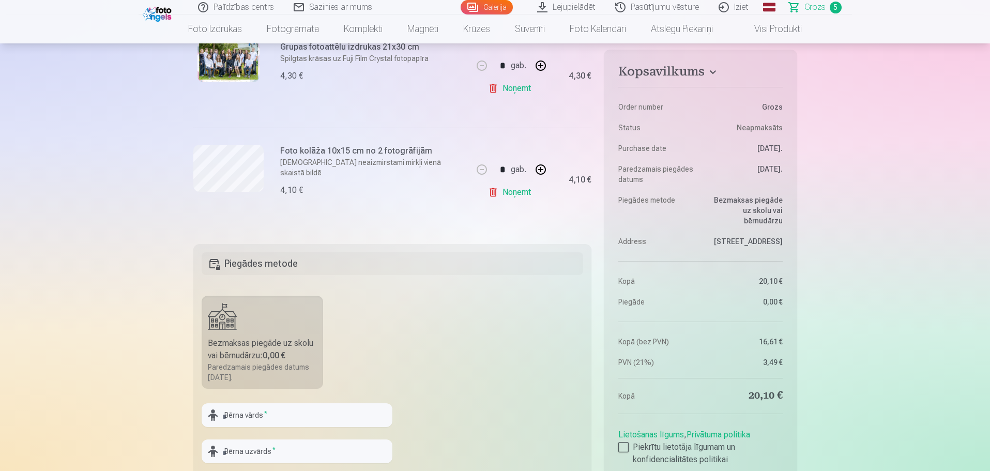
scroll to position [414, 0]
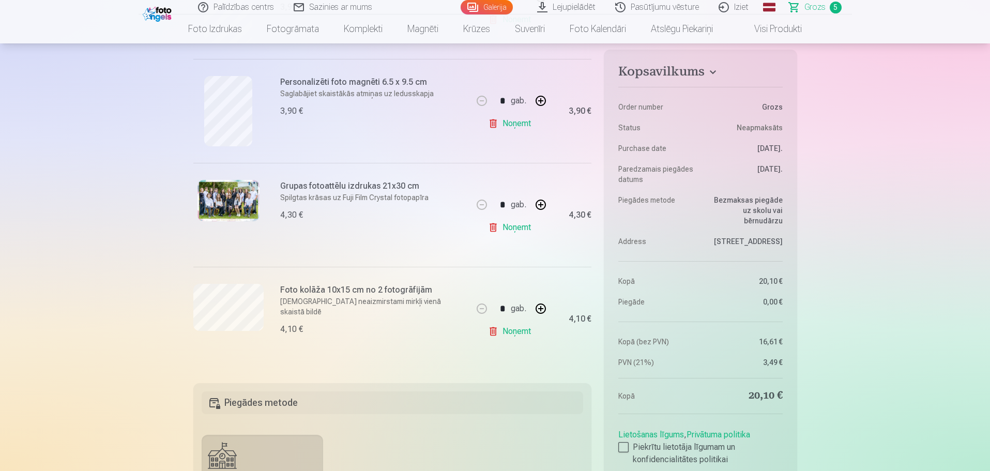
click at [794, 35] on link "Visi produkti" at bounding box center [769, 28] width 89 height 29
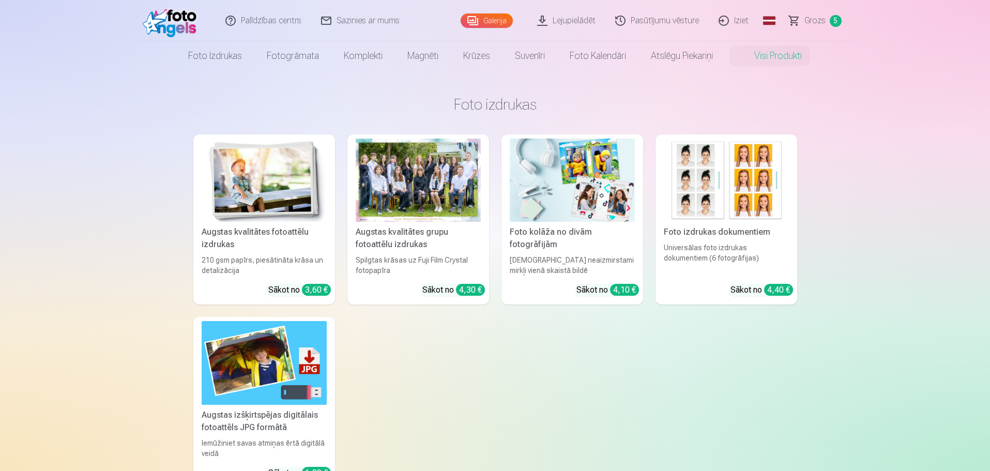
click at [262, 189] on img at bounding box center [264, 180] width 125 height 83
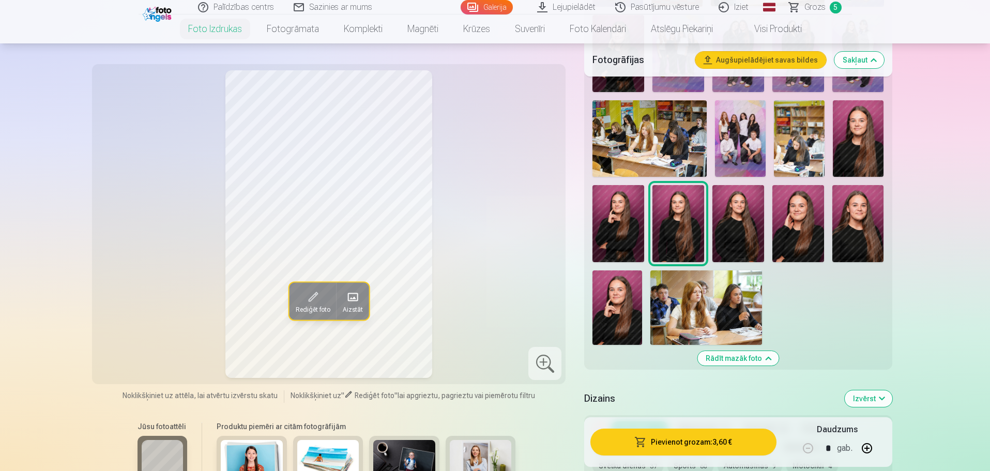
scroll to position [465, 0]
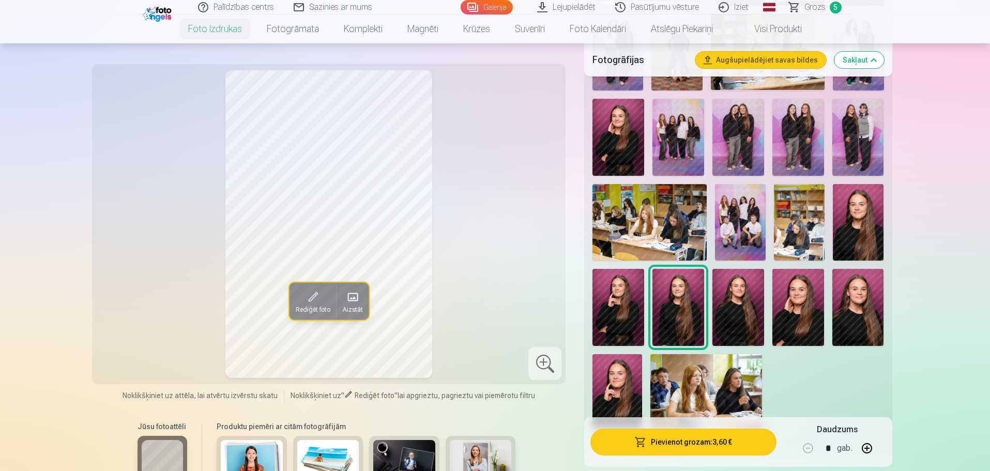
click at [871, 221] on img at bounding box center [858, 222] width 51 height 76
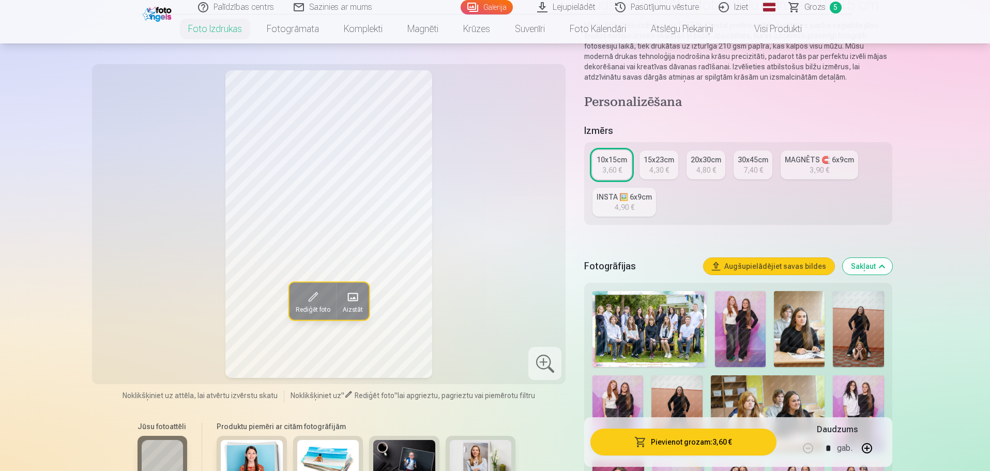
scroll to position [103, 0]
click at [615, 160] on div "10x15cm" at bounding box center [612, 160] width 31 height 10
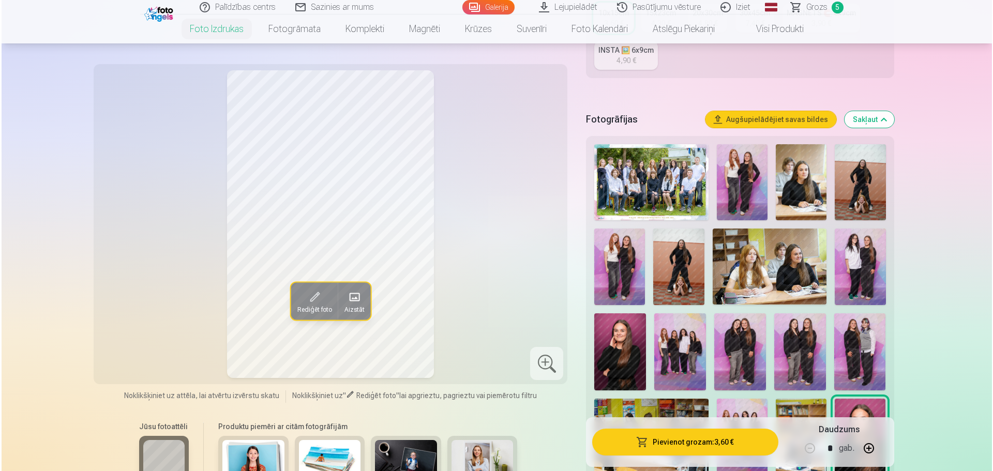
scroll to position [362, 0]
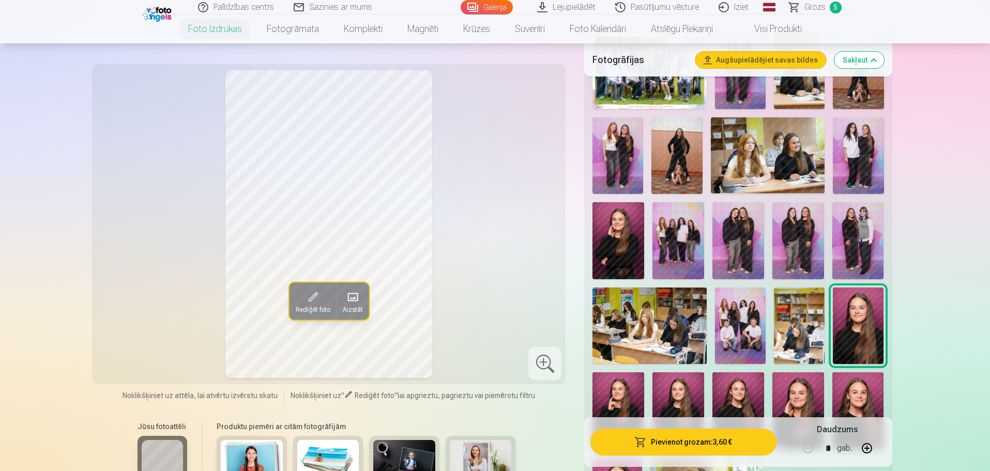
click at [686, 441] on button "Pievienot grozam : 3,60 €" at bounding box center [683, 442] width 186 height 27
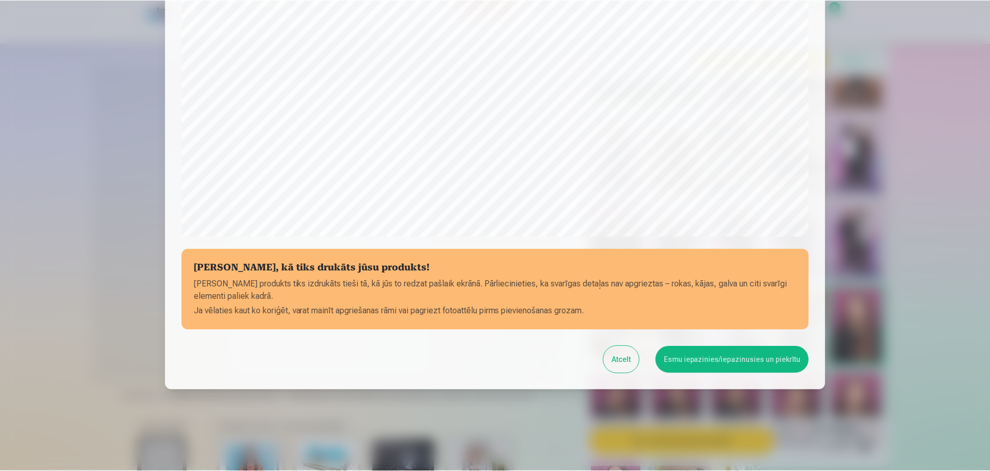
scroll to position [273, 0]
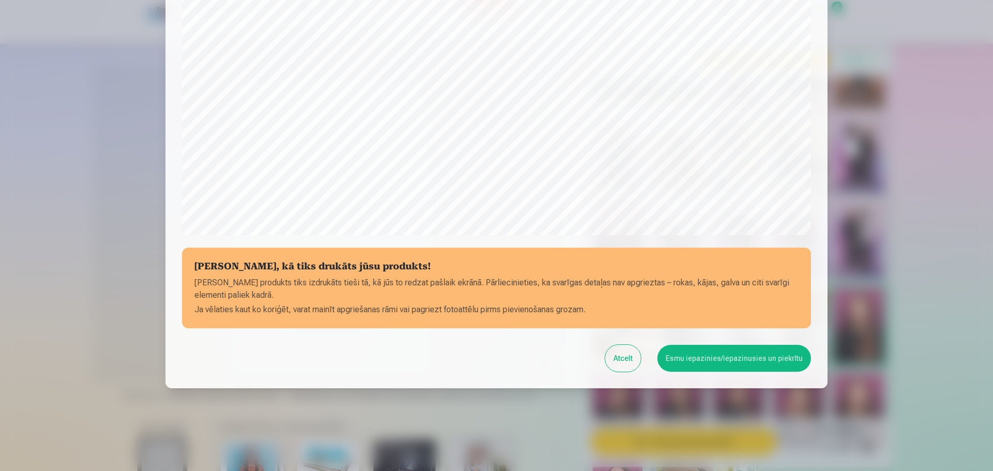
click at [747, 358] on button "Esmu iepazinies/iepazinusies un piekrītu" at bounding box center [734, 358] width 154 height 27
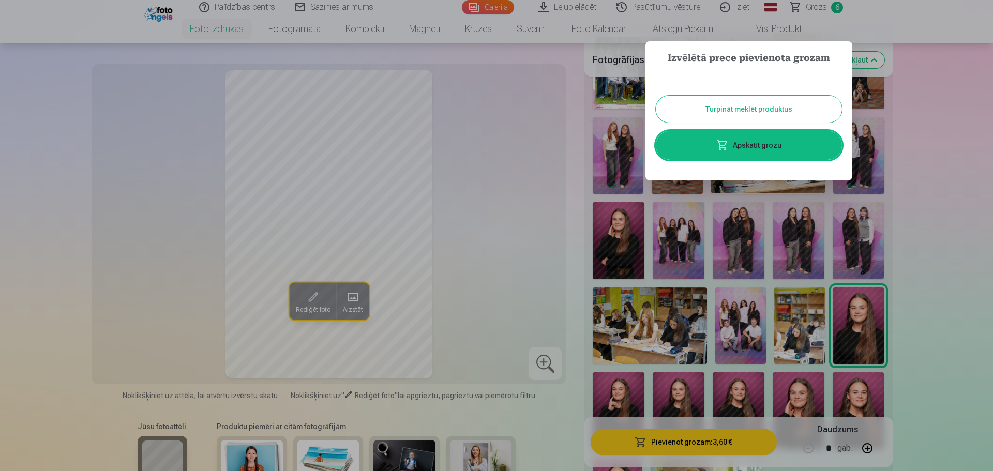
click at [767, 102] on button "Turpināt meklēt produktus" at bounding box center [749, 109] width 186 height 27
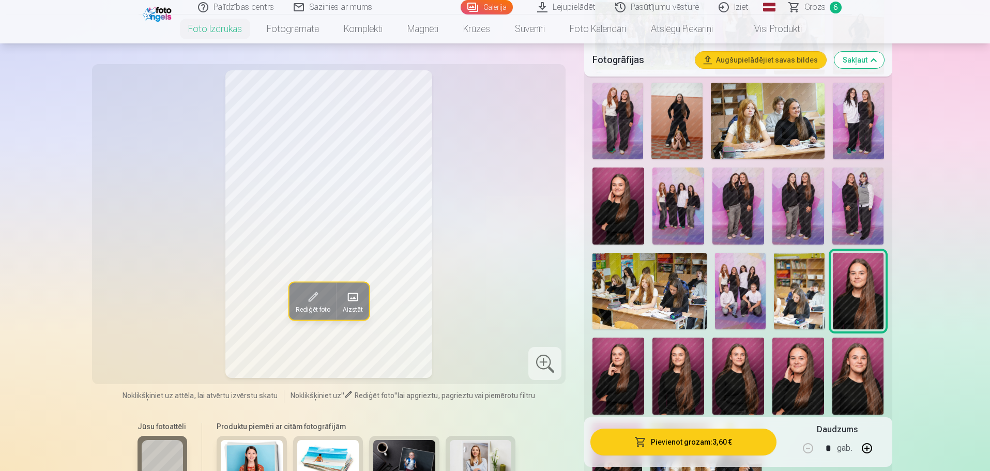
scroll to position [465, 0]
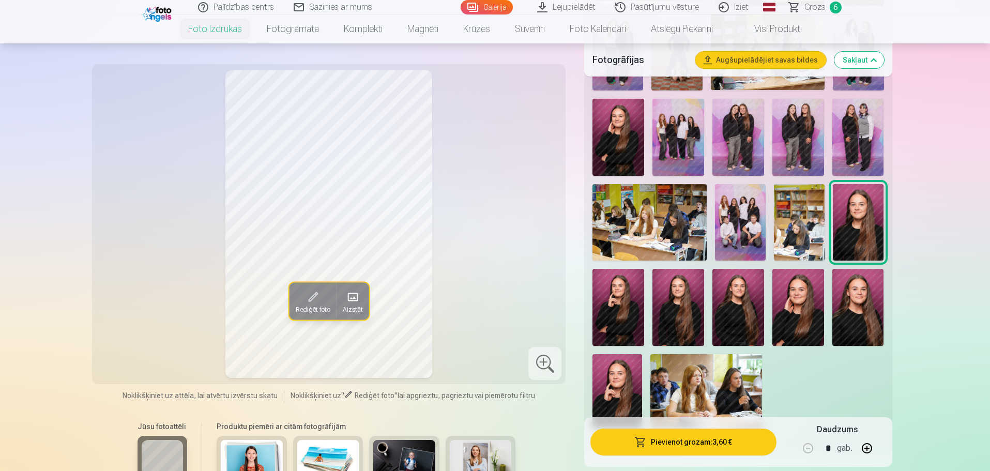
click at [619, 315] on img at bounding box center [618, 308] width 52 height 78
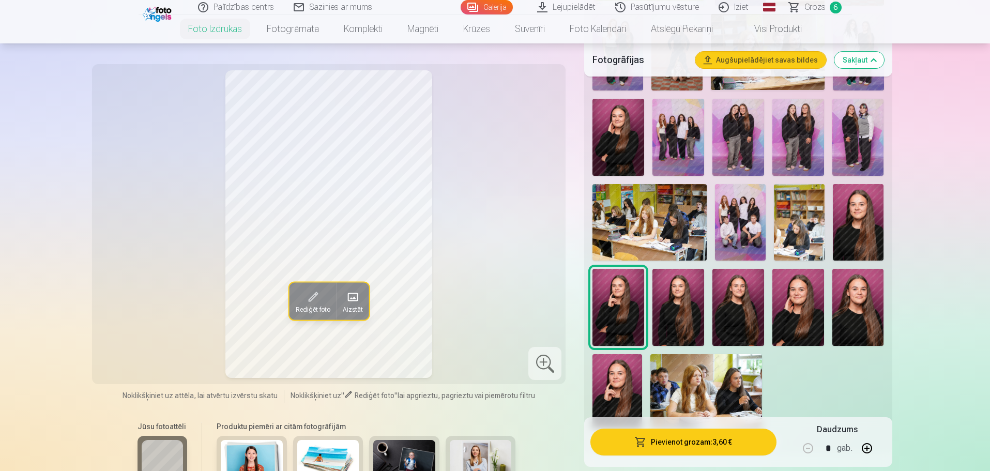
click at [321, 312] on span "Rediģēt foto" at bounding box center [312, 309] width 35 height 8
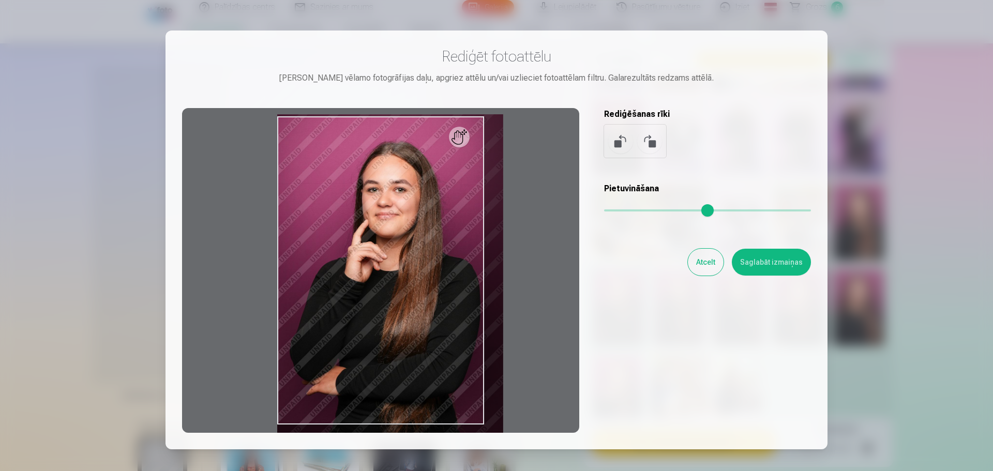
type input "*"
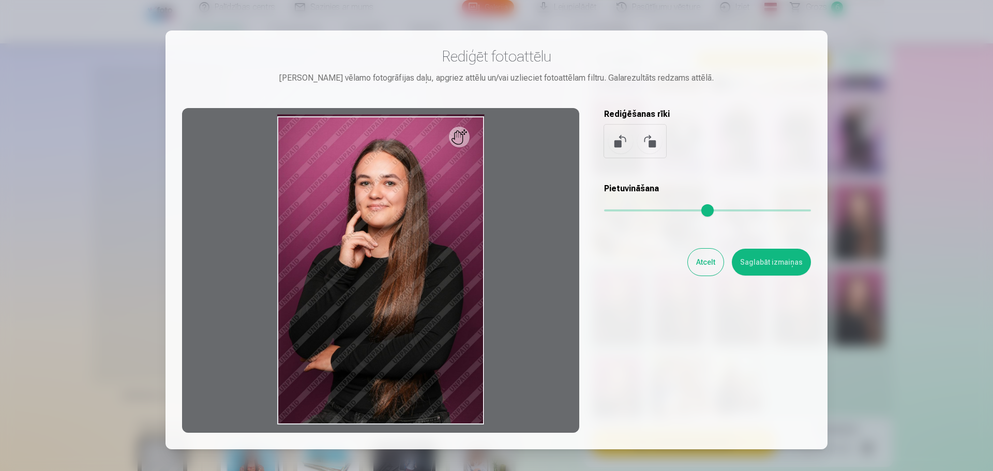
drag, startPoint x: 613, startPoint y: 211, endPoint x: 554, endPoint y: 150, distance: 85.2
click at [604, 209] on input "range" at bounding box center [707, 210] width 207 height 2
click at [918, 96] on div at bounding box center [496, 235] width 993 height 471
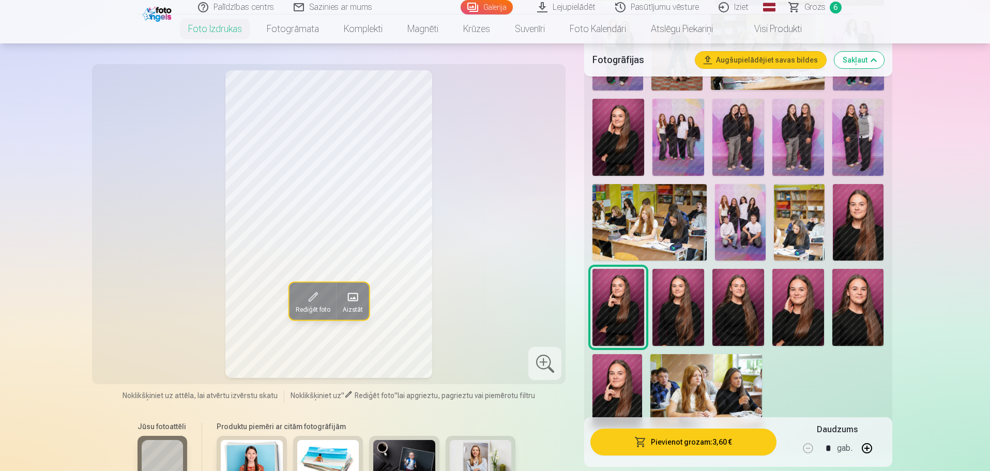
click at [752, 312] on img at bounding box center [738, 308] width 52 height 78
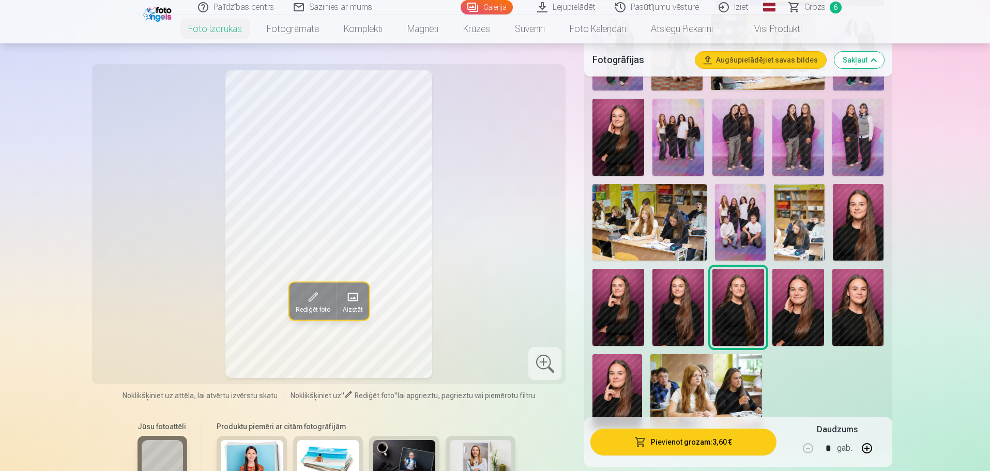
click at [679, 315] on img at bounding box center [678, 308] width 52 height 78
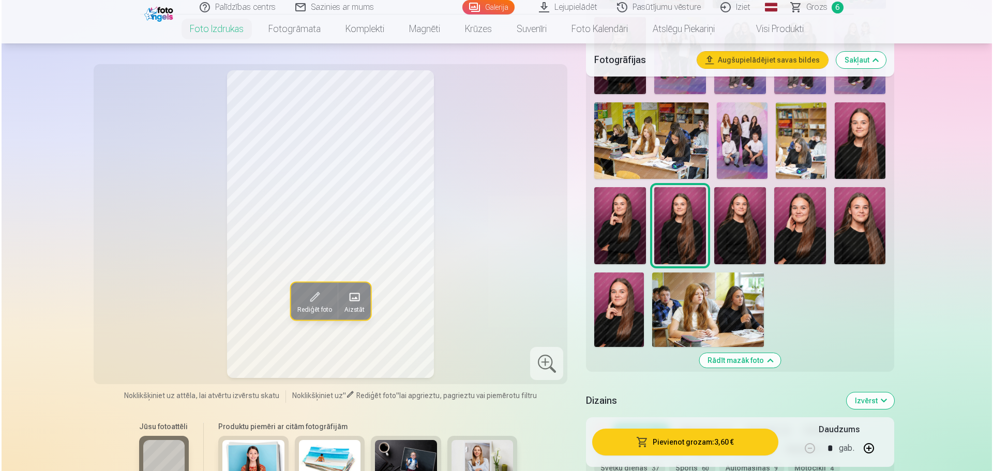
scroll to position [620, 0]
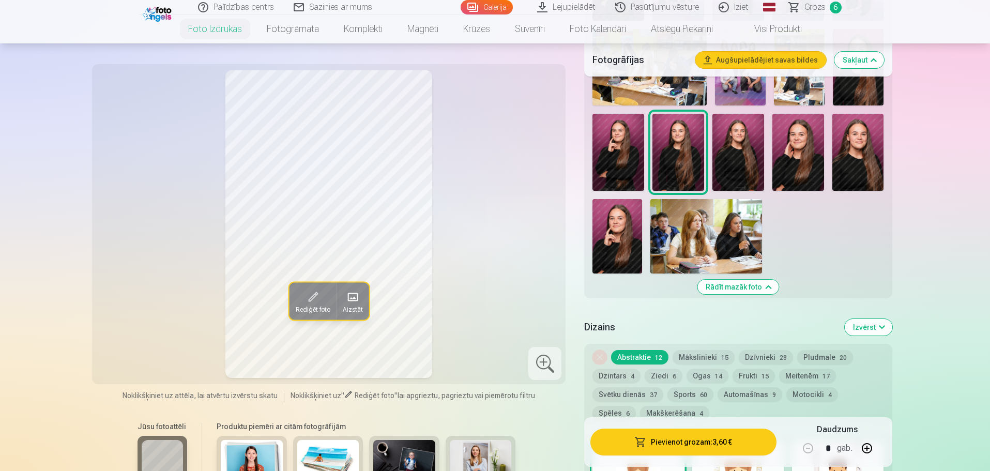
click at [715, 446] on button "Pievienot grozam : 3,60 €" at bounding box center [683, 442] width 186 height 27
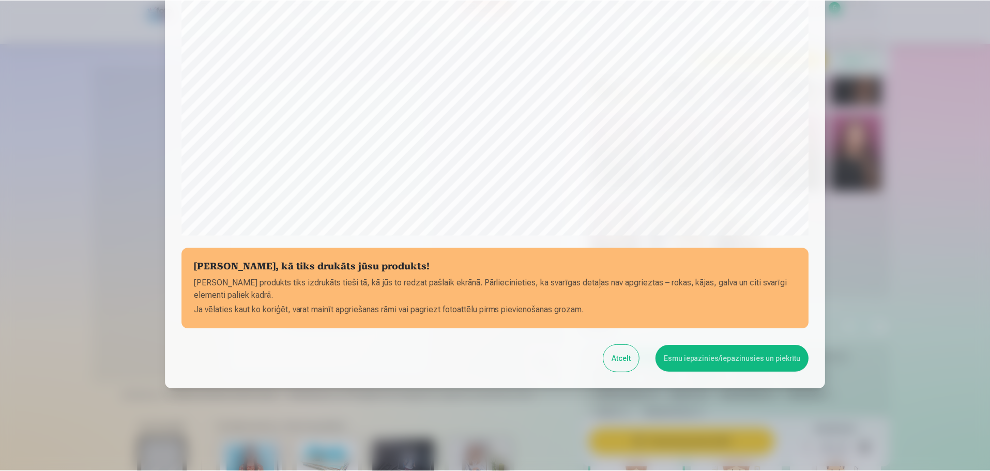
scroll to position [273, 0]
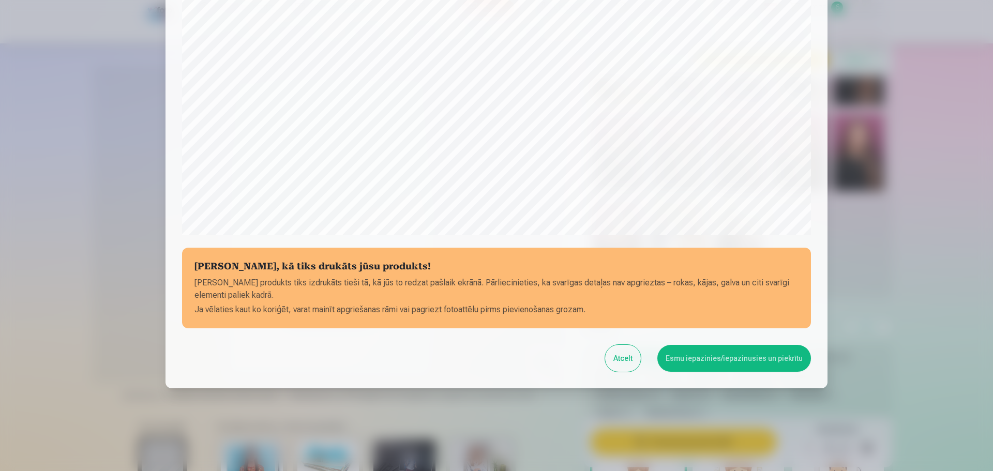
click at [775, 356] on button "Esmu iepazinies/iepazinusies un piekrītu" at bounding box center [734, 358] width 154 height 27
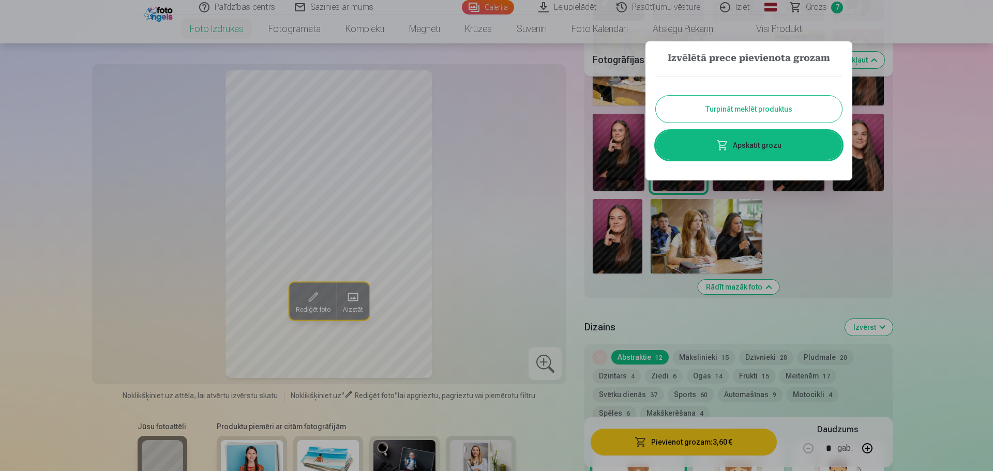
click at [936, 246] on div at bounding box center [496, 235] width 993 height 471
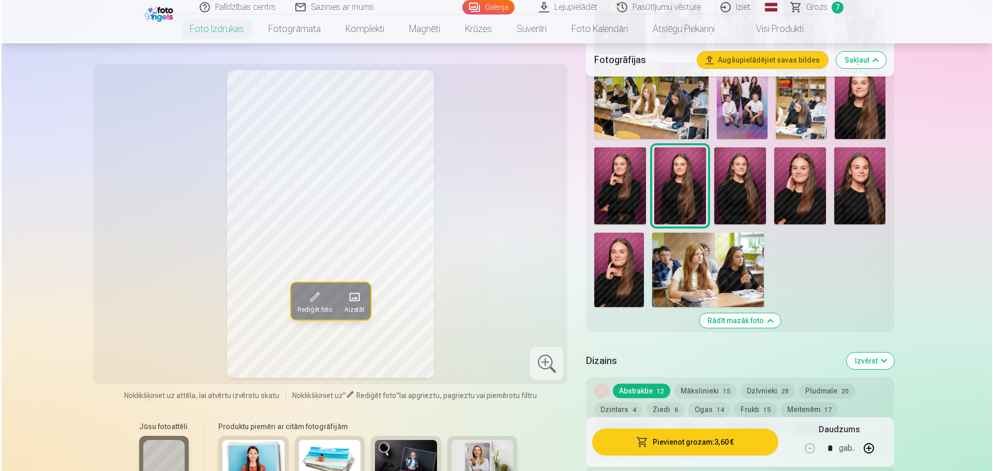
scroll to position [569, 0]
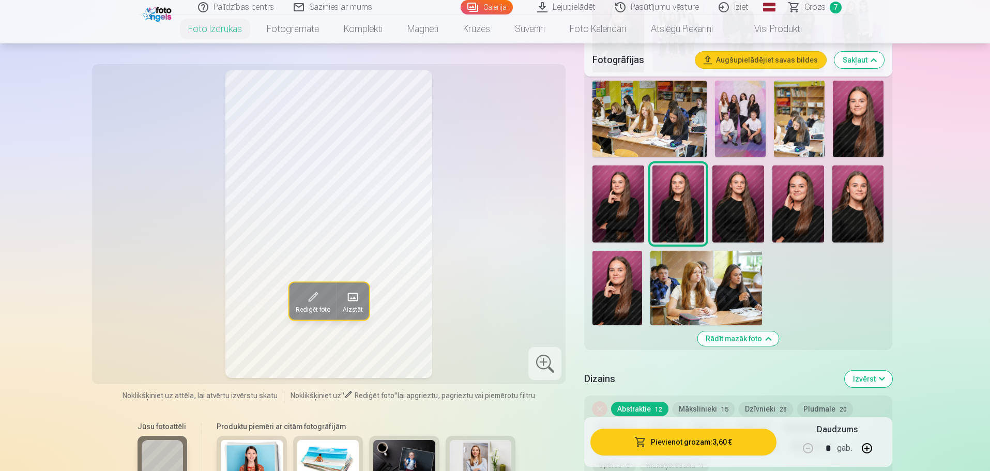
click at [735, 210] on img at bounding box center [738, 204] width 52 height 78
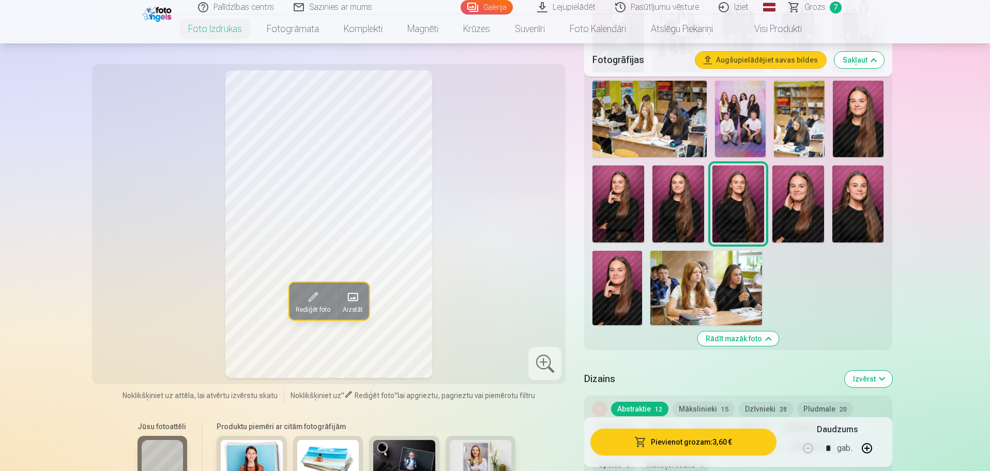
click at [795, 218] on img at bounding box center [798, 204] width 52 height 78
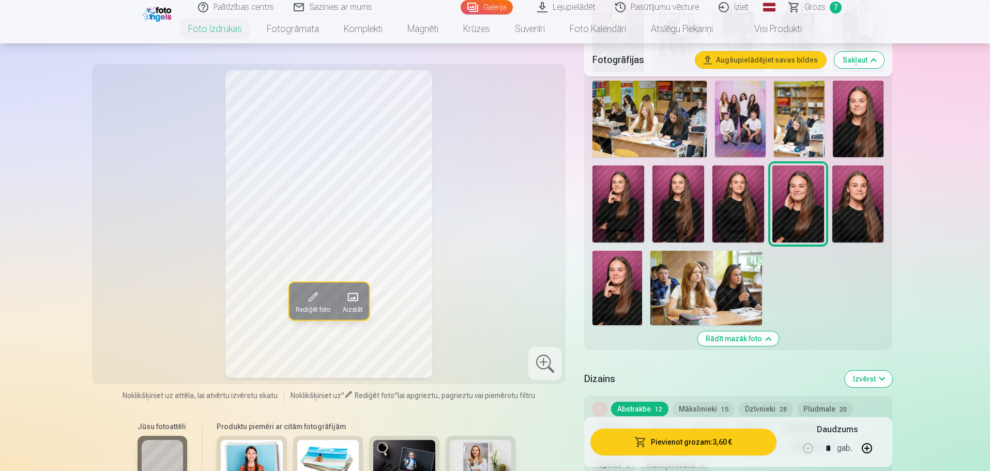
click at [721, 440] on button "Pievienot grozam : 3,60 €" at bounding box center [683, 442] width 186 height 27
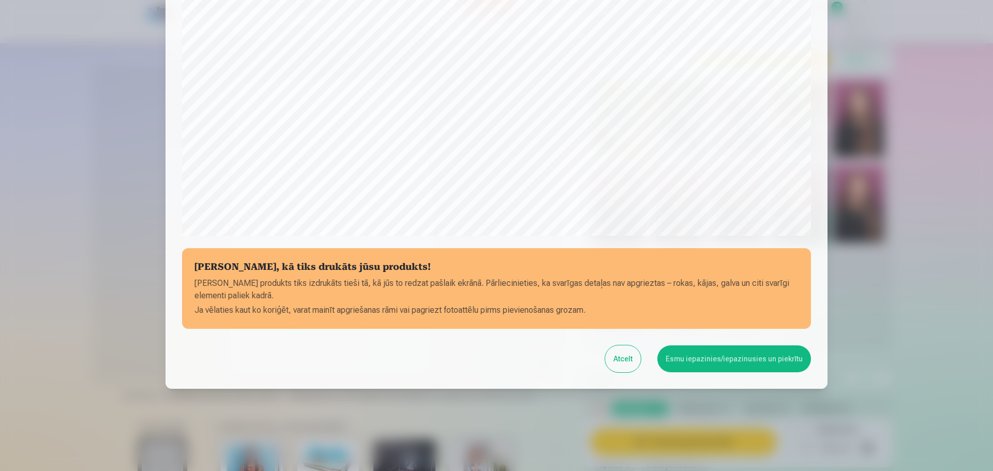
scroll to position [273, 0]
click at [710, 367] on button "Esmu iepazinies/iepazinusies un piekrītu" at bounding box center [734, 358] width 154 height 27
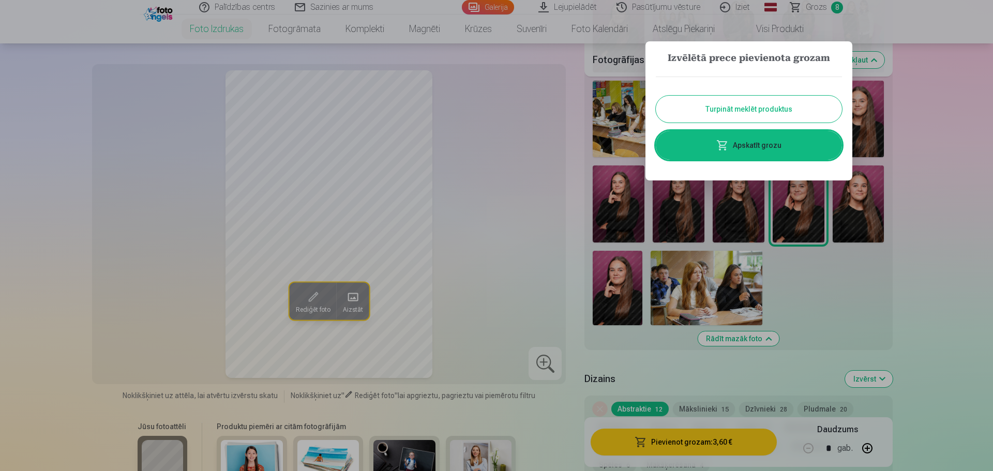
click at [768, 146] on link "Apskatīt grozu" at bounding box center [749, 145] width 186 height 29
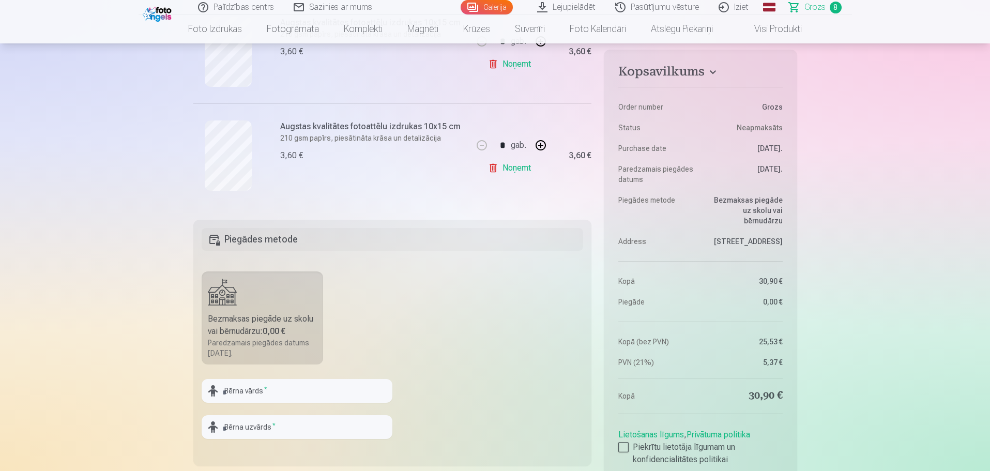
scroll to position [879, 0]
click at [230, 391] on input "text" at bounding box center [297, 390] width 191 height 24
type input "*****"
click at [245, 423] on input "text" at bounding box center [297, 427] width 191 height 24
type input "*******"
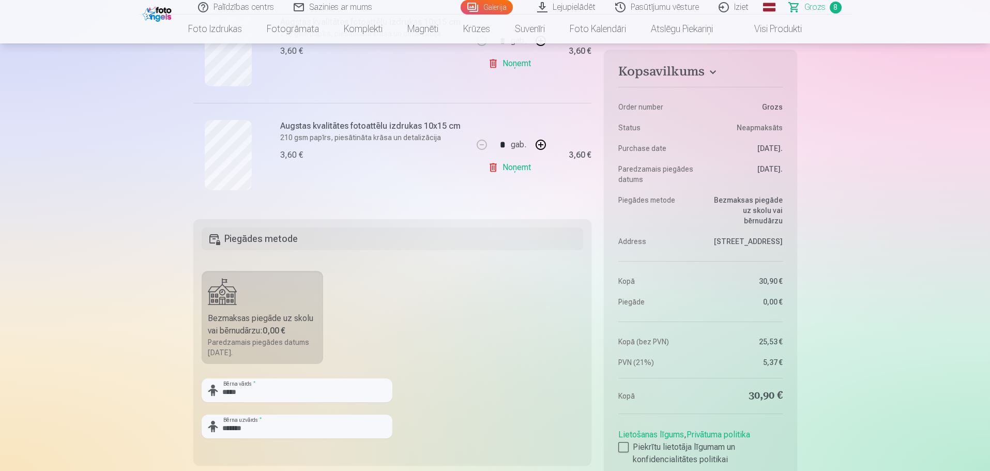
click at [483, 410] on fieldset "Piegādes metode Bezmaksas piegāde uz skolu vai bērnudārzu : 0,00 € Paredzamais …" at bounding box center [392, 342] width 399 height 246
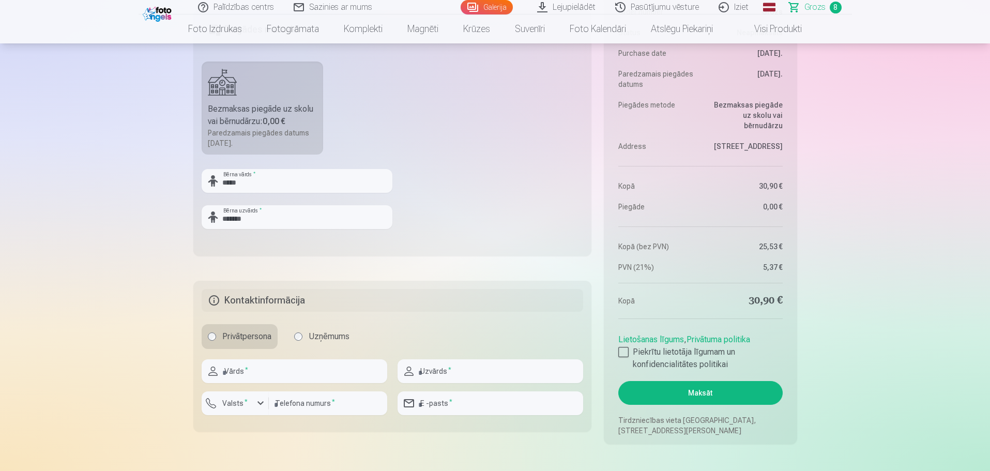
scroll to position [1189, 0]
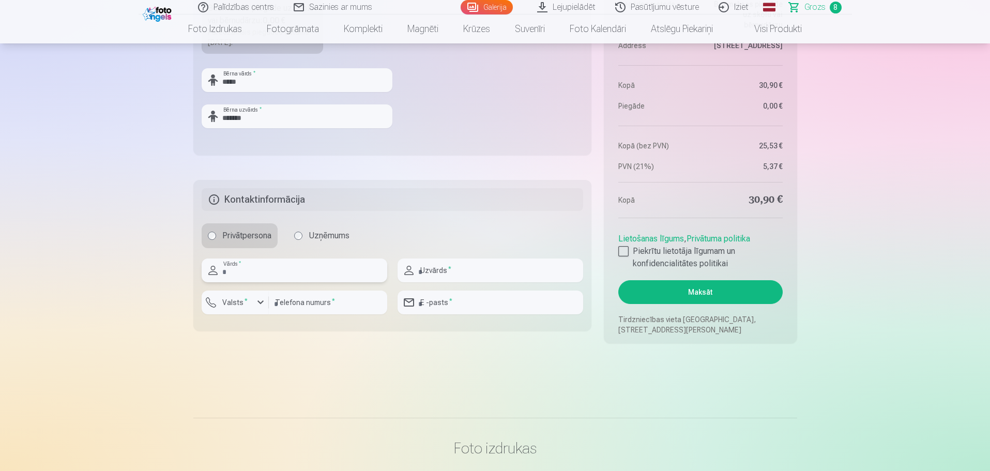
click at [272, 275] on input "text" at bounding box center [295, 270] width 186 height 24
type input "*****"
click at [512, 261] on input "text" at bounding box center [491, 270] width 186 height 24
type input "*******"
click at [322, 308] on input "number" at bounding box center [328, 303] width 118 height 24
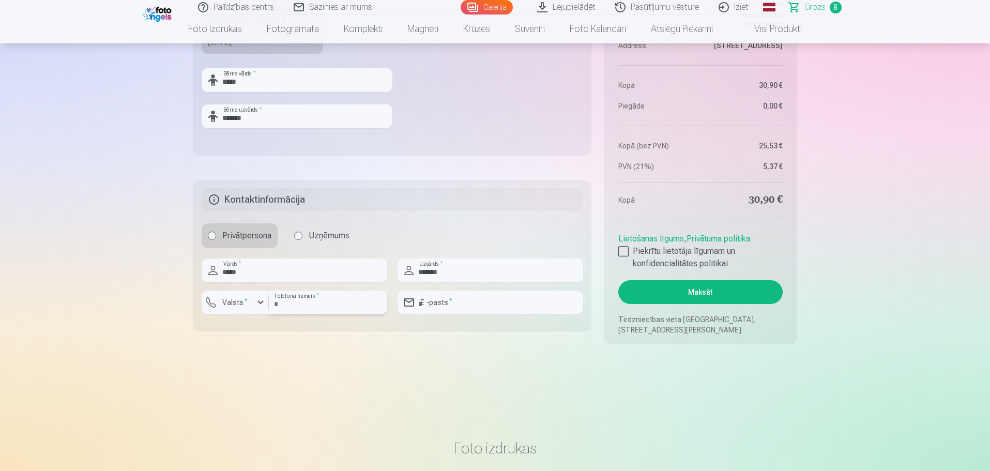
type input "********"
click at [462, 294] on input "email" at bounding box center [491, 303] width 186 height 24
type input "**********"
click at [626, 251] on div at bounding box center [623, 251] width 10 height 10
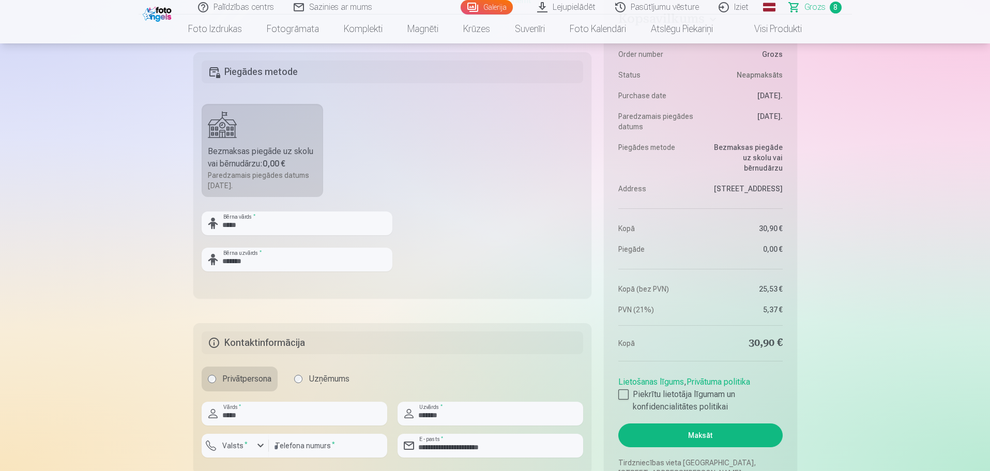
scroll to position [1137, 0]
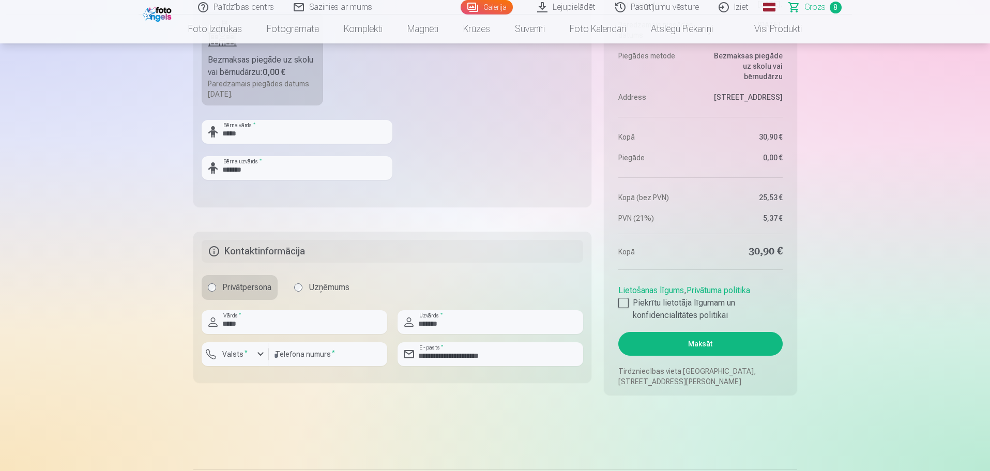
click at [721, 345] on button "Maksāt" at bounding box center [700, 344] width 164 height 24
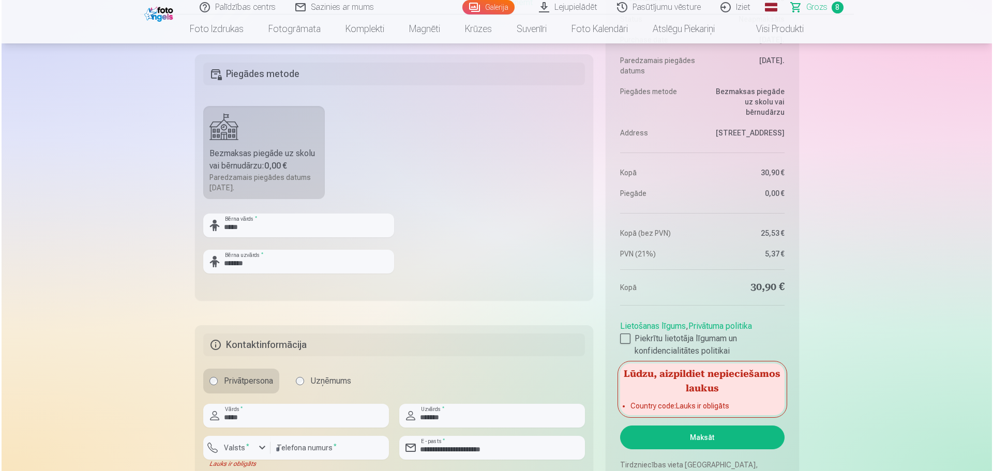
scroll to position [1086, 0]
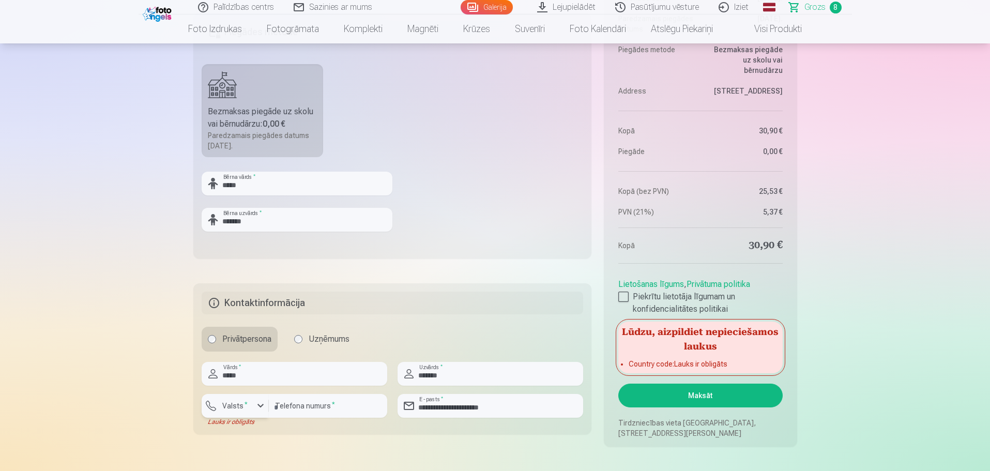
click at [242, 408] on label "Valsts *" at bounding box center [235, 406] width 34 height 10
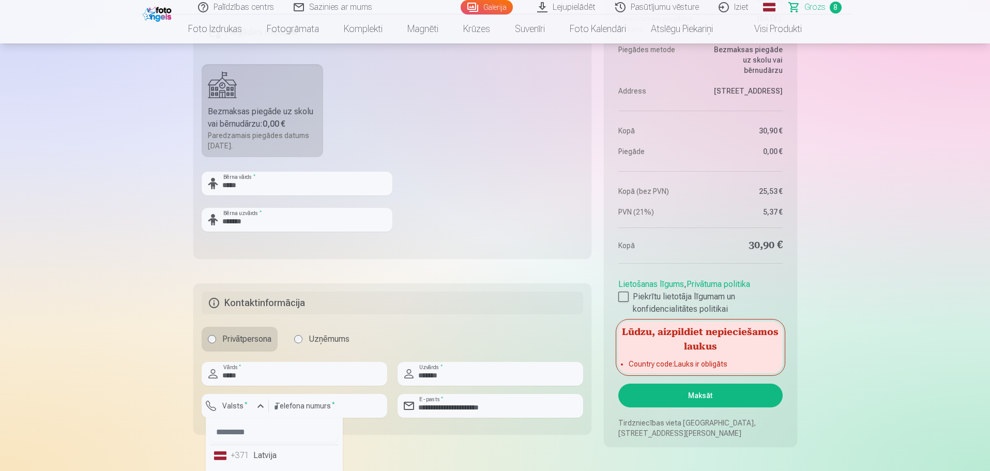
click at [240, 457] on div "+371" at bounding box center [241, 455] width 21 height 12
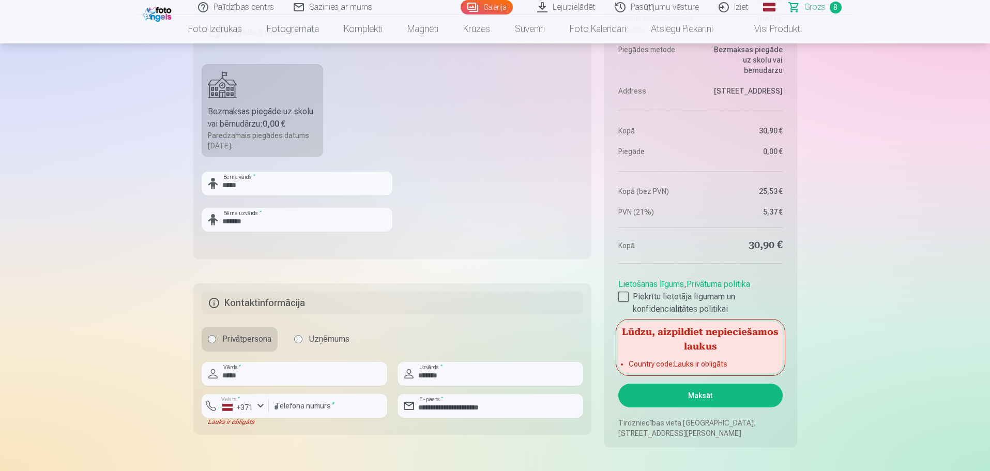
click at [704, 397] on button "Maksāt" at bounding box center [700, 396] width 164 height 24
